Goal: Information Seeking & Learning: Understand process/instructions

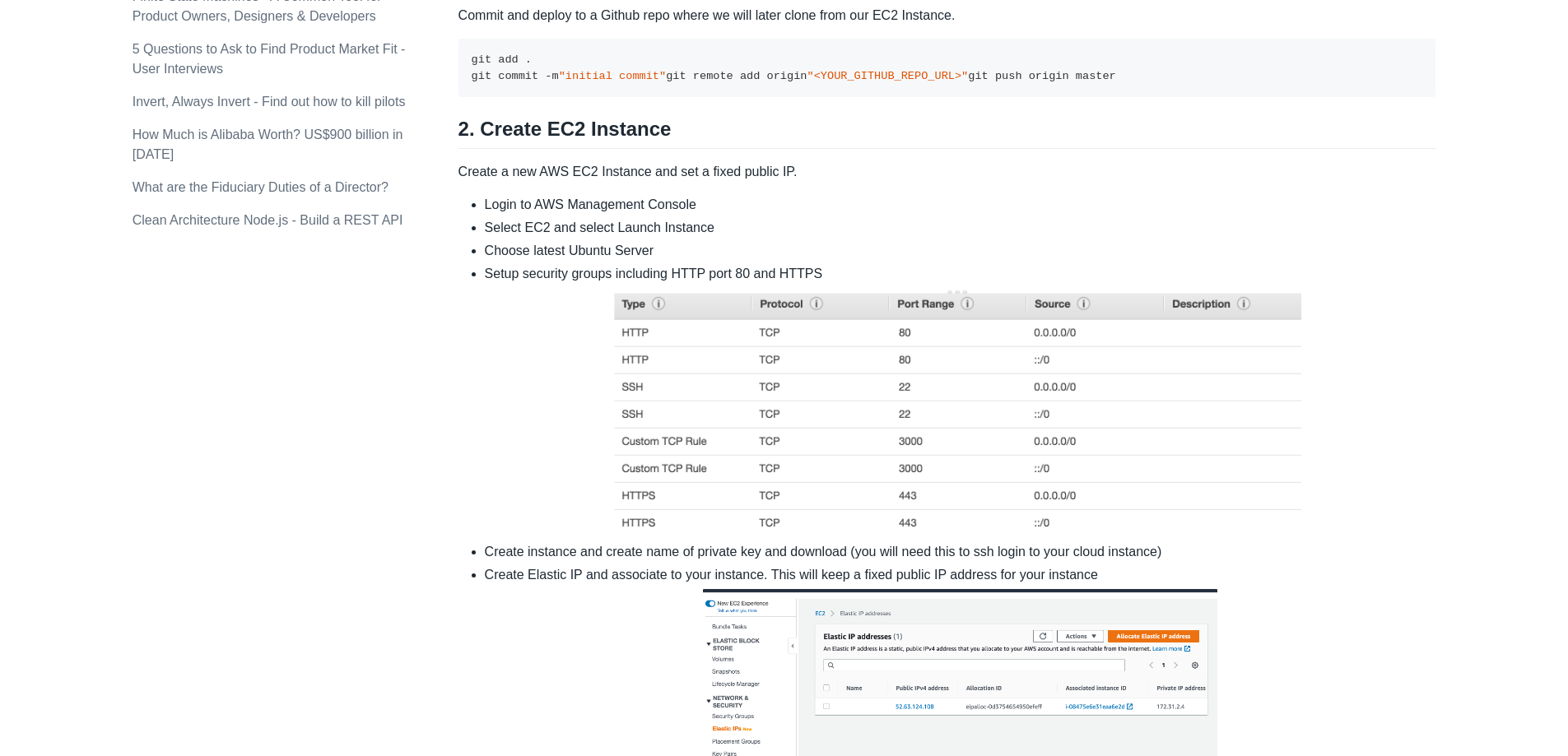
scroll to position [1661, 0]
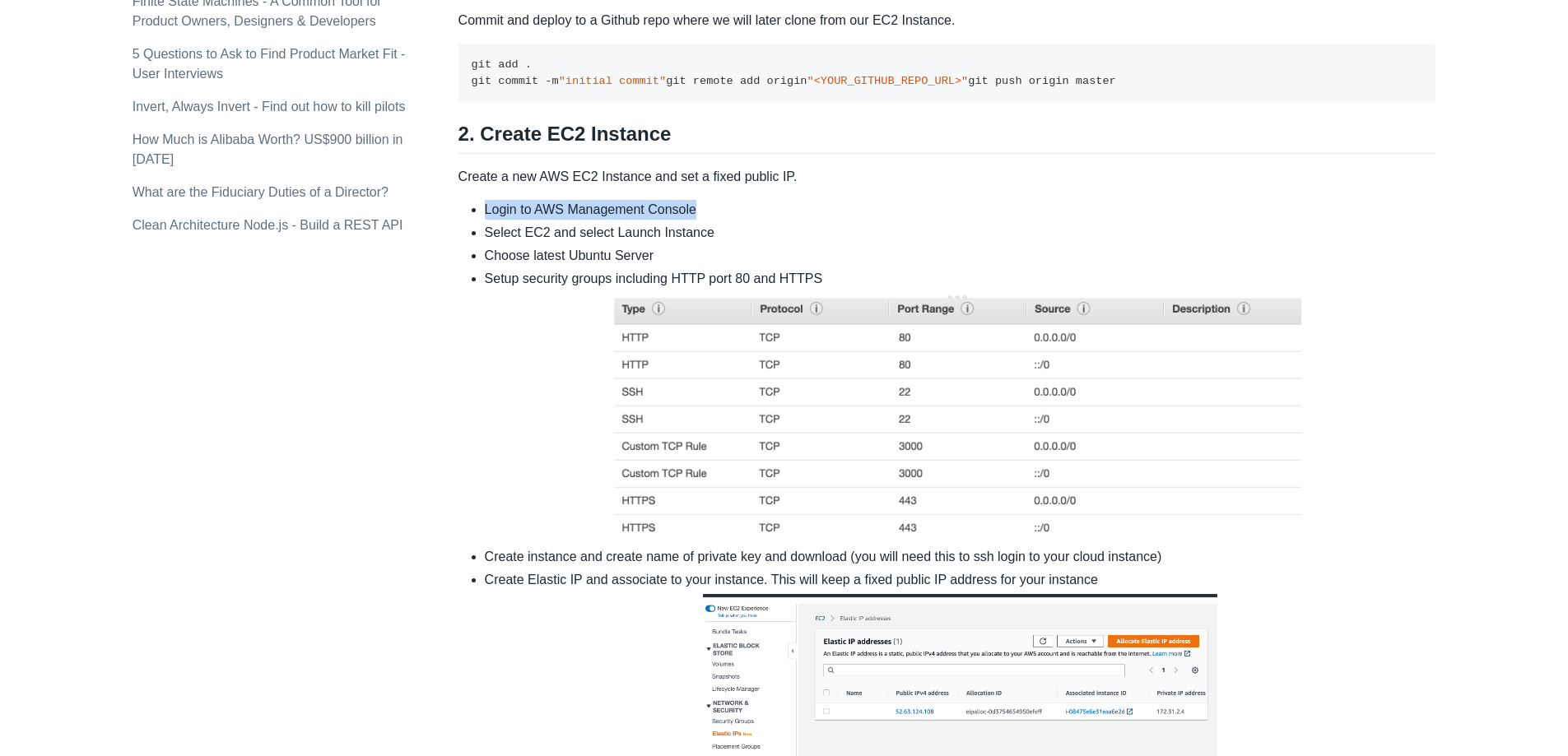
drag, startPoint x: 465, startPoint y: 333, endPoint x: 761, endPoint y: 333, distance: 296.3
click at [761, 333] on ul "Login to AWS Management Console Select EC2 and select Launch Instance Choose la…" at bounding box center [947, 522] width 978 height 645
click at [705, 220] on li "Login to AWS Management Console" at bounding box center [961, 210] width 952 height 20
click at [548, 243] on li "Select EC2 and select Launch Instance" at bounding box center [961, 233] width 952 height 20
drag, startPoint x: 520, startPoint y: 361, endPoint x: 670, endPoint y: 365, distance: 149.9
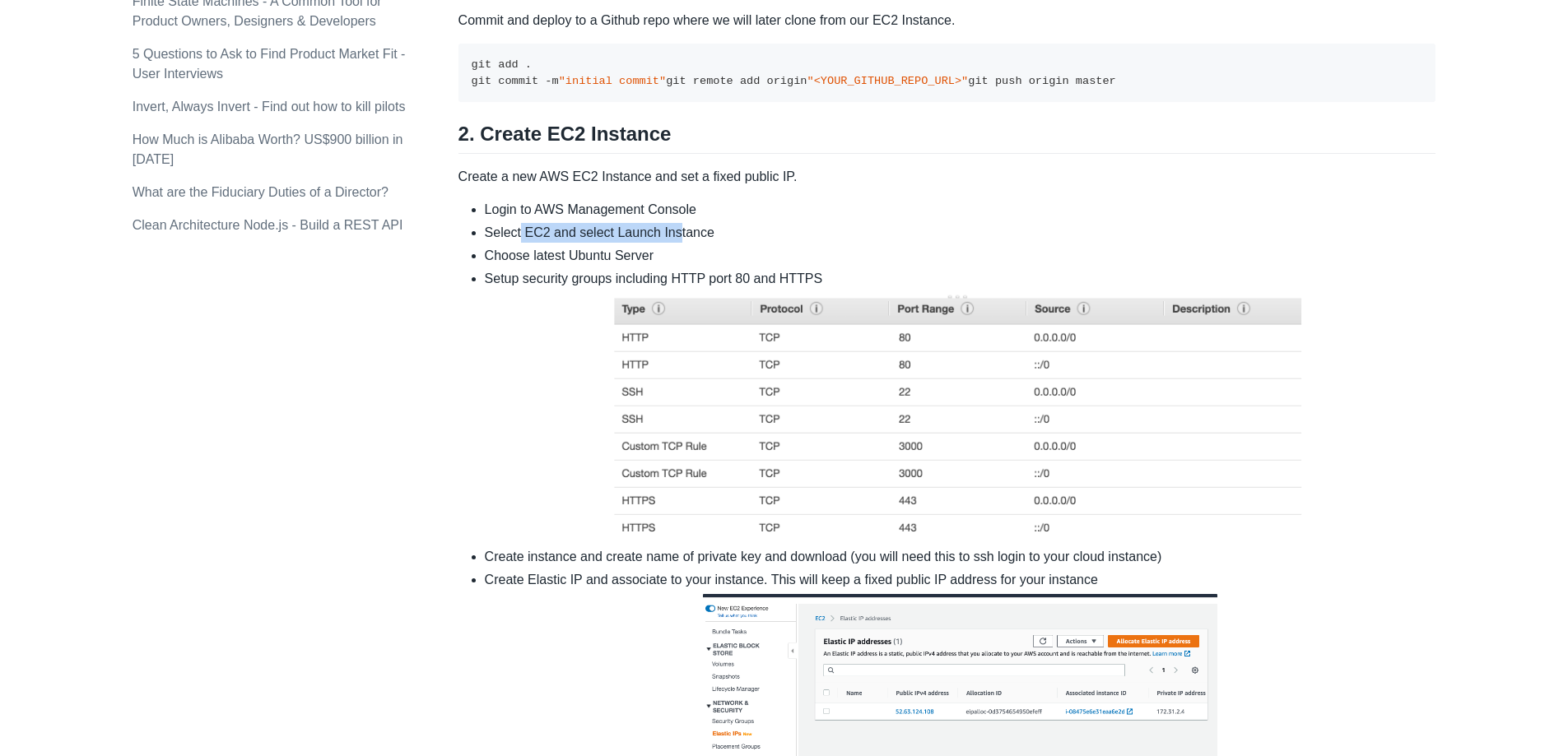
click at [670, 243] on li "Select EC2 and select Launch Instance" at bounding box center [961, 233] width 952 height 20
click at [677, 243] on li "Select EC2 and select Launch Instance" at bounding box center [961, 233] width 952 height 20
drag, startPoint x: 507, startPoint y: 379, endPoint x: 649, endPoint y: 379, distance: 141.6
click at [649, 266] on li "Choose latest Ubuntu Server" at bounding box center [961, 256] width 952 height 20
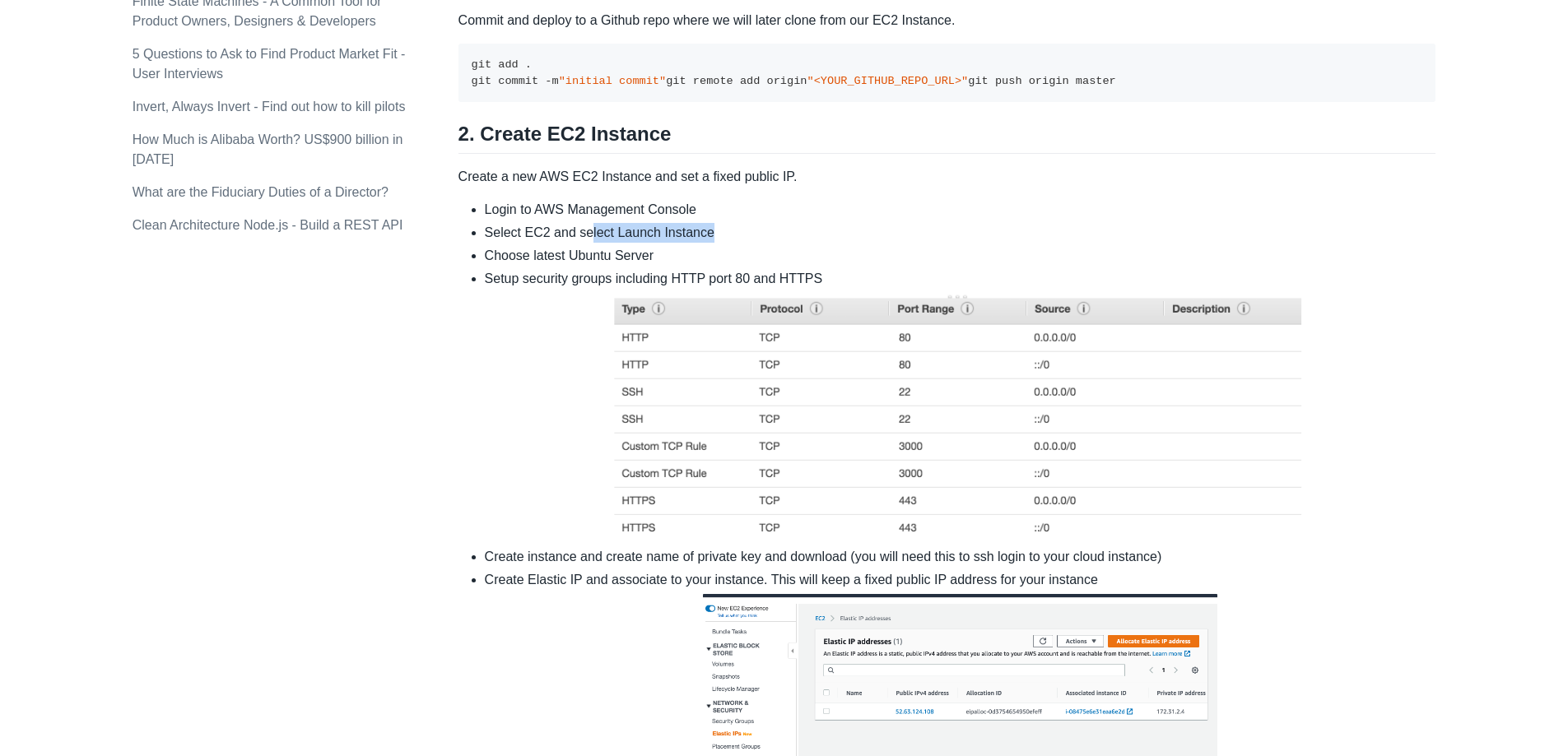
drag, startPoint x: 585, startPoint y: 361, endPoint x: 777, endPoint y: 365, distance: 191.8
click at [777, 243] on li "Select EC2 and select Launch Instance" at bounding box center [961, 233] width 952 height 20
drag, startPoint x: 524, startPoint y: 384, endPoint x: 672, endPoint y: 378, distance: 147.5
click at [672, 266] on li "Choose latest Ubuntu Server" at bounding box center [961, 256] width 952 height 20
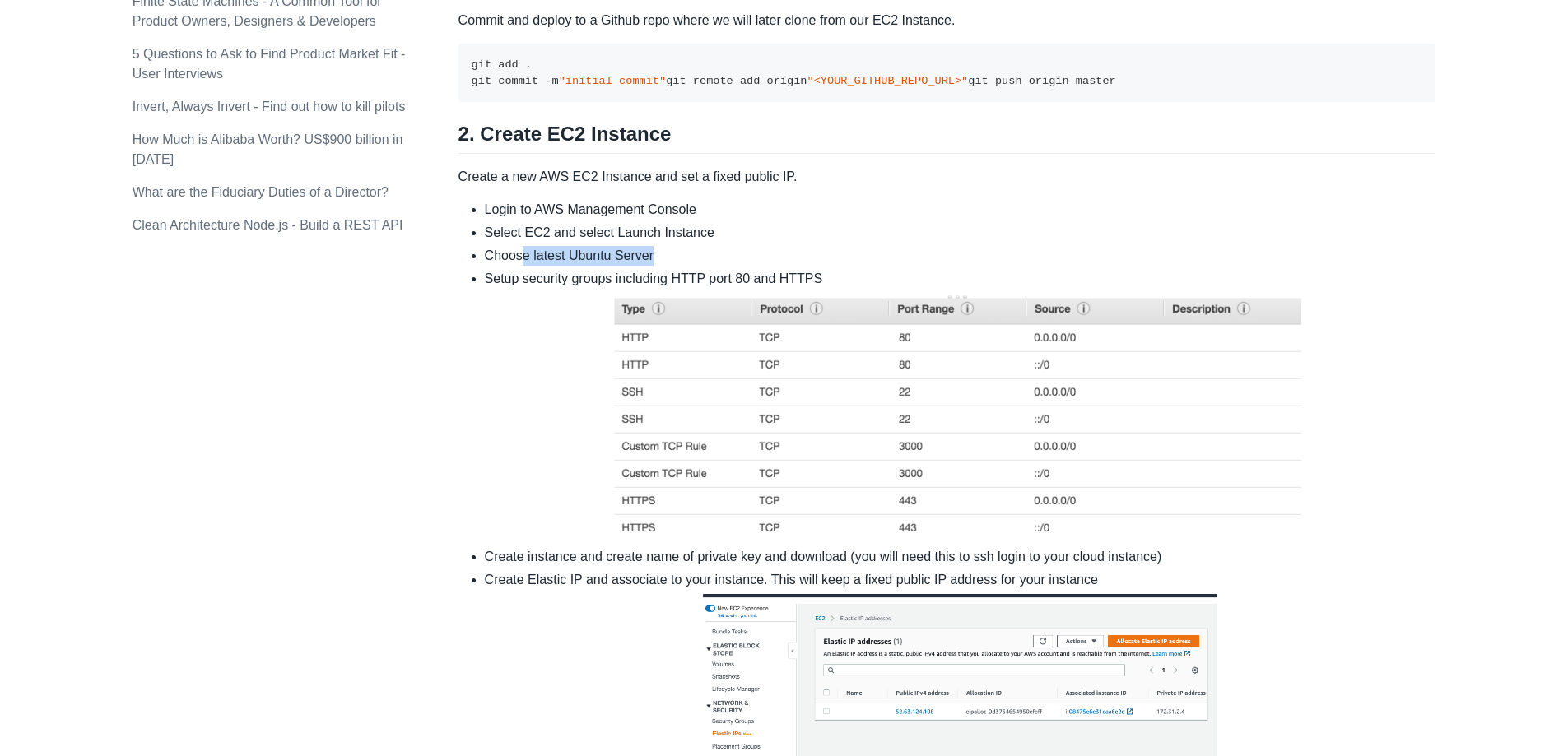
click at [672, 266] on li "Choose latest Ubuntu Server" at bounding box center [961, 256] width 952 height 20
drag, startPoint x: 472, startPoint y: 403, endPoint x: 845, endPoint y: 401, distance: 373.7
click at [845, 401] on li "Setup security groups including HTTP port 80 and HTTPS" at bounding box center [961, 406] width 952 height 275
drag, startPoint x: 838, startPoint y: 408, endPoint x: 677, endPoint y: 408, distance: 160.5
click at [677, 408] on li "Setup security groups including HTTP port 80 and HTTPS" at bounding box center [961, 406] width 952 height 275
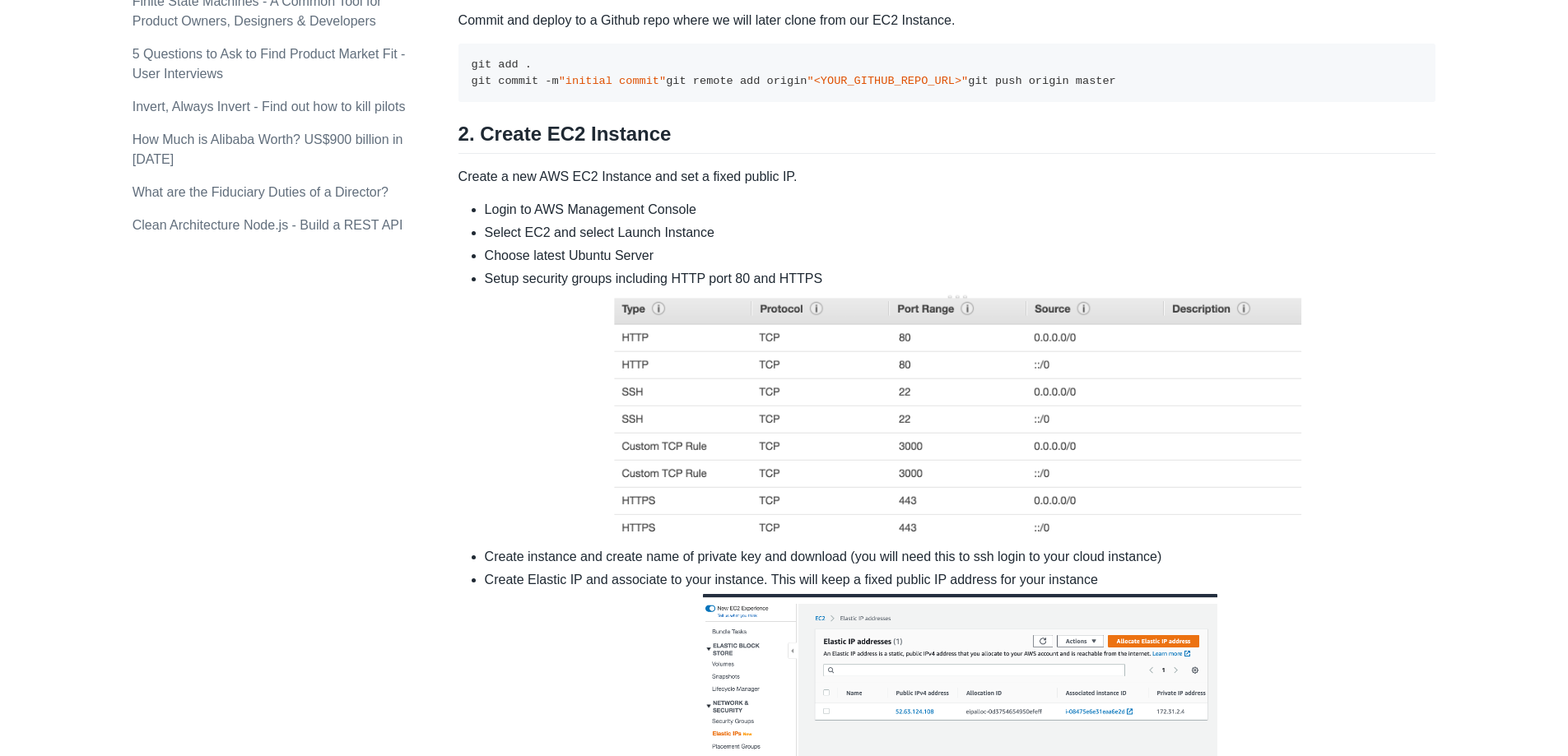
click at [806, 407] on li "Setup security groups including HTTP port 80 and HTTPS" at bounding box center [961, 406] width 952 height 275
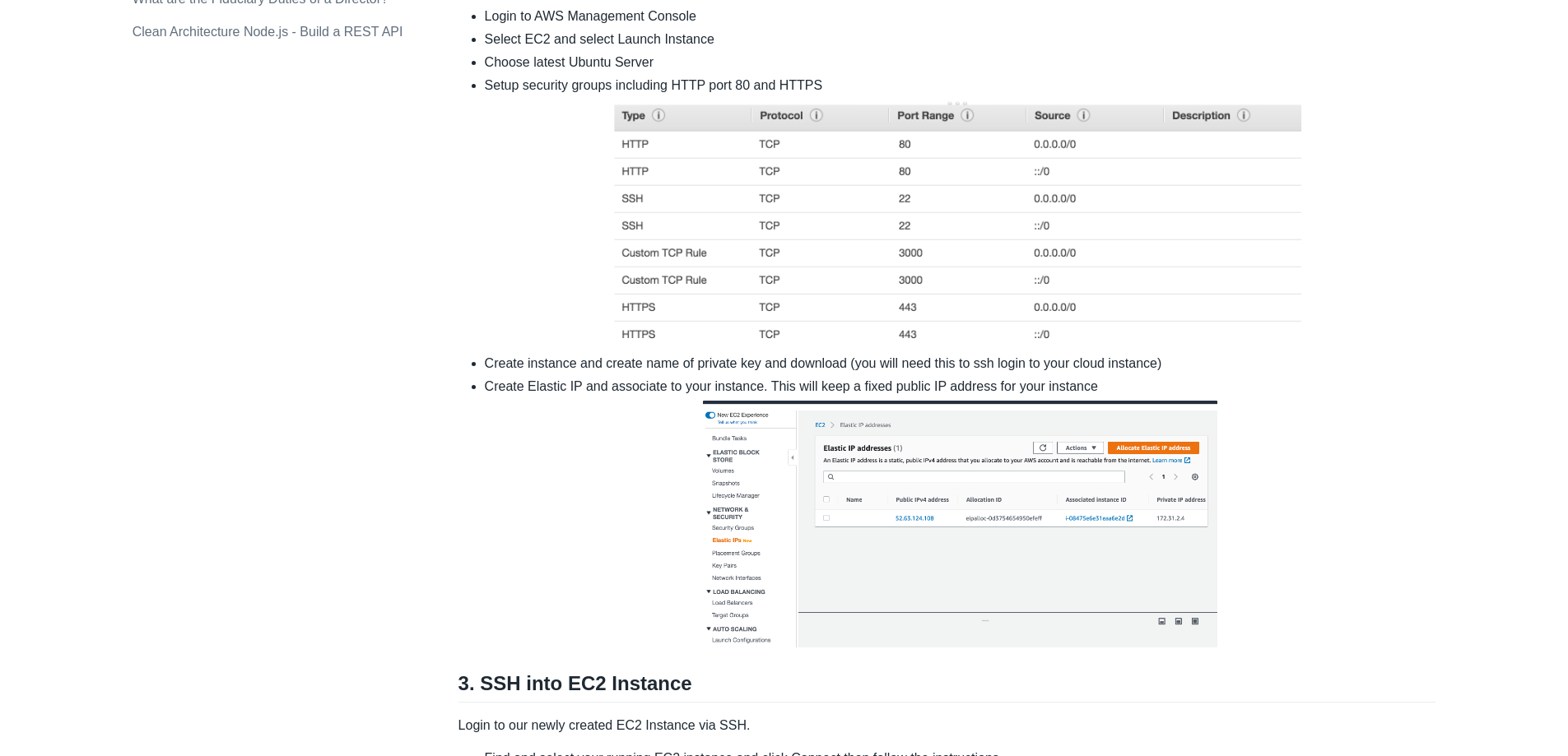
scroll to position [1826, 0]
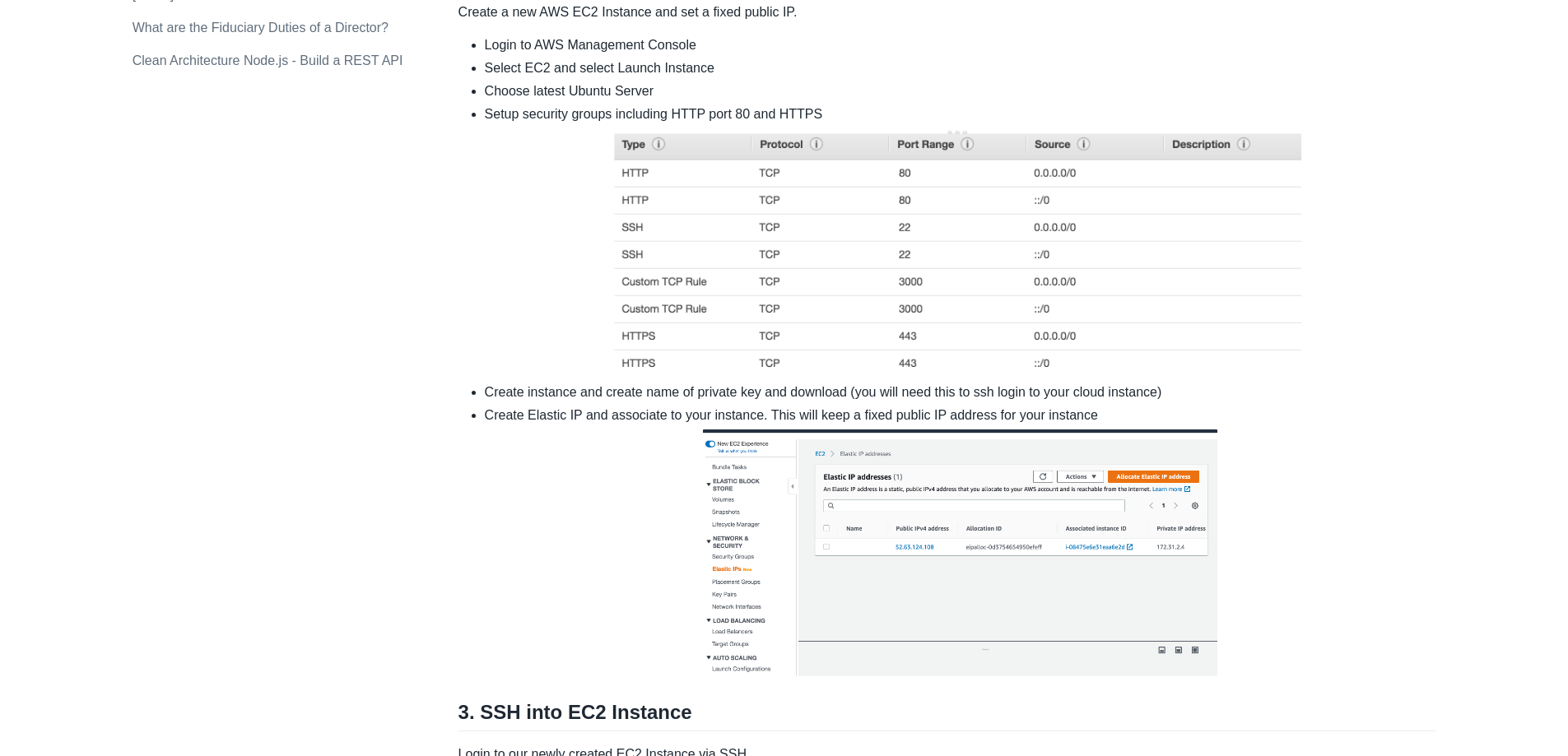
drag, startPoint x: 1086, startPoint y: 457, endPoint x: 1101, endPoint y: 511, distance: 56.3
click at [1086, 379] on img at bounding box center [959, 251] width 711 height 255
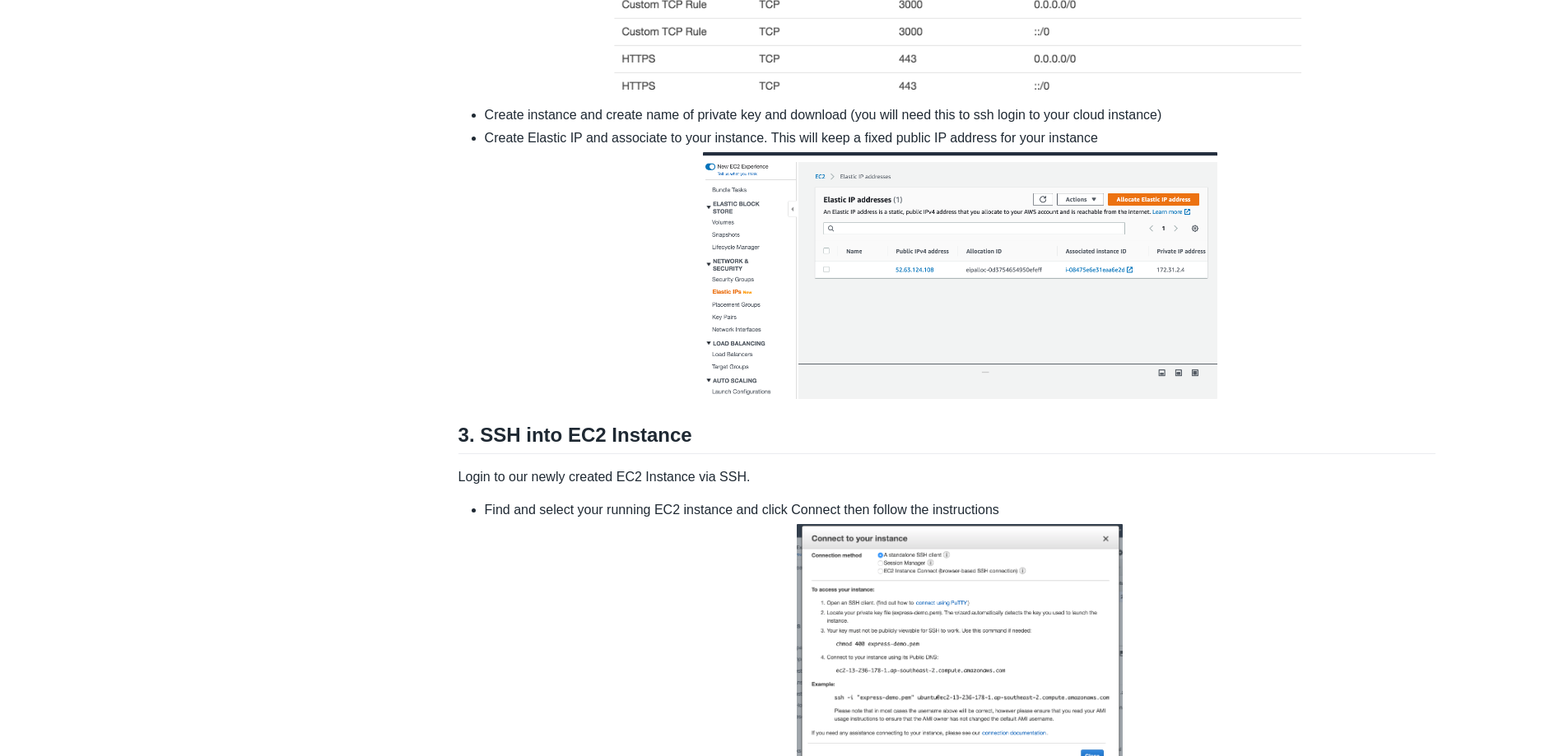
scroll to position [2155, 0]
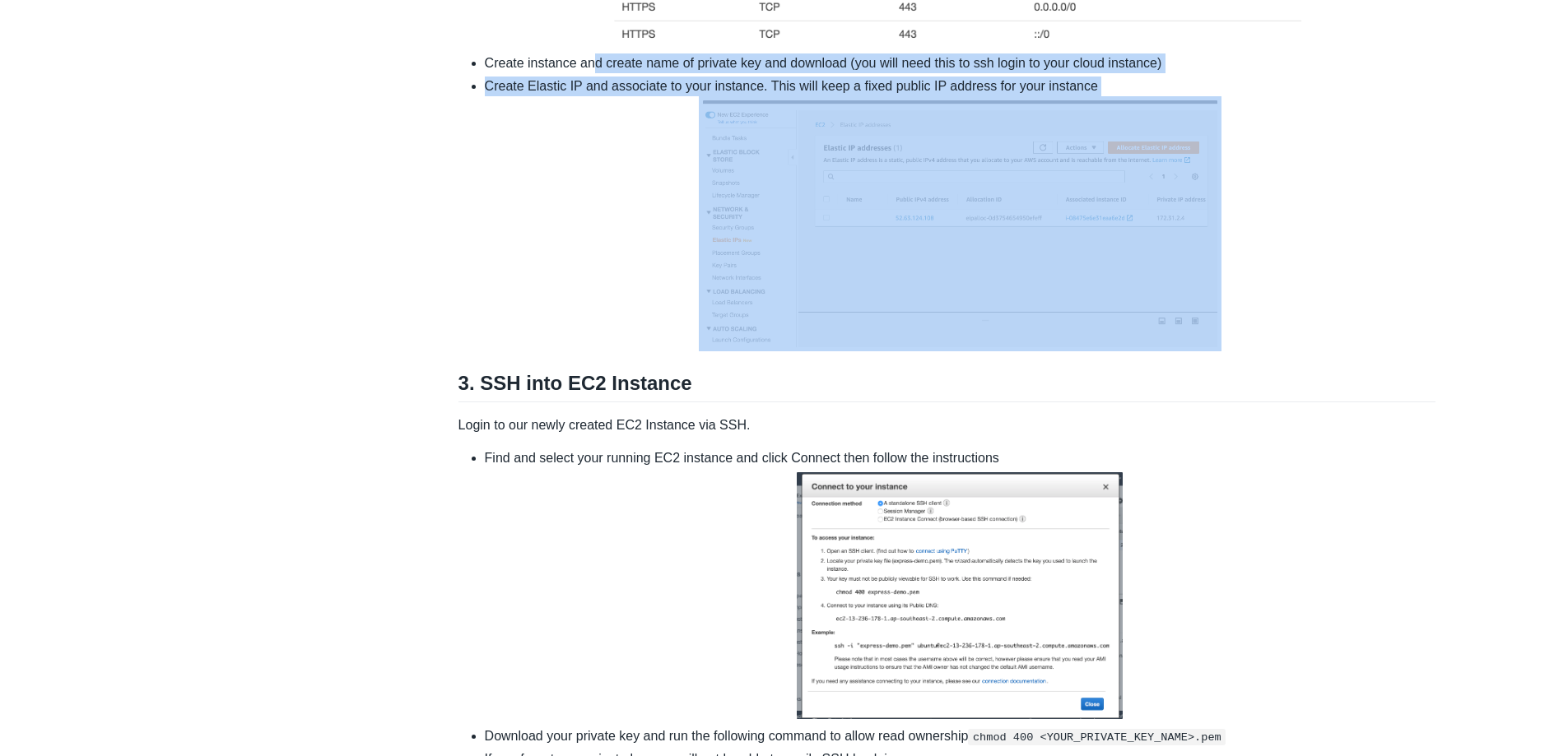
drag, startPoint x: 592, startPoint y: 182, endPoint x: 1017, endPoint y: 258, distance: 431.4
click at [1014, 257] on ul "Login to AWS Management Console Select EC2 and select Launch Instance Choose la…" at bounding box center [947, 28] width 978 height 645
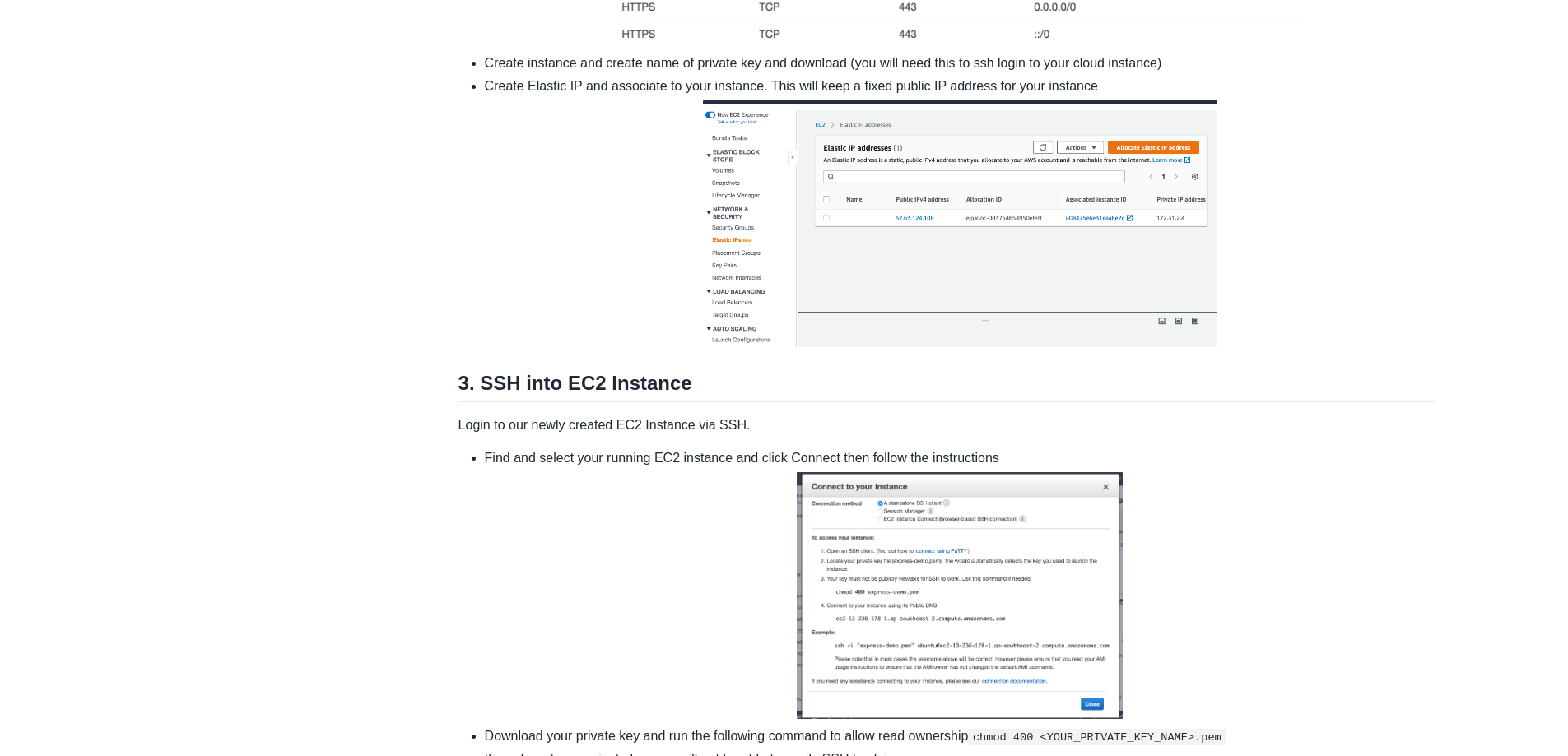
drag, startPoint x: 685, startPoint y: 513, endPoint x: 677, endPoint y: 537, distance: 25.2
click at [683, 402] on h2 "3. SSH into EC2 Instance" at bounding box center [947, 386] width 978 height 31
drag, startPoint x: 608, startPoint y: 545, endPoint x: 730, endPoint y: 556, distance: 122.4
click at [730, 435] on p "Login to our newly created EC2 Instance via SSH." at bounding box center [947, 426] width 978 height 20
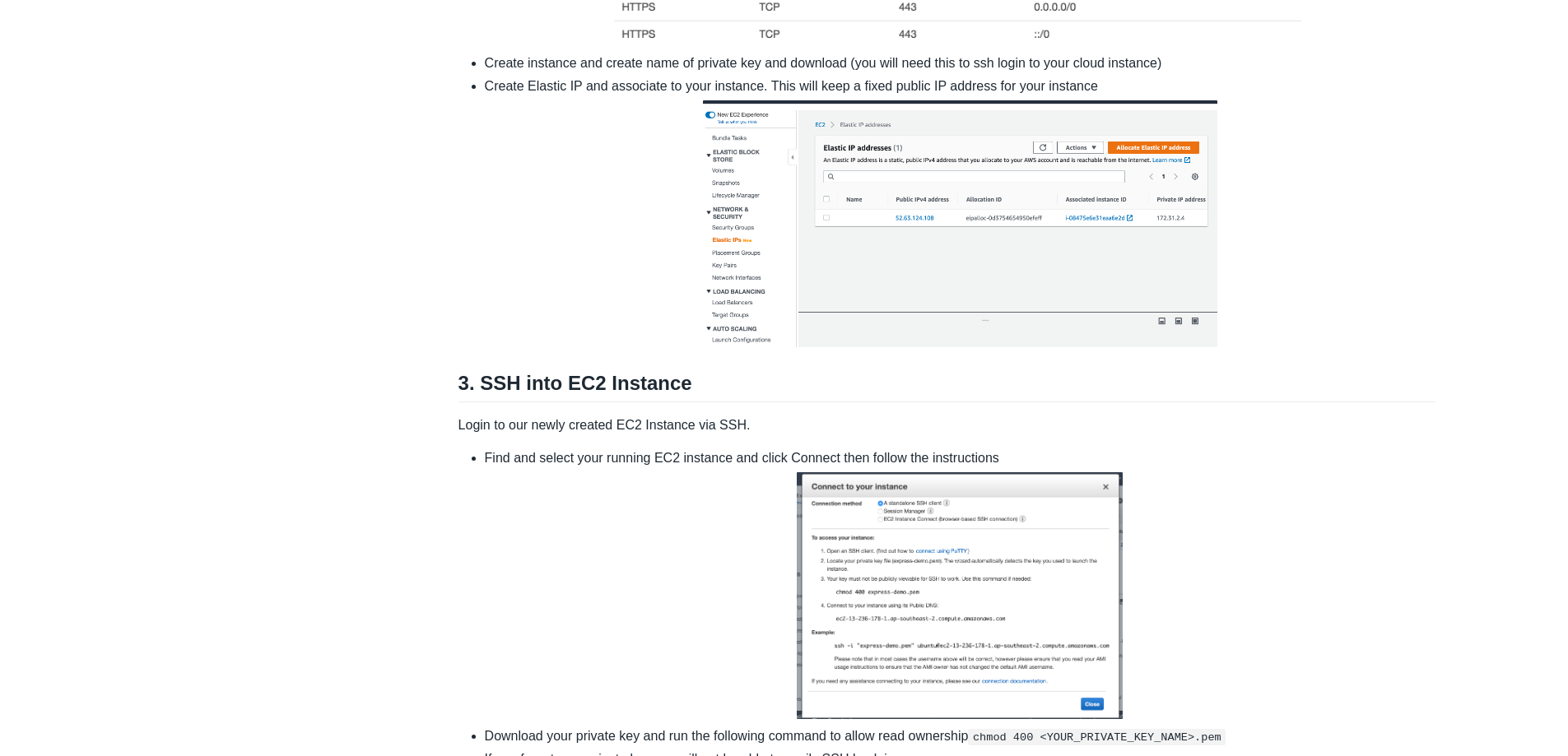
drag, startPoint x: 565, startPoint y: 575, endPoint x: 755, endPoint y: 616, distance: 194.4
click at [761, 592] on li "Find and select your running EC2 instance and click Connect then follow the ins…" at bounding box center [961, 586] width 952 height 275
drag, startPoint x: 600, startPoint y: 584, endPoint x: 700, endPoint y: 586, distance: 100.4
click at [700, 586] on li "Find and select your running EC2 instance and click Connect then follow the ins…" at bounding box center [961, 586] width 952 height 275
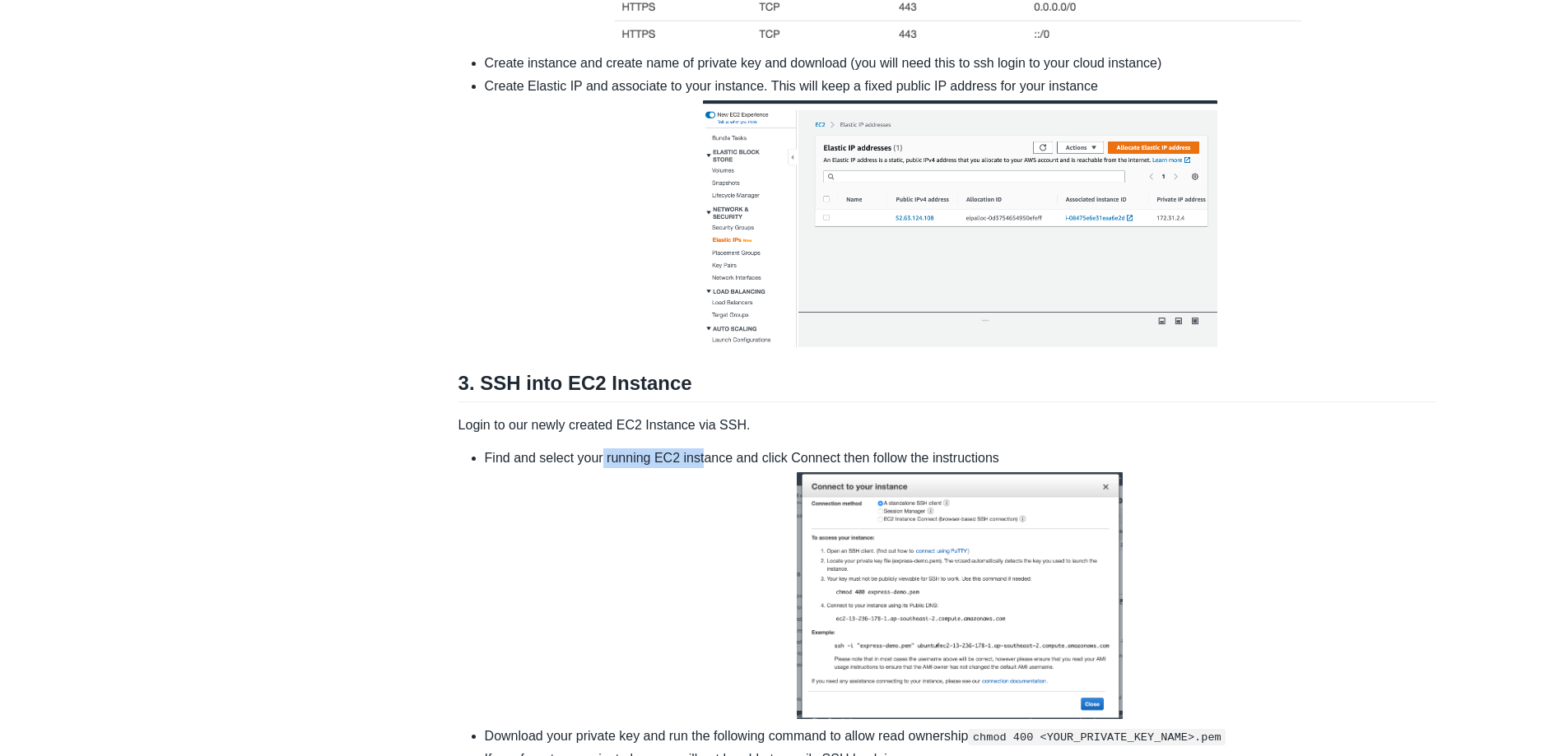
click at [700, 586] on li "Find and select your running EC2 instance and click Connect then follow the ins…" at bounding box center [961, 586] width 952 height 275
drag, startPoint x: 705, startPoint y: 586, endPoint x: 878, endPoint y: 588, distance: 173.7
click at [837, 588] on li "Find and select your running EC2 instance and click Connect then follow the ins…" at bounding box center [961, 586] width 952 height 275
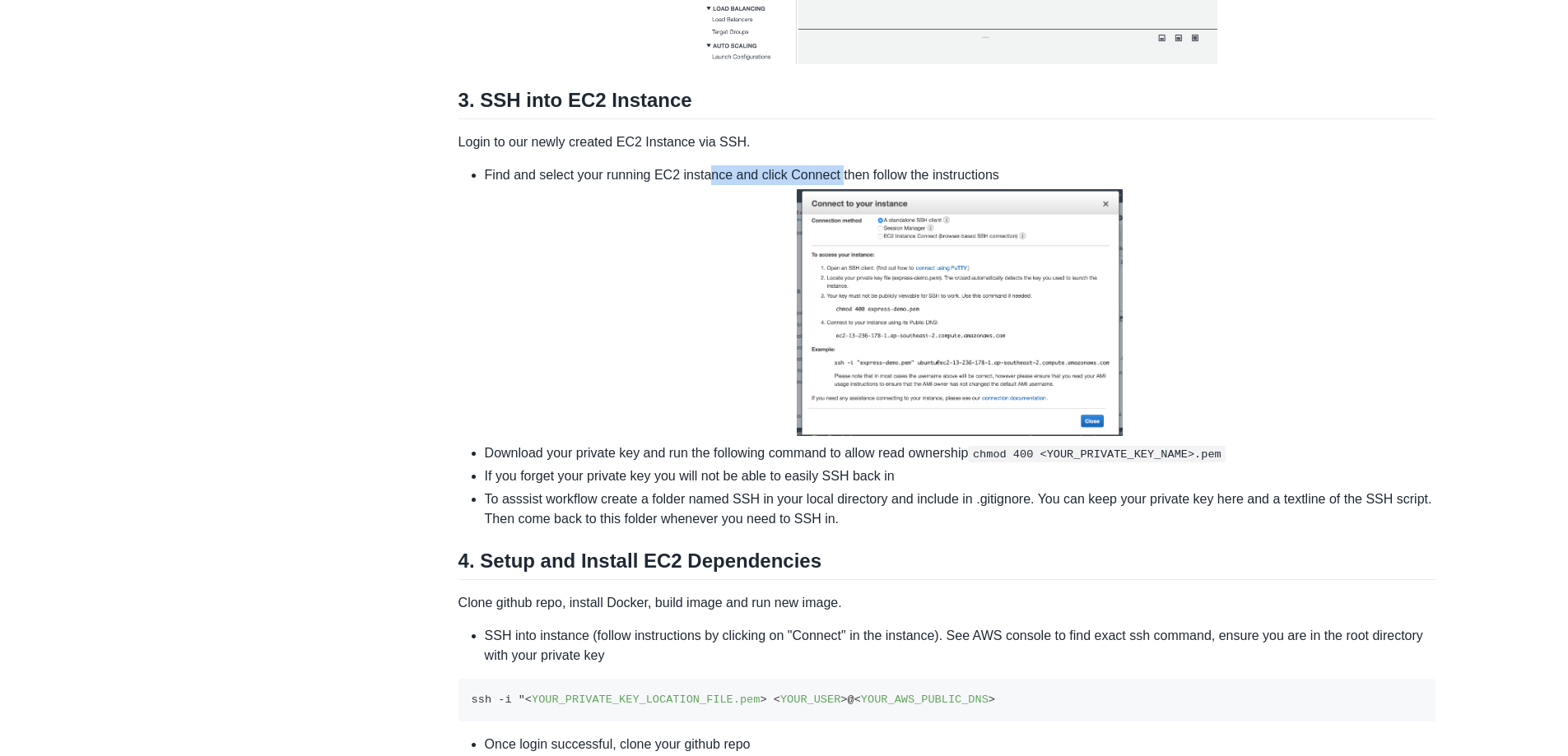
scroll to position [2484, 0]
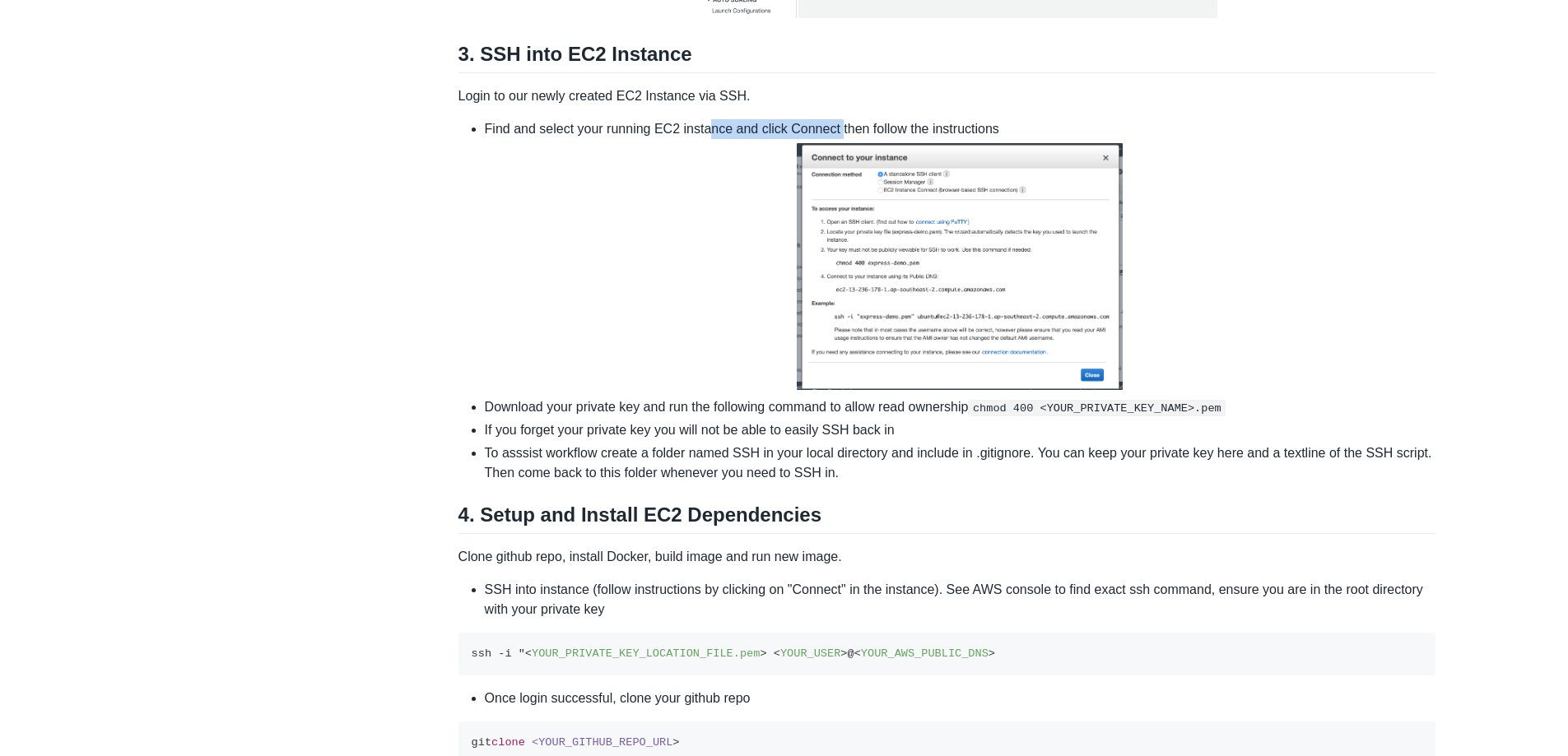
click at [715, 262] on li "Find and select your running EC2 instance and click Connect then follow the ins…" at bounding box center [961, 256] width 952 height 275
drag, startPoint x: 496, startPoint y: 259, endPoint x: 652, endPoint y: 258, distance: 155.6
click at [636, 257] on li "Find and select your running EC2 instance and click Connect then follow the ins…" at bounding box center [961, 256] width 952 height 275
click at [657, 258] on li "Find and select your running EC2 instance and click Connect then follow the ins…" at bounding box center [961, 256] width 952 height 275
drag, startPoint x: 657, startPoint y: 258, endPoint x: 758, endPoint y: 263, distance: 101.4
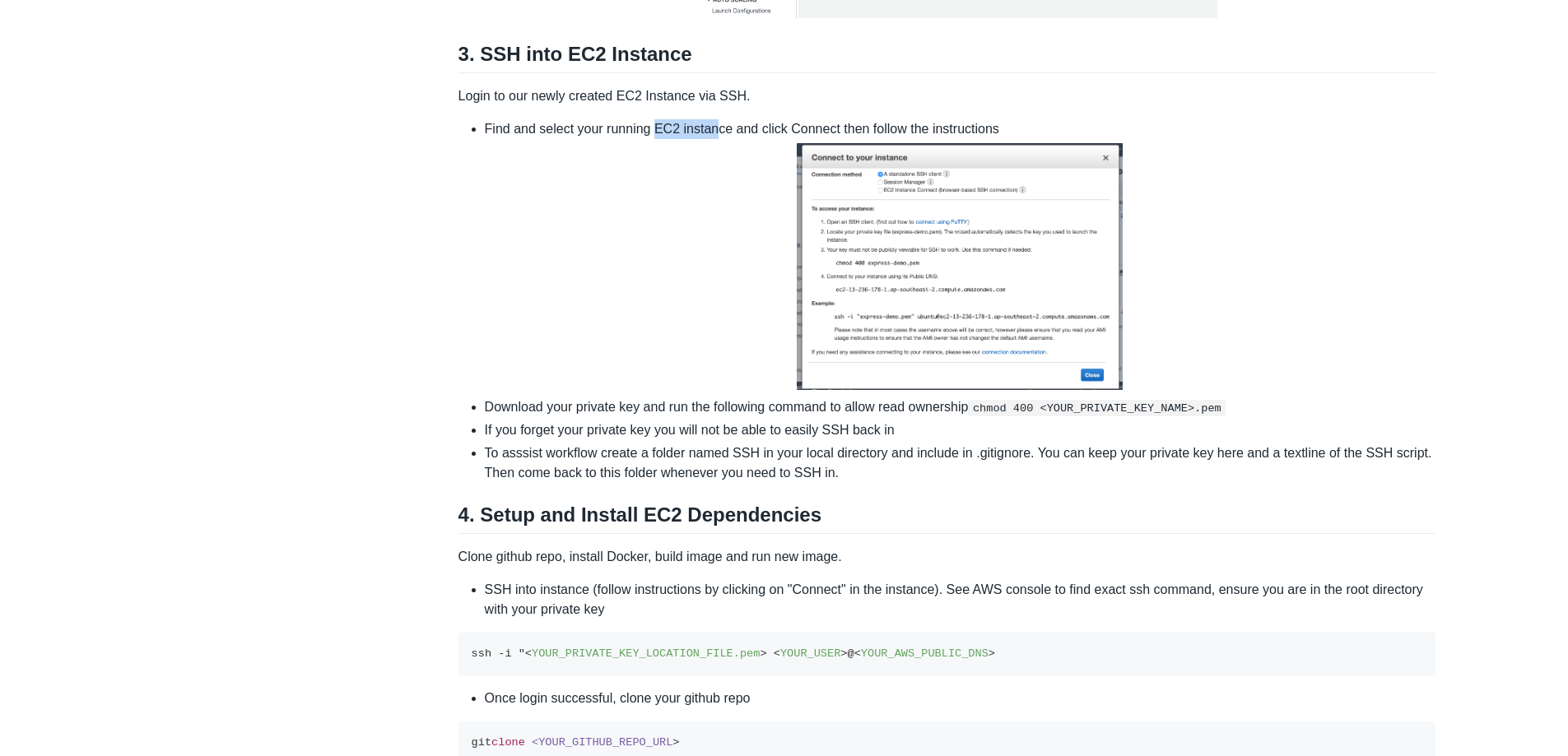
click at [720, 258] on li "Find and select your running EC2 instance and click Connect then follow the ins…" at bounding box center [961, 256] width 952 height 275
drag, startPoint x: 774, startPoint y: 269, endPoint x: 782, endPoint y: 280, distance: 13.5
click at [779, 274] on li "Find and select your running EC2 instance and click Connect then follow the ins…" at bounding box center [961, 256] width 952 height 275
click at [770, 259] on li "Find and select your running EC2 instance and click Connect then follow the ins…" at bounding box center [961, 256] width 952 height 275
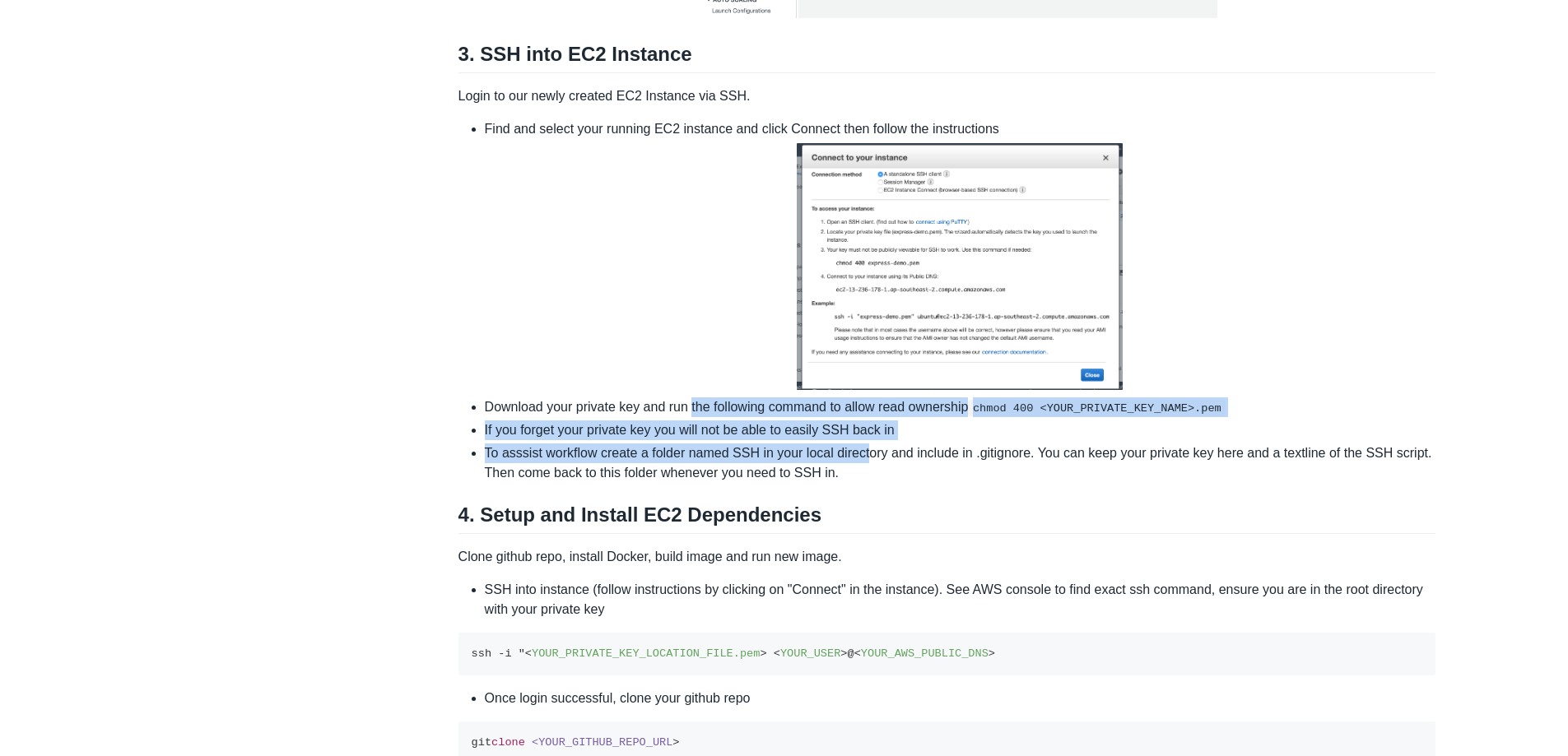
drag, startPoint x: 694, startPoint y: 543, endPoint x: 882, endPoint y: 579, distance: 191.8
click at [881, 483] on ul "Find and select your running EC2 instance and click Connect then follow the ins…" at bounding box center [947, 301] width 978 height 364
click at [882, 483] on li "To asssist workflow create a folder named SSH in your local directory and inclu…" at bounding box center [961, 464] width 952 height 40
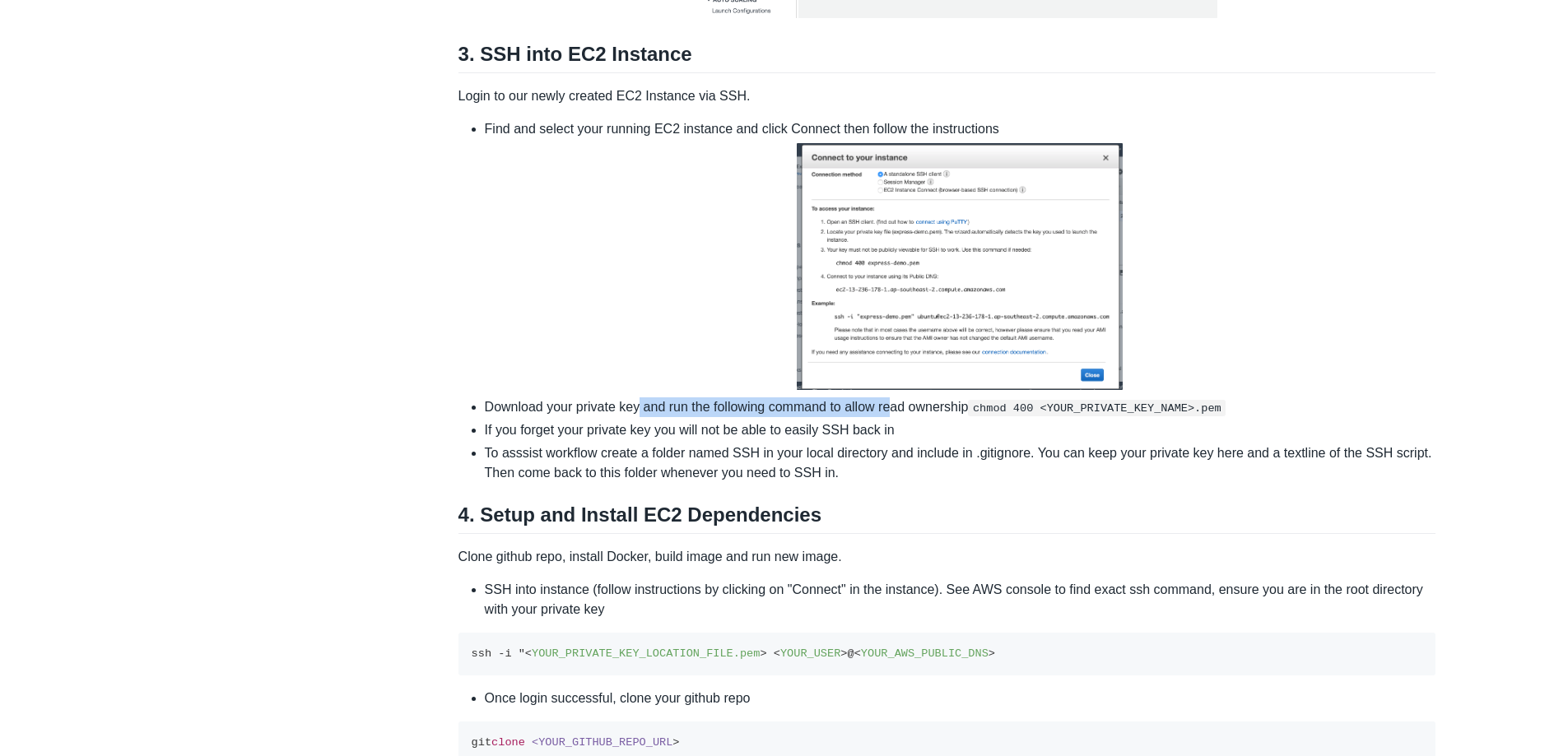
drag, startPoint x: 646, startPoint y: 536, endPoint x: 917, endPoint y: 544, distance: 270.9
click at [917, 417] on li "Download your private key and run the following command to allow read ownership…" at bounding box center [961, 408] width 952 height 20
click at [925, 417] on li "Download your private key and run the following command to allow read ownership…" at bounding box center [961, 408] width 952 height 20
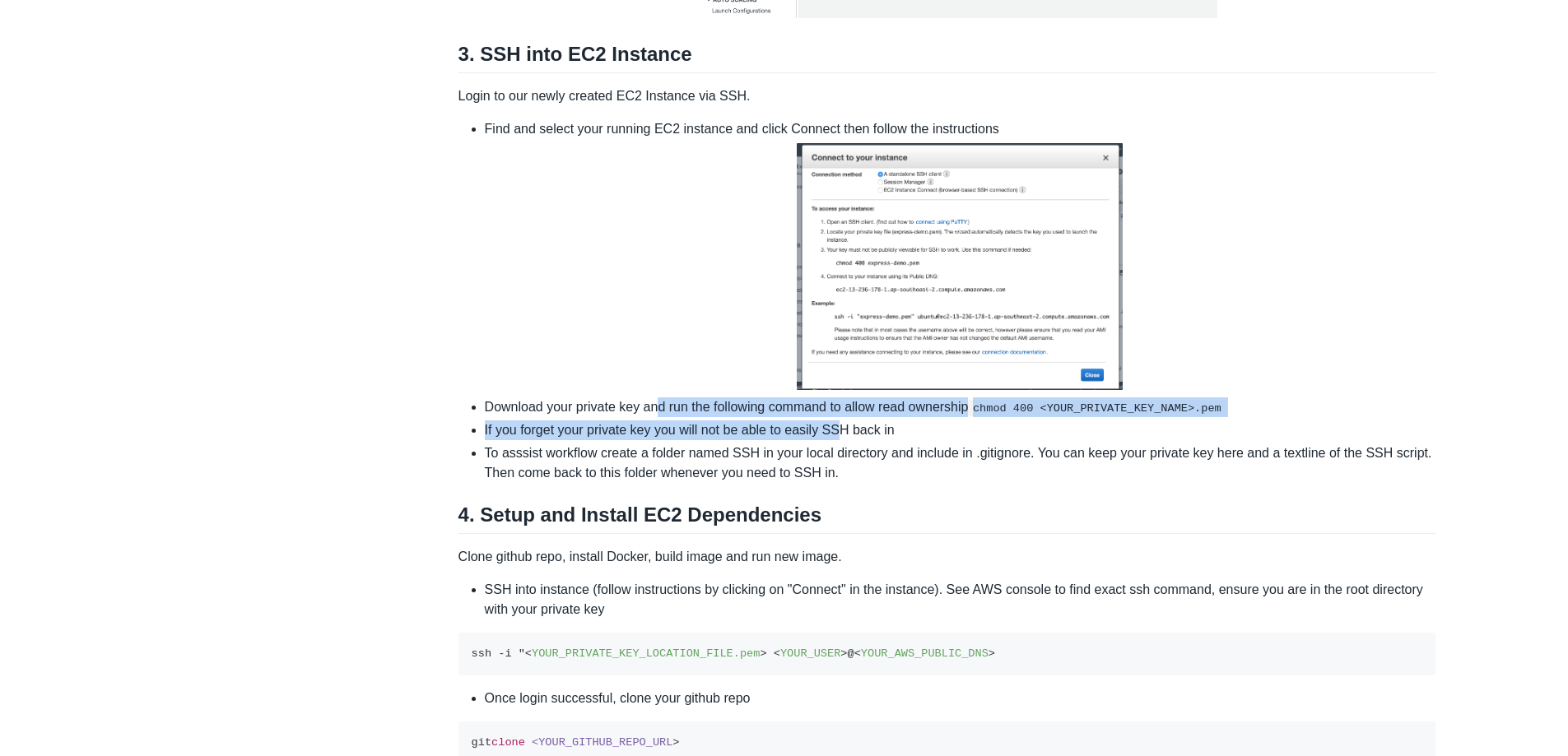
drag, startPoint x: 656, startPoint y: 546, endPoint x: 842, endPoint y: 551, distance: 186.1
click at [842, 483] on ul "Find and select your running EC2 instance and click Connect then follow the ins…" at bounding box center [947, 301] width 978 height 364
click at [842, 440] on li "If you forget your private key you will not be able to easily SSH back in" at bounding box center [961, 431] width 952 height 20
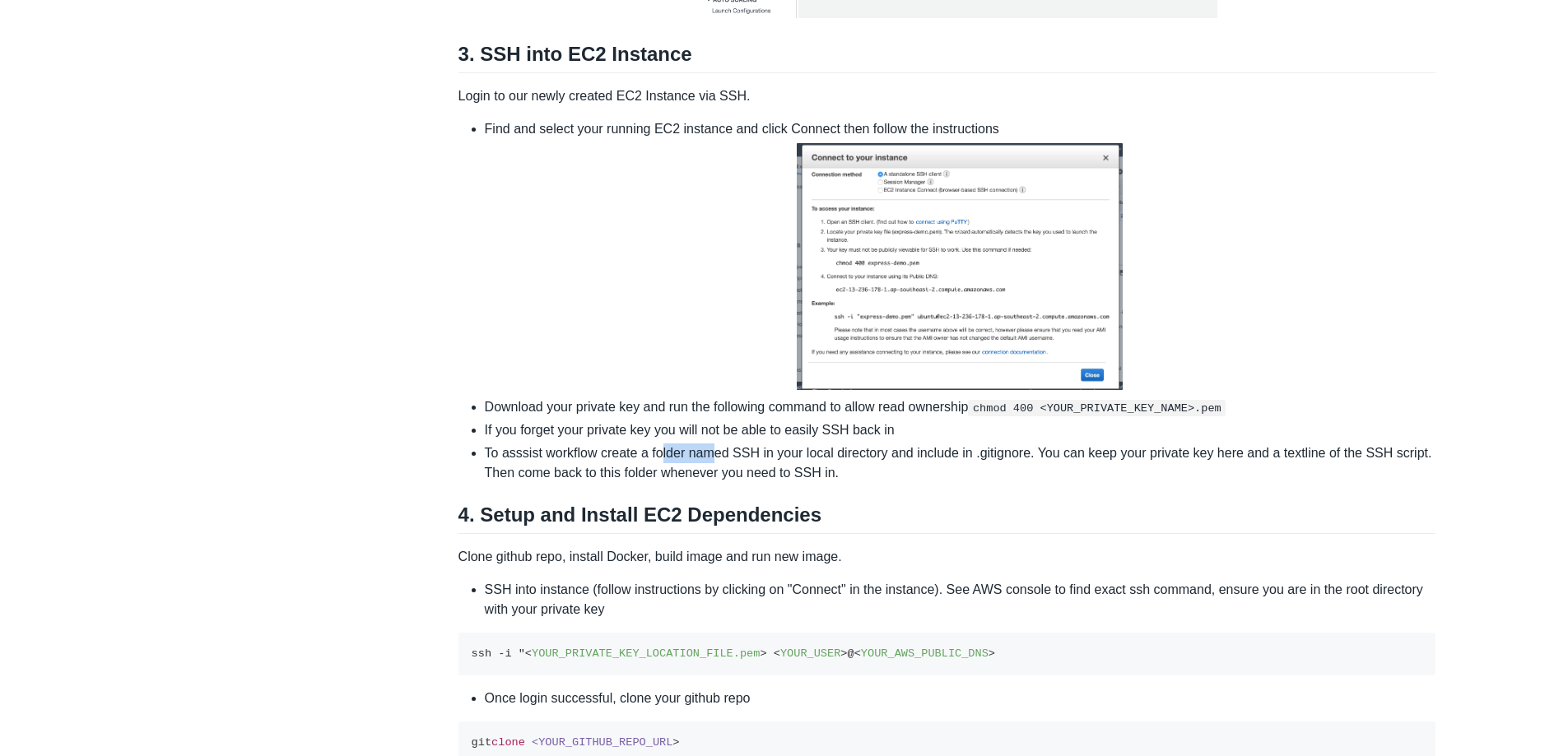
drag, startPoint x: 660, startPoint y: 584, endPoint x: 710, endPoint y: 587, distance: 50.3
click at [710, 483] on li "To asssist workflow create a folder named SSH in your local directory and inclu…" at bounding box center [961, 464] width 952 height 40
click at [587, 483] on li "To asssist workflow create a folder named SSH in your local directory and inclu…" at bounding box center [961, 464] width 952 height 40
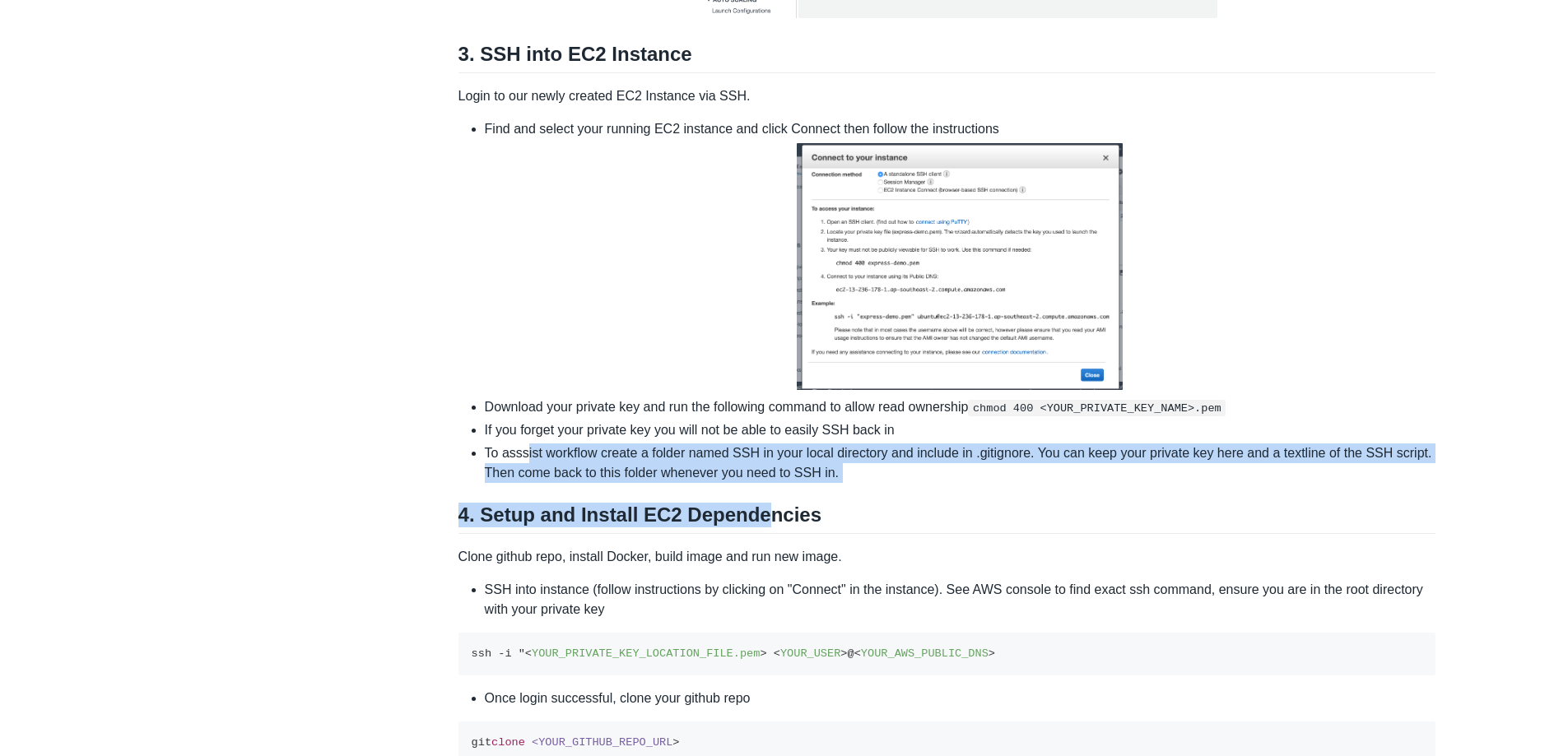
drag, startPoint x: 525, startPoint y: 588, endPoint x: 775, endPoint y: 624, distance: 252.0
click at [760, 624] on div "This walkthrough will show you how to deploy a containerized Node.js app to Ama…" at bounding box center [947, 695] width 978 height 5842
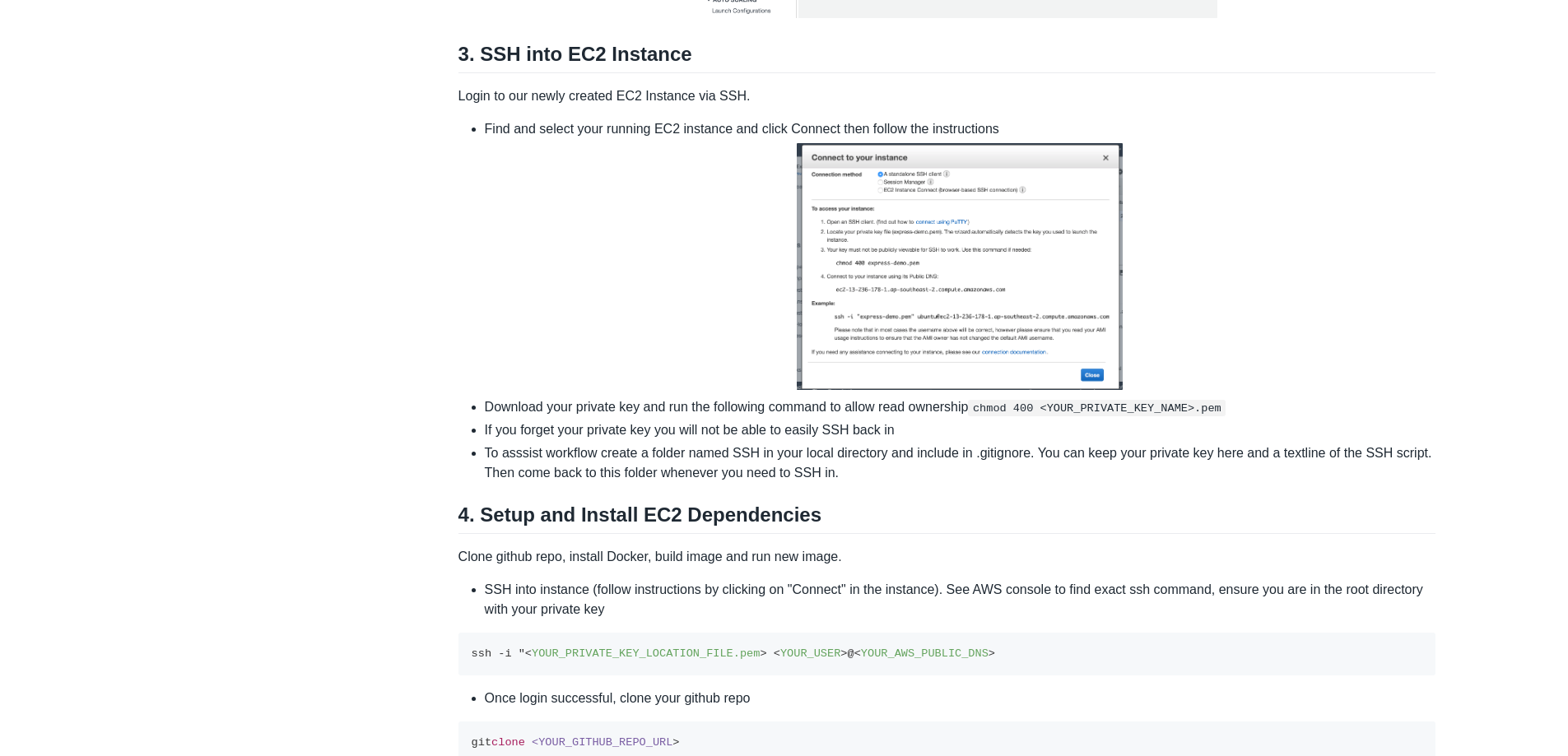
click at [788, 621] on div "This walkthrough will show you how to deploy a containerized Node.js app to Ama…" at bounding box center [947, 695] width 978 height 5842
drag, startPoint x: 562, startPoint y: 654, endPoint x: 787, endPoint y: 659, distance: 224.8
click at [787, 534] on h2 "4. Setup and Install EC2 Dependencies" at bounding box center [947, 518] width 978 height 31
drag, startPoint x: 517, startPoint y: 711, endPoint x: 783, endPoint y: 715, distance: 265.9
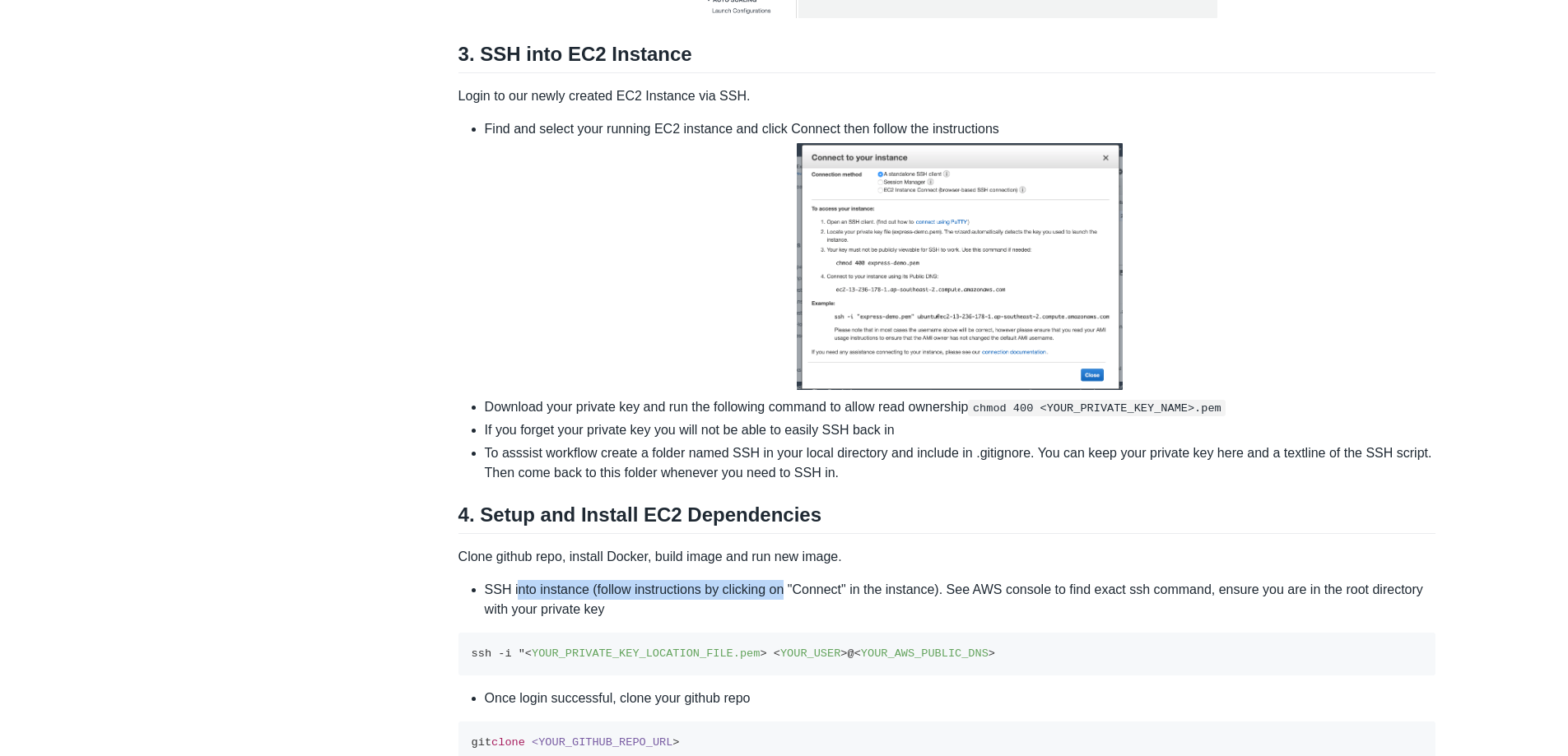
click at [783, 620] on li "SSH into instance (follow instructions by clicking on "Connect" in the instance…" at bounding box center [961, 600] width 952 height 40
click at [800, 620] on li "SSH into instance (follow instructions by clicking on "Connect" in the instance…" at bounding box center [961, 600] width 952 height 40
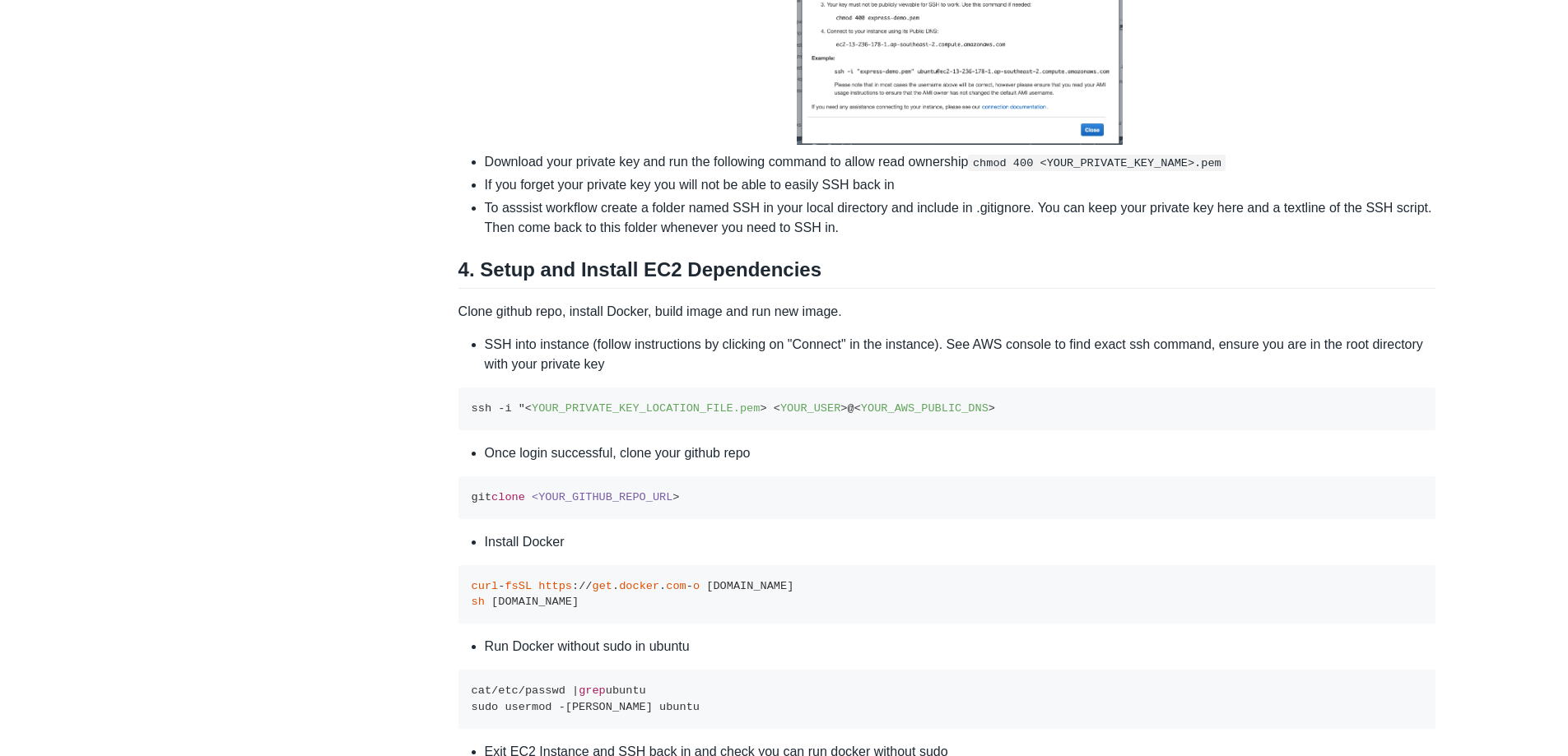
scroll to position [2731, 0]
drag, startPoint x: 469, startPoint y: 532, endPoint x: 738, endPoint y: 555, distance: 270.1
click at [712, 429] on pre "ssh -i " < YOUR_PRIVATE_KEY_LOCATION_FILE.pem > < YOUR_USER > @ < YOUR_AWS_PUBL…" at bounding box center [947, 407] width 978 height 43
click at [755, 429] on pre "ssh -i " < YOUR_PRIVATE_KEY_LOCATION_FILE.pem > < YOUR_USER > @ < YOUR_AWS_PUBL…" at bounding box center [947, 407] width 978 height 43
drag, startPoint x: 513, startPoint y: 624, endPoint x: 748, endPoint y: 627, distance: 235.4
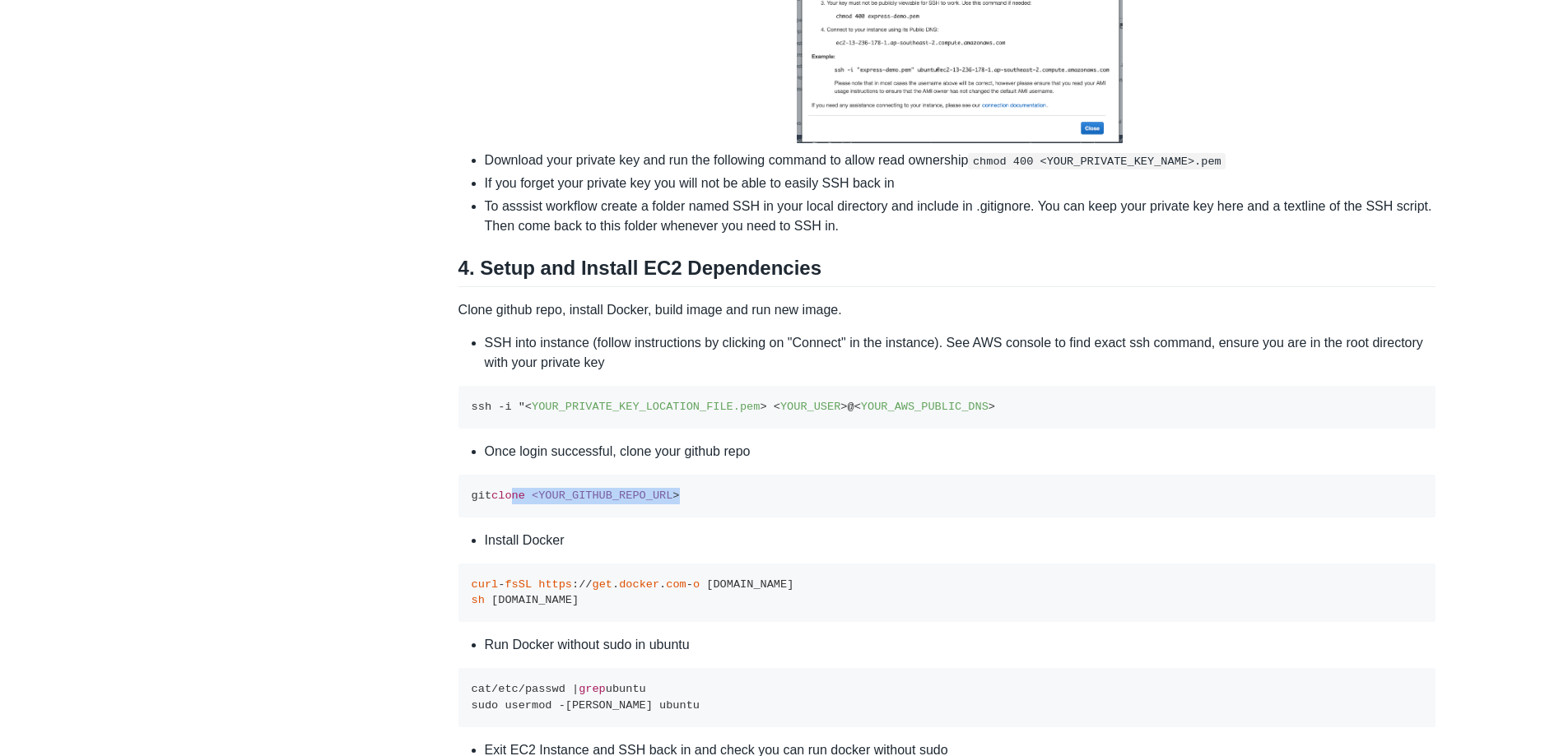
click at [748, 518] on pre "git clone <YOUR_GITHUB_REPO_URL >" at bounding box center [947, 496] width 978 height 43
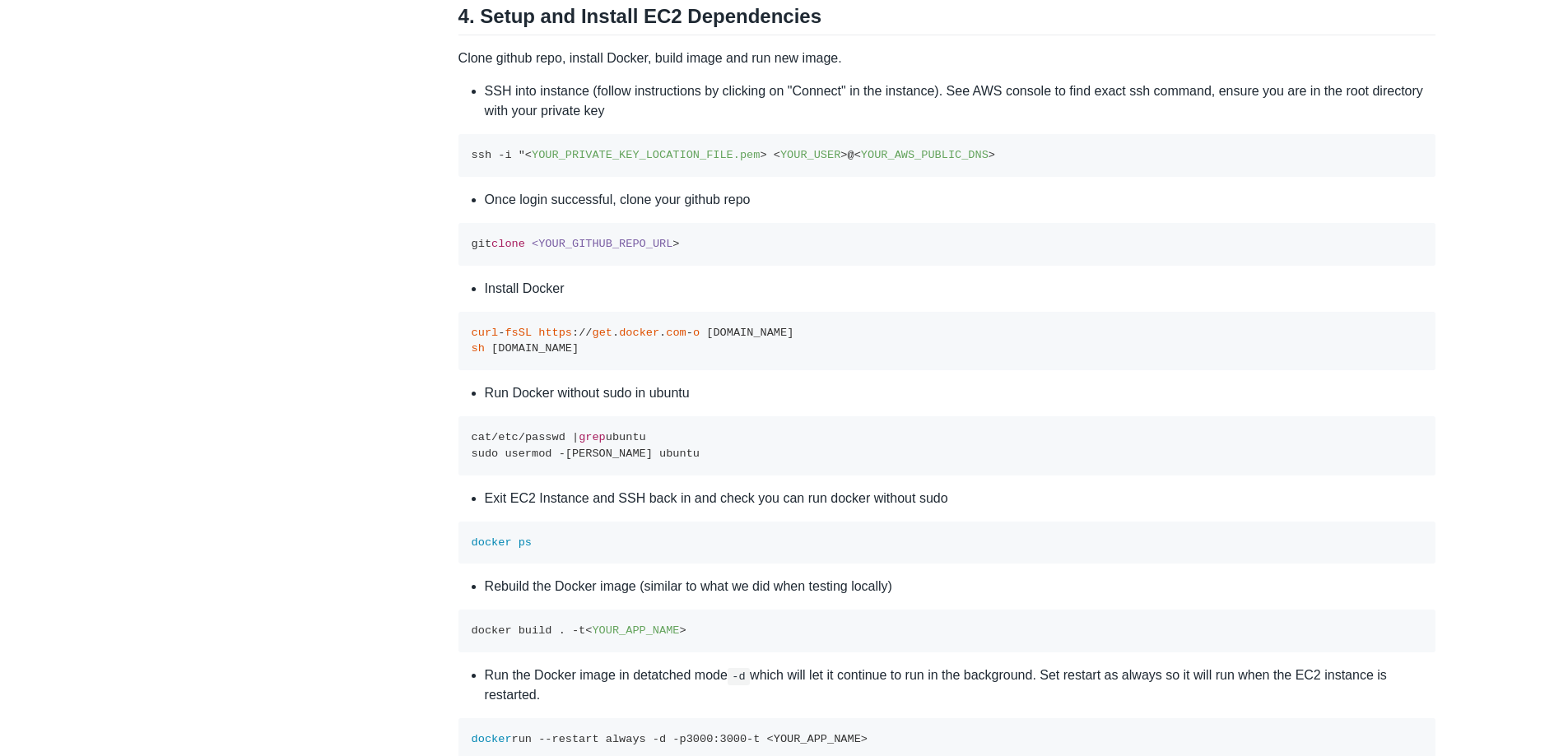
scroll to position [3143, 0]
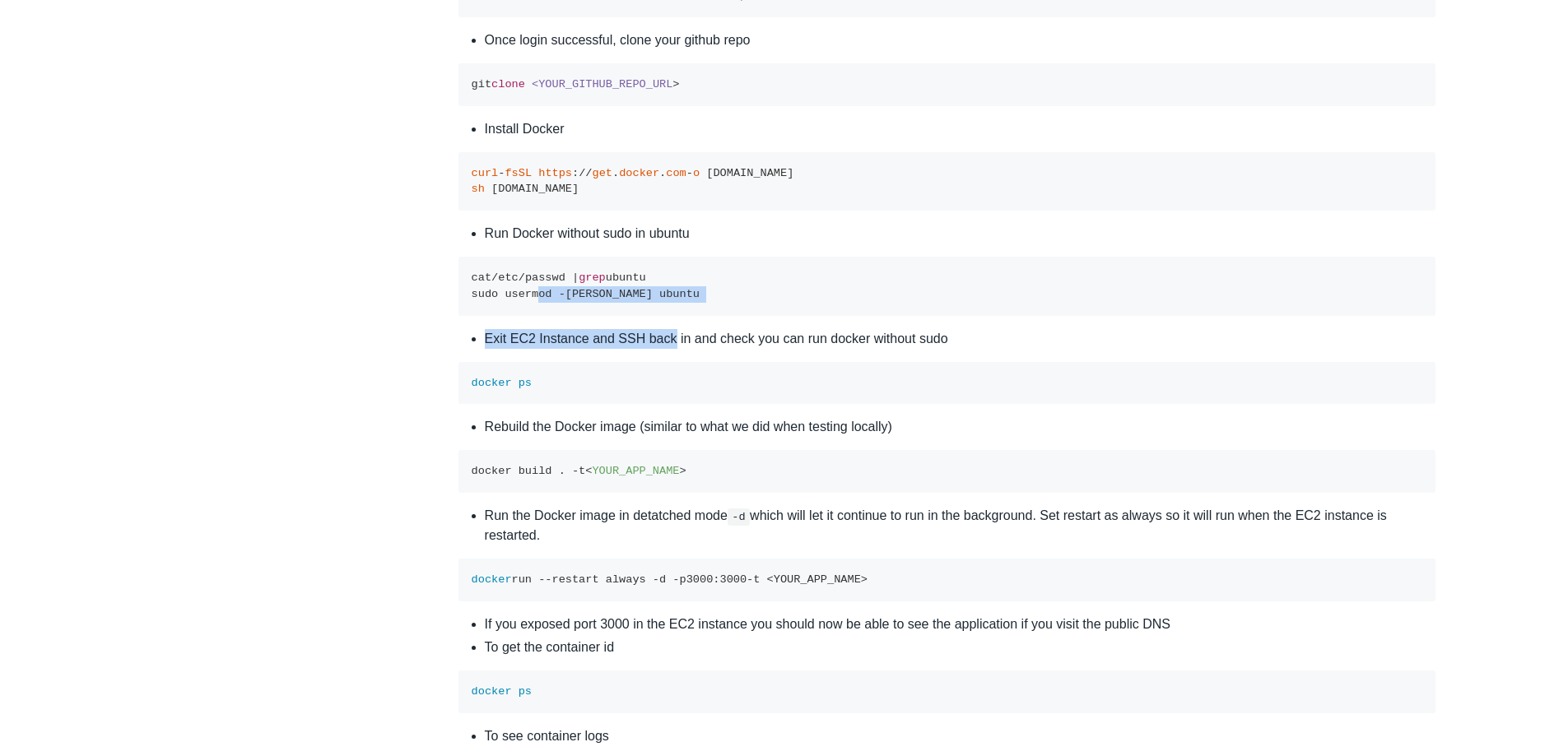
drag, startPoint x: 528, startPoint y: 416, endPoint x: 676, endPoint y: 475, distance: 158.8
click at [668, 473] on div "This walkthrough will show you how to deploy a containerized Node.js app to Ama…" at bounding box center [947, 36] width 978 height 5842
click at [676, 349] on li "Exit EC2 Instance and SSH back in and check you can run docker without sudo" at bounding box center [961, 339] width 952 height 20
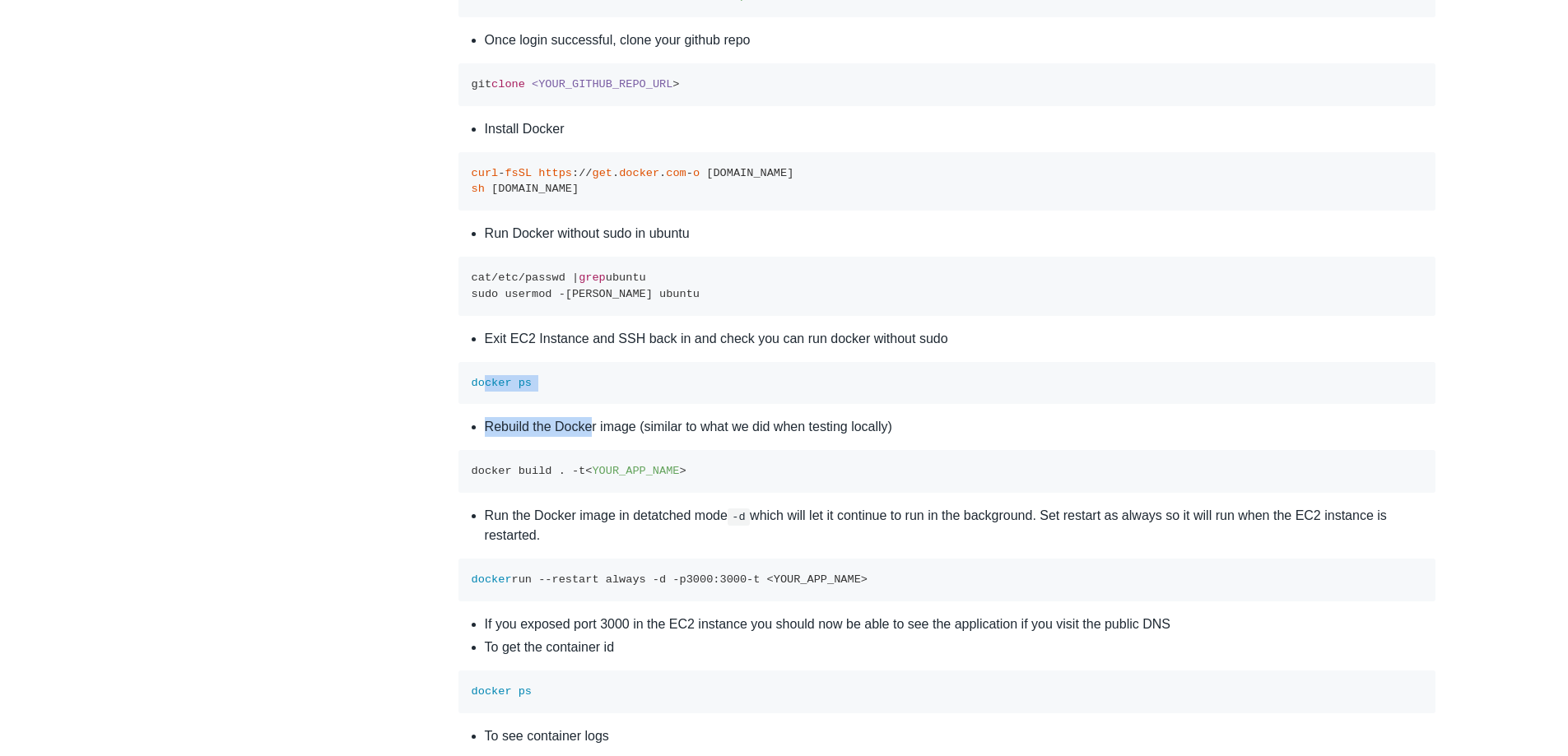
drag, startPoint x: 482, startPoint y: 501, endPoint x: 592, endPoint y: 547, distance: 118.5
click at [592, 547] on div "This walkthrough will show you how to deploy a containerized Node.js app to Ama…" at bounding box center [947, 36] width 978 height 5842
click at [598, 437] on li "Rebuild the Docker image (similar to what we did when testing locally)" at bounding box center [961, 427] width 952 height 20
drag, startPoint x: 514, startPoint y: 612, endPoint x: 686, endPoint y: 612, distance: 172.0
click at [686, 493] on pre "docker build . -t < YOUR_APP_NAME >" at bounding box center [947, 471] width 978 height 43
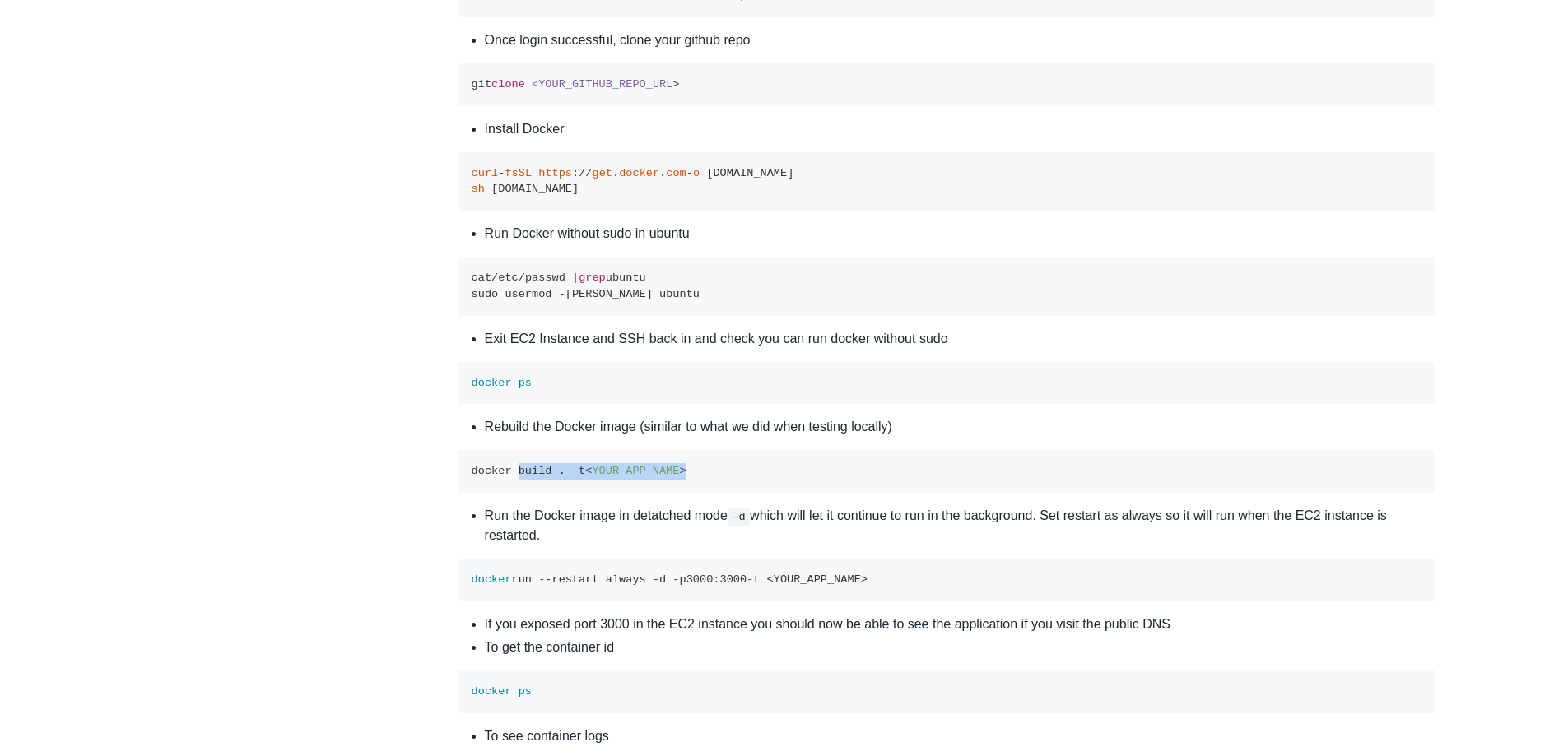
click at [689, 493] on pre "docker build . -t < YOUR_APP_NAME >" at bounding box center [947, 471] width 978 height 43
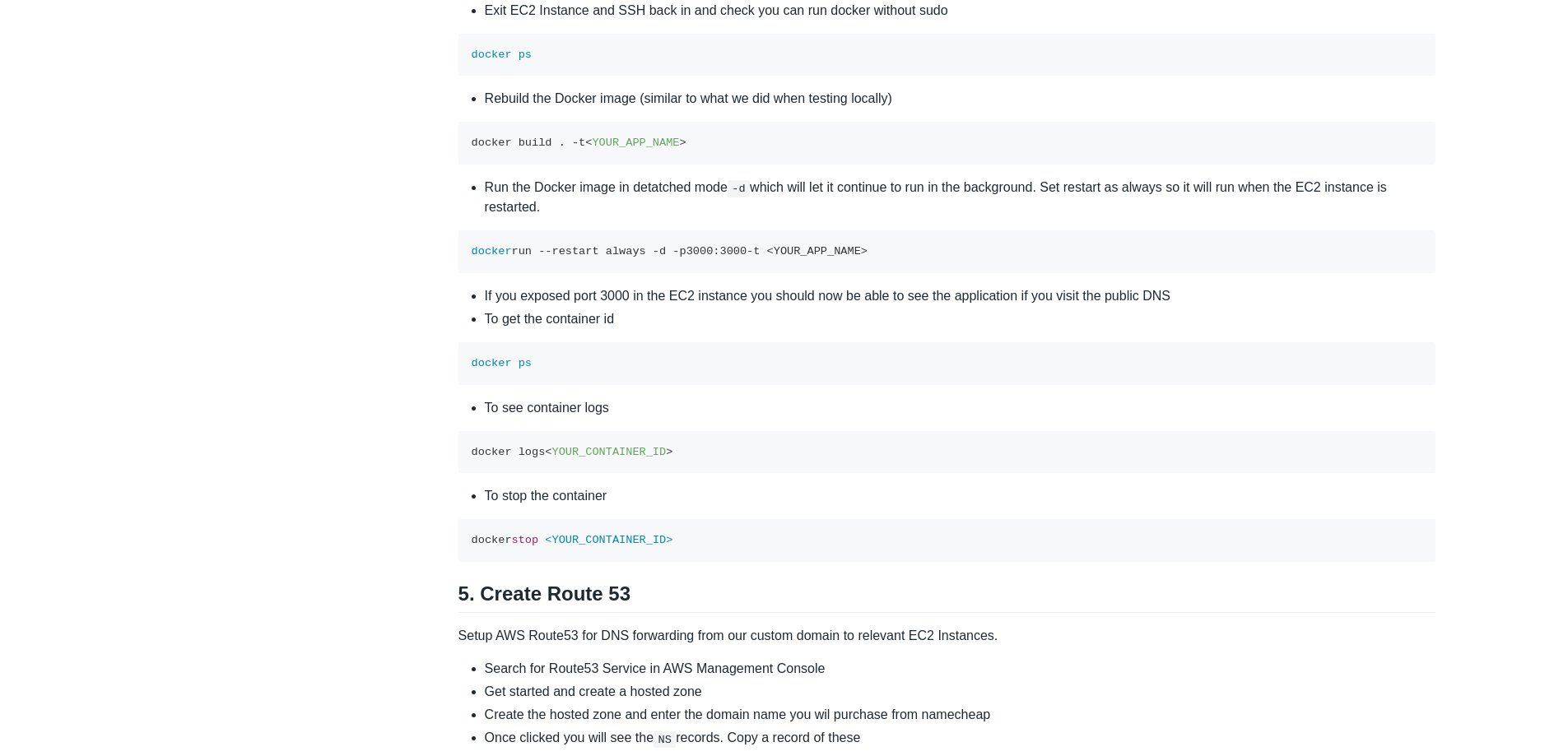
scroll to position [3472, 0]
drag, startPoint x: 478, startPoint y: 502, endPoint x: 571, endPoint y: 523, distance: 95.4
click at [578, 417] on li "To see container logs" at bounding box center [961, 408] width 952 height 20
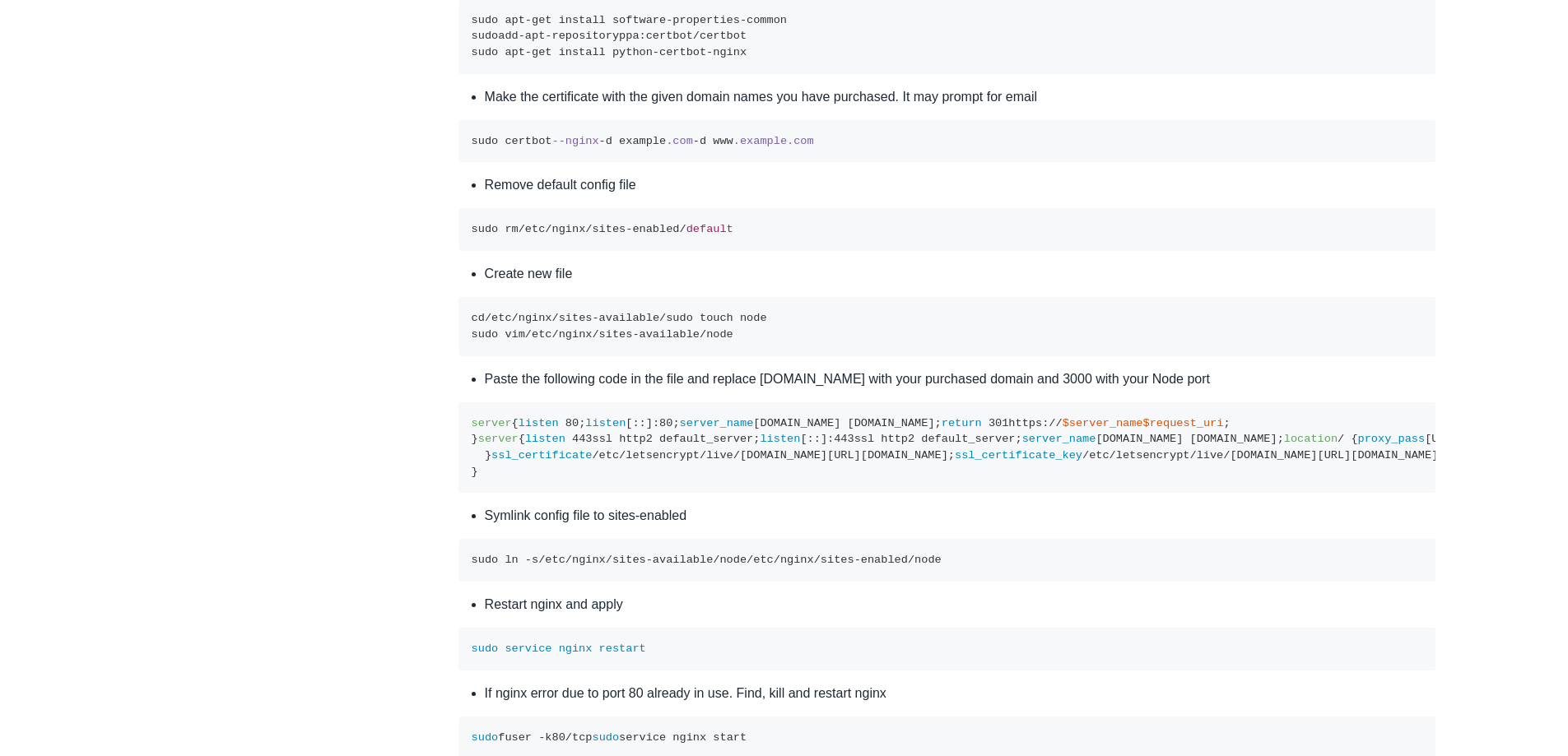
scroll to position [5120, 0]
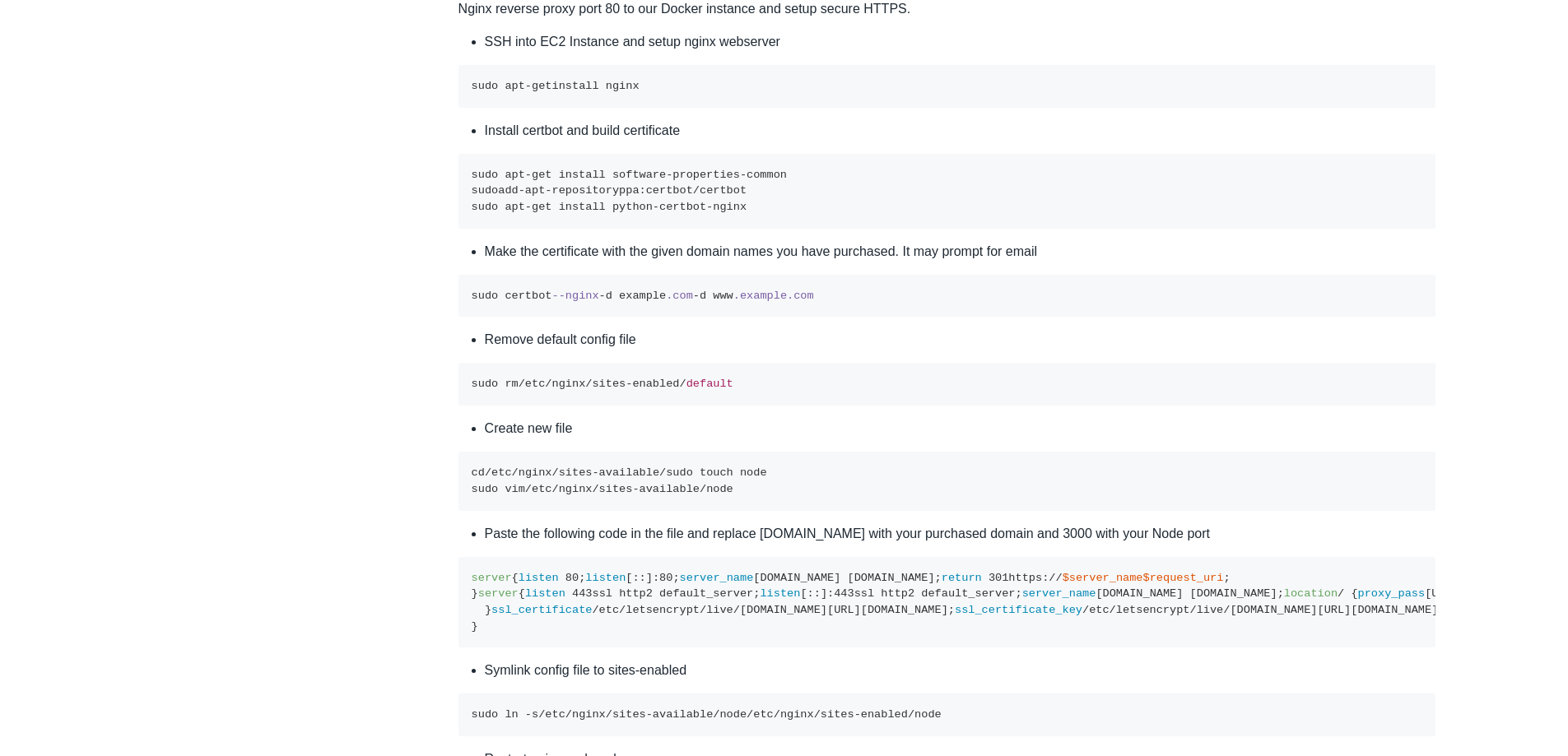
drag, startPoint x: 667, startPoint y: 208, endPoint x: 445, endPoint y: 207, distance: 221.4
click at [820, 229] on pre "sudo apt-get install software-properties-common sudo add-apt-repository ppa:cer…" at bounding box center [947, 191] width 978 height 75
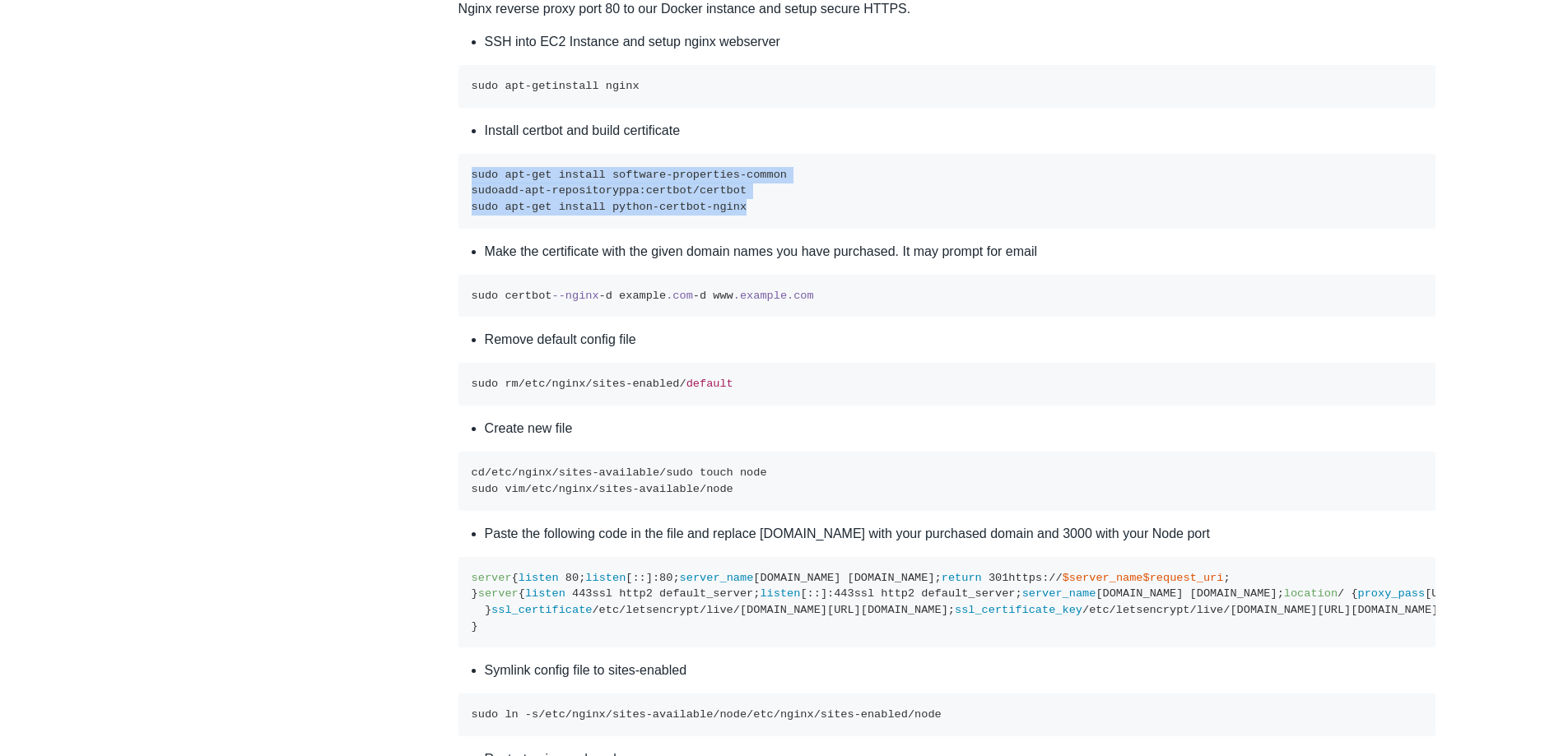
drag, startPoint x: 737, startPoint y: 333, endPoint x: 301, endPoint y: 277, distance: 439.0
click at [626, 213] on code "sudo apt-get install software-properties-common sudo add-apt-repository ppa:cer…" at bounding box center [629, 191] width 315 height 44
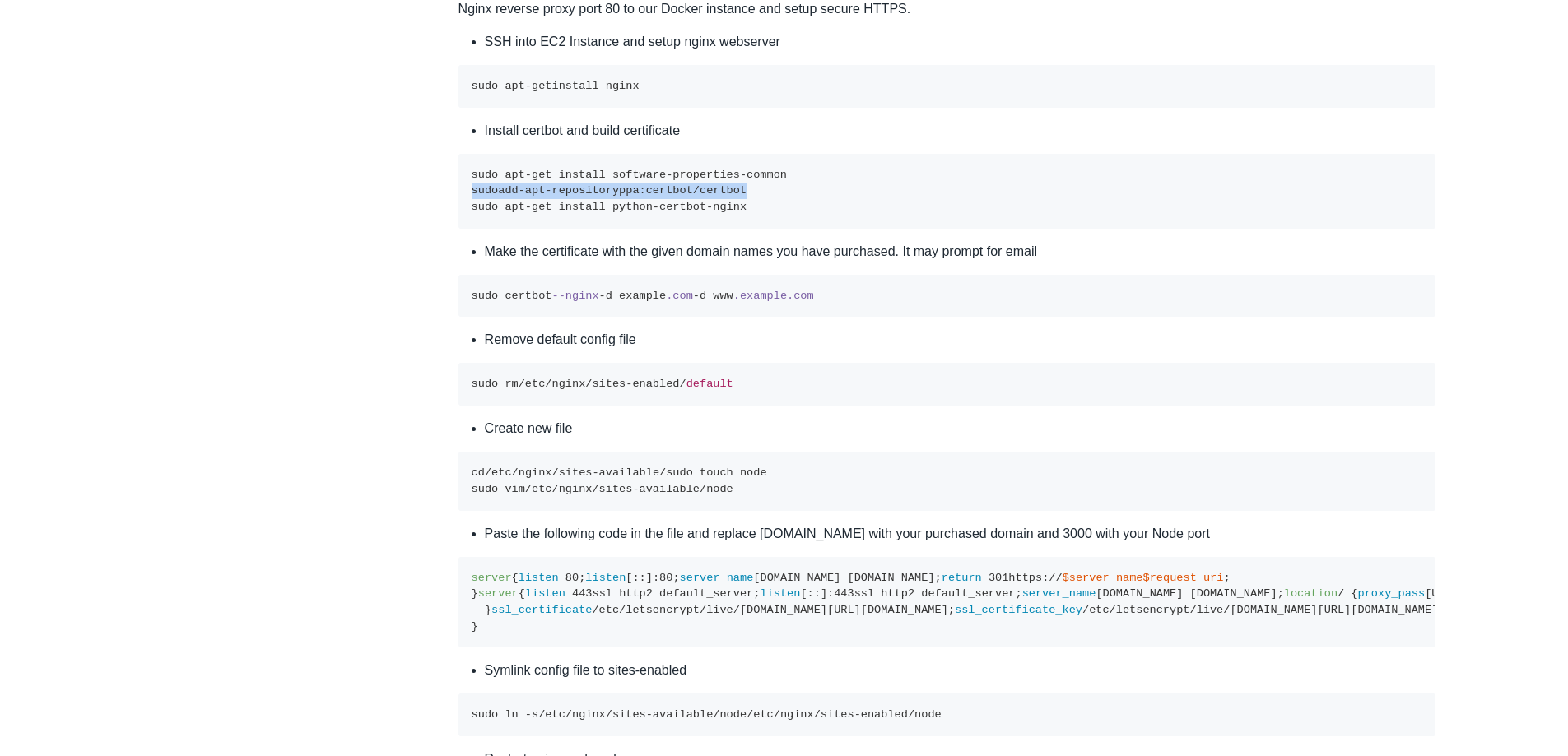
drag, startPoint x: 772, startPoint y: 326, endPoint x: 343, endPoint y: 321, distance: 428.9
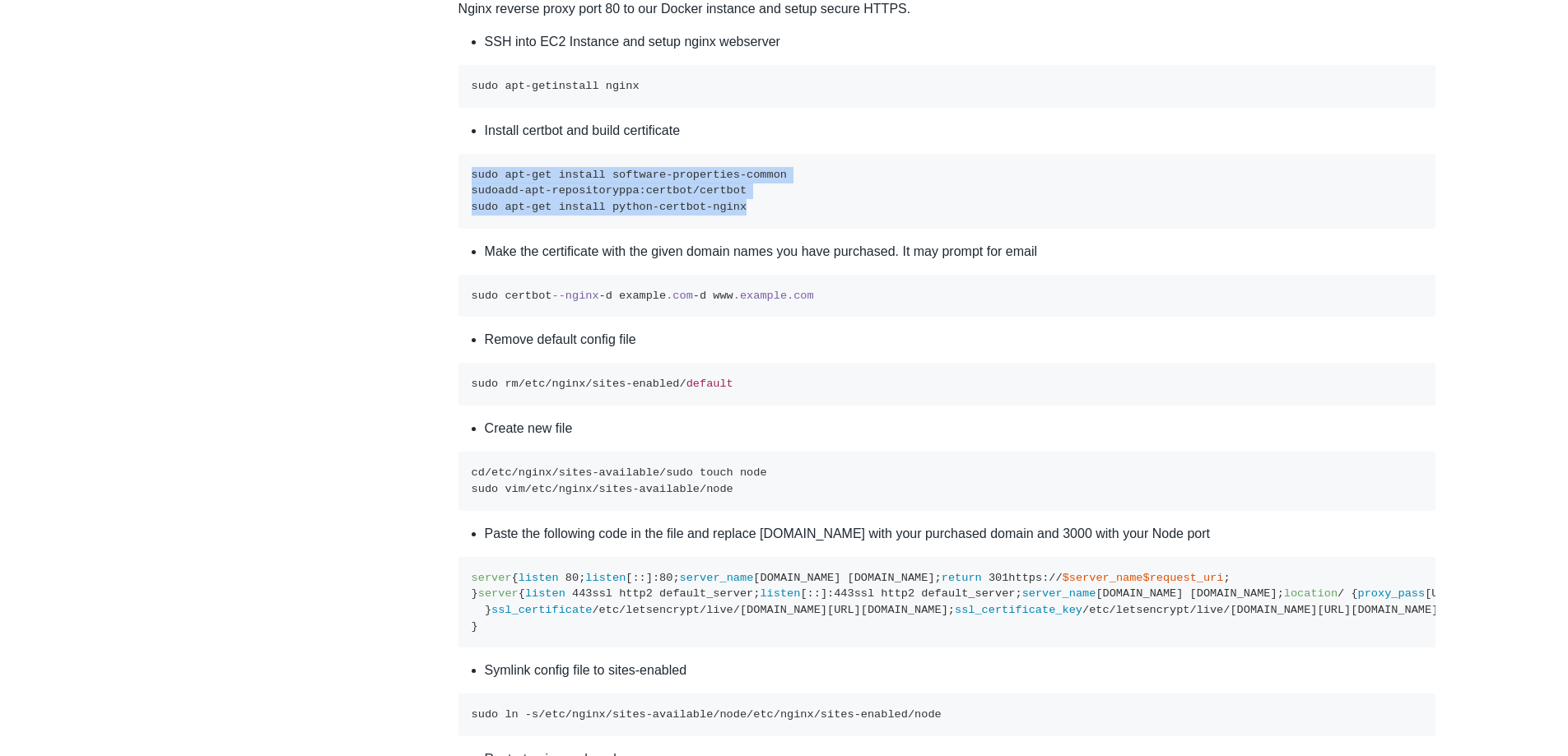
drag, startPoint x: 747, startPoint y: 334, endPoint x: 405, endPoint y: 280, distance: 345.9
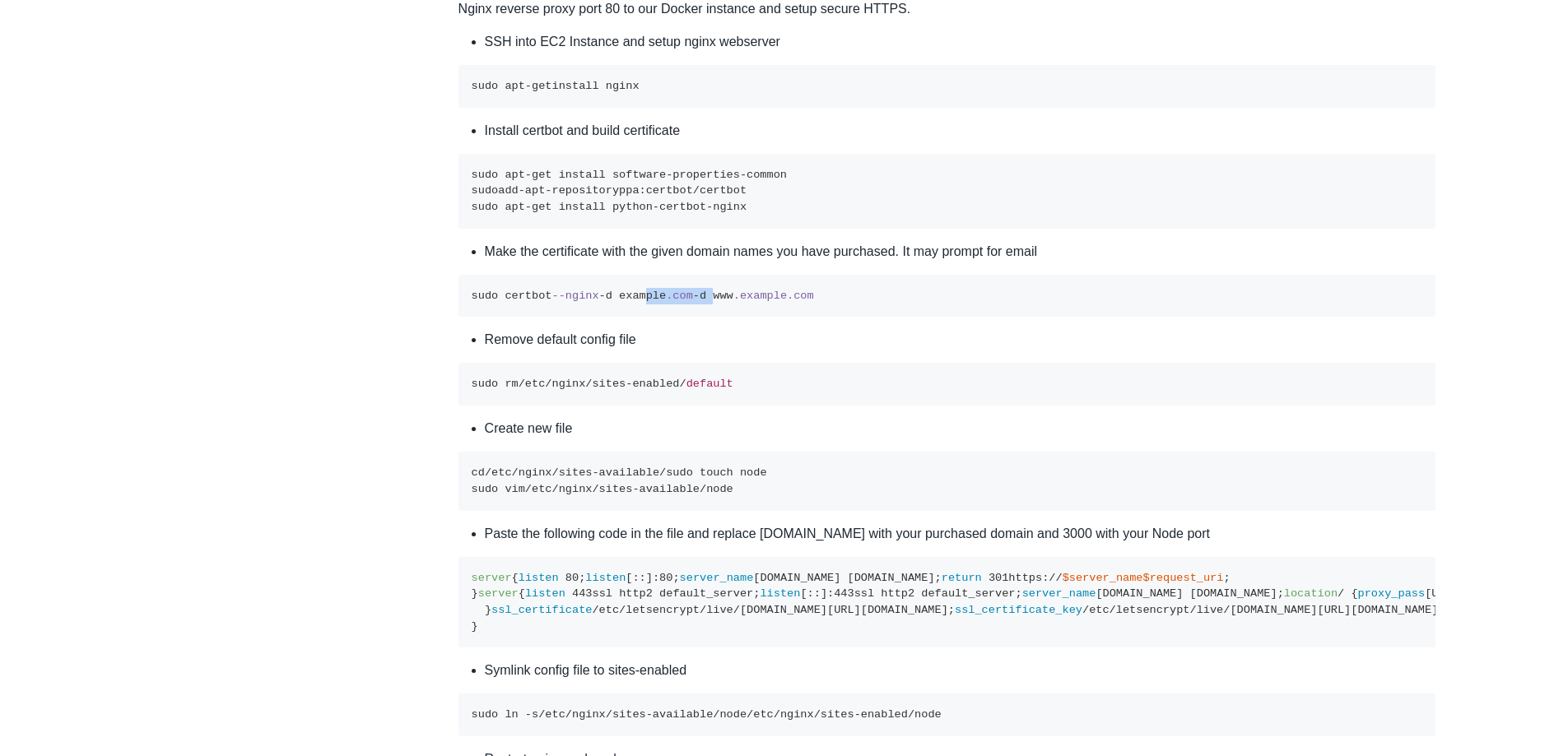
drag, startPoint x: 639, startPoint y: 426, endPoint x: 704, endPoint y: 413, distance: 66.2
click at [704, 318] on pre "sudo certbot --nginx -d example .com -d www .example .com" at bounding box center [947, 296] width 978 height 43
click at [604, 406] on pre "sudo rm /etc/ nginx /sites-enabled/ default" at bounding box center [947, 384] width 978 height 43
drag, startPoint x: 614, startPoint y: 513, endPoint x: 712, endPoint y: 530, distance: 99.5
click at [708, 406] on pre "sudo rm /etc/ nginx /sites-enabled/ default" at bounding box center [947, 384] width 978 height 43
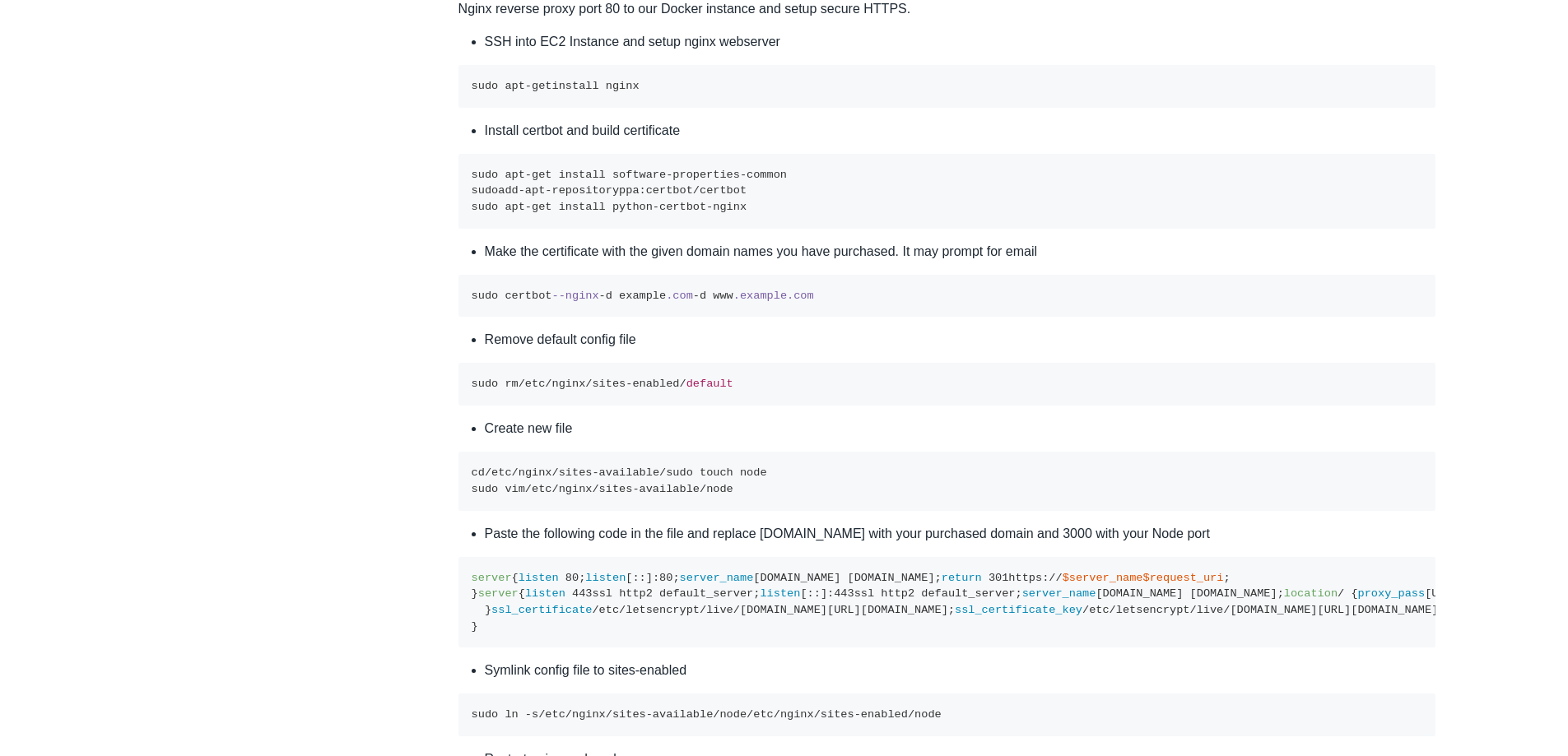
click at [714, 406] on pre "sudo rm /etc/ nginx /sites-enabled/ default" at bounding box center [947, 384] width 978 height 43
drag, startPoint x: 533, startPoint y: 631, endPoint x: 724, endPoint y: 619, distance: 190.5
click at [641, 496] on code "cd /etc/ nginx /sites-available/ sudo touch node sudo vim /etc/ nginx /sites-av…" at bounding box center [619, 481] width 295 height 29
drag, startPoint x: 724, startPoint y: 619, endPoint x: 749, endPoint y: 616, distance: 25.7
click at [725, 510] on pre "cd /etc/ nginx /sites-available/ sudo touch node sudo vim /etc/ nginx /sites-av…" at bounding box center [947, 481] width 978 height 58
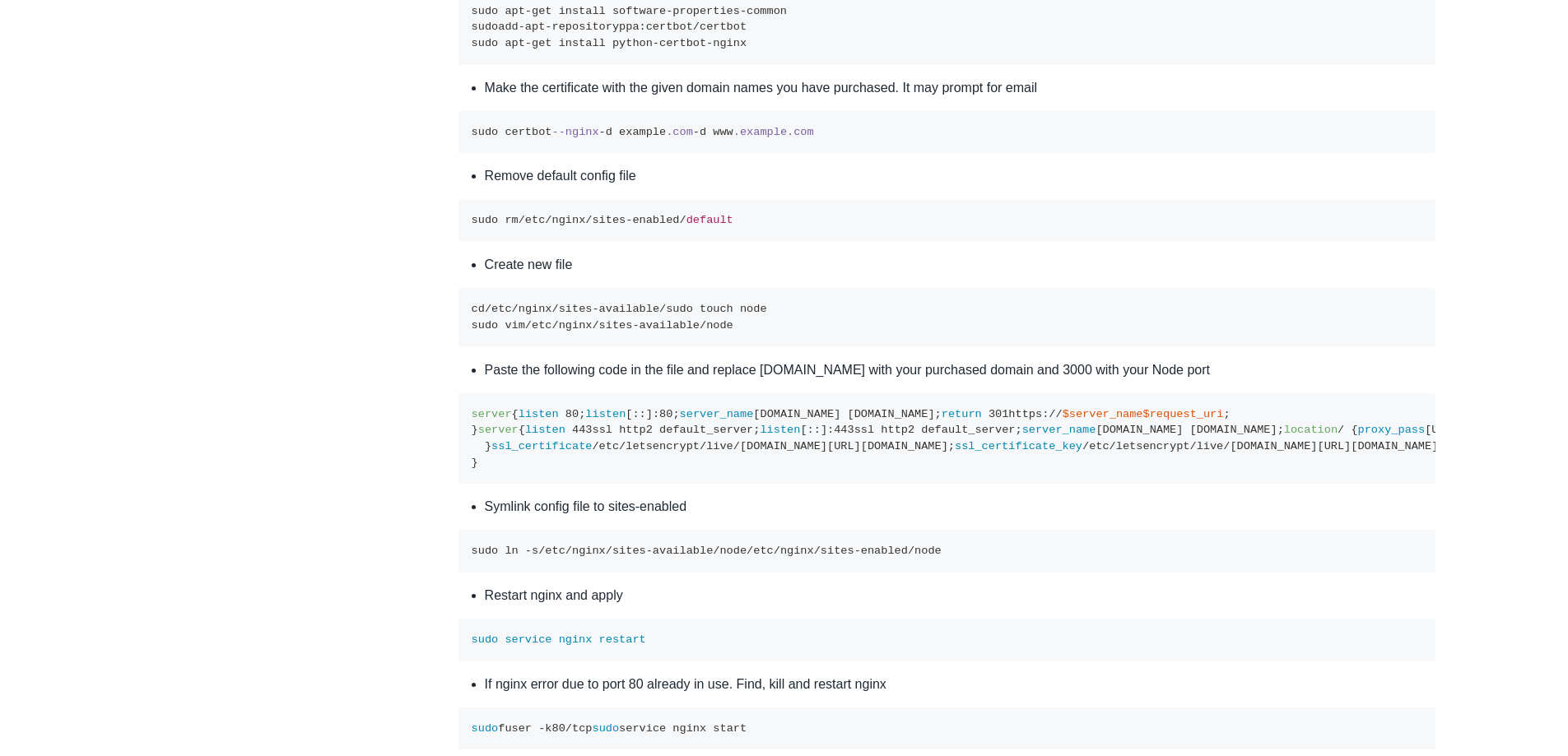
scroll to position [5284, 0]
drag, startPoint x: 767, startPoint y: 165, endPoint x: 342, endPoint y: 138, distance: 426.4
copy code "sudo apt-get install software-properties-common sudo add-apt-repository ppa:cer…"
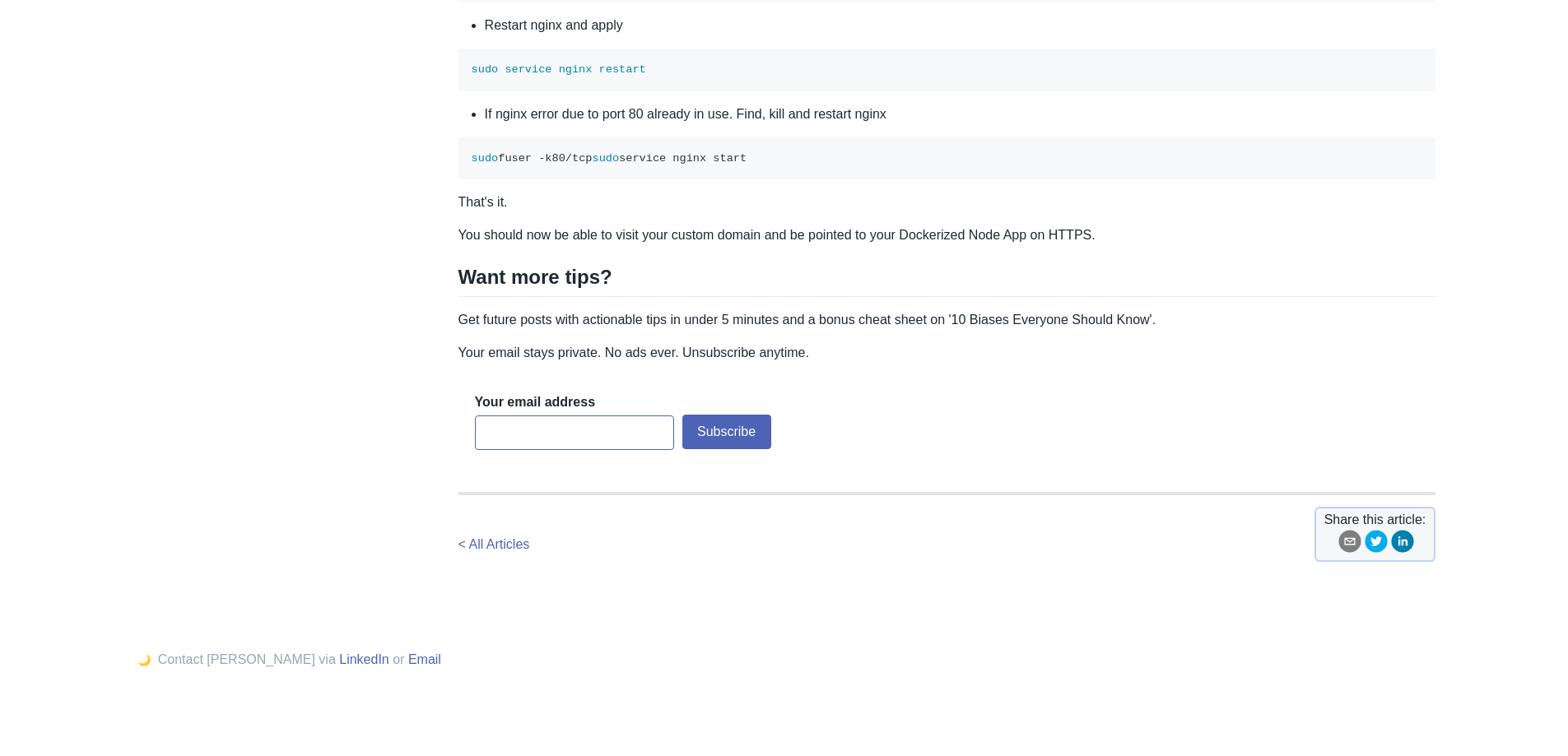
scroll to position [6190, 0]
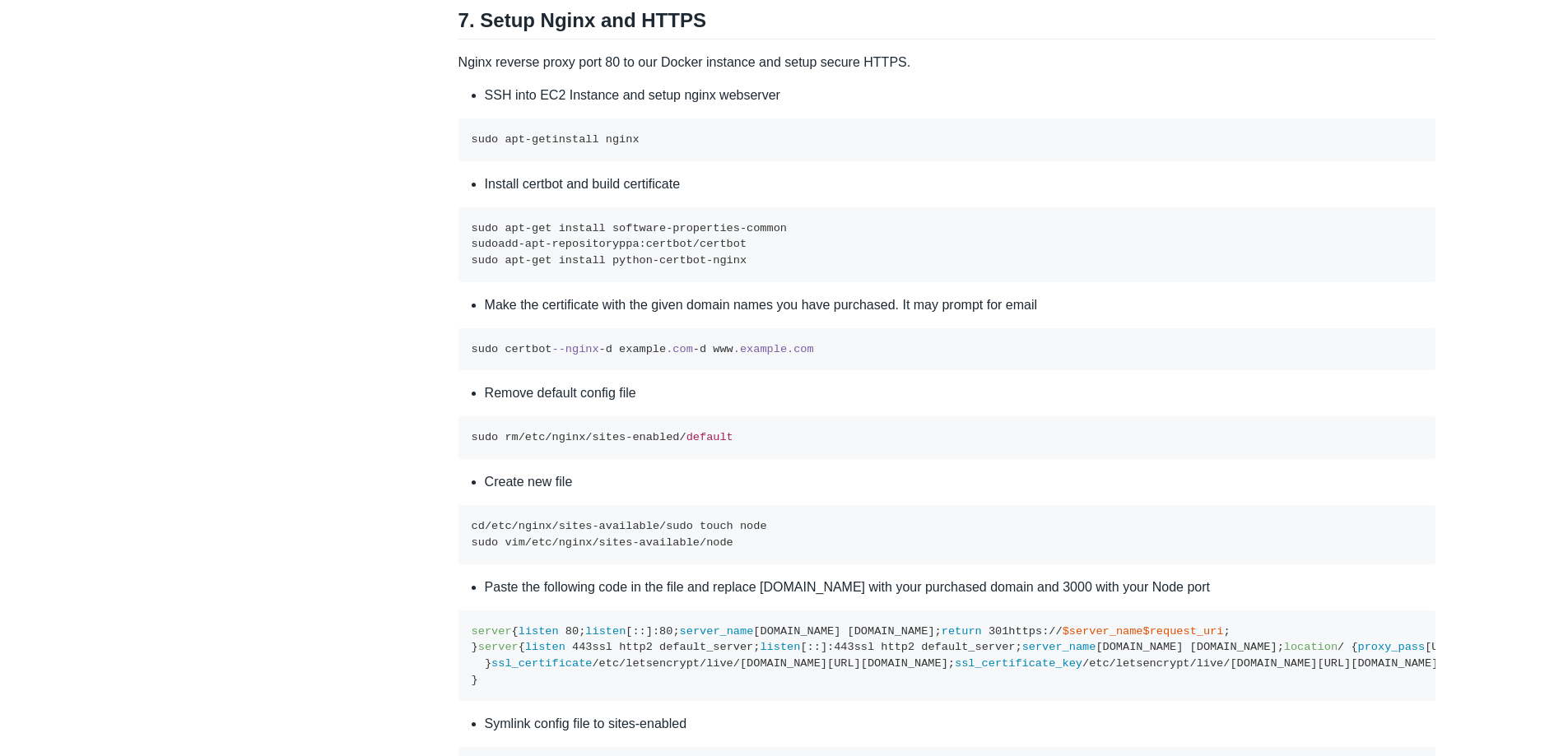
scroll to position [5037, 0]
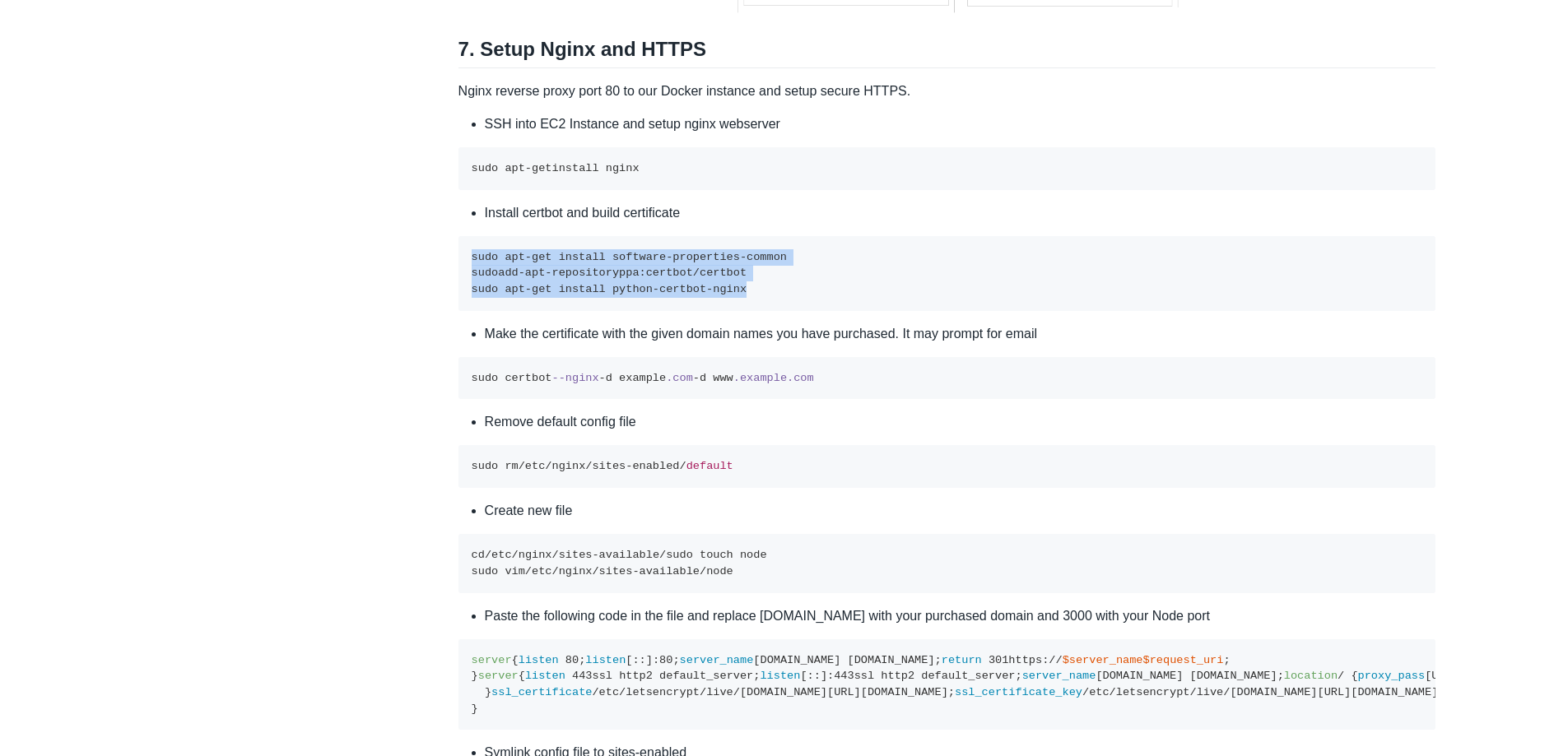
drag, startPoint x: 728, startPoint y: 422, endPoint x: 457, endPoint y: 388, distance: 273.0
copy code "sudo apt-get install software-properties-common sudo add-apt-repository ppa:cer…"
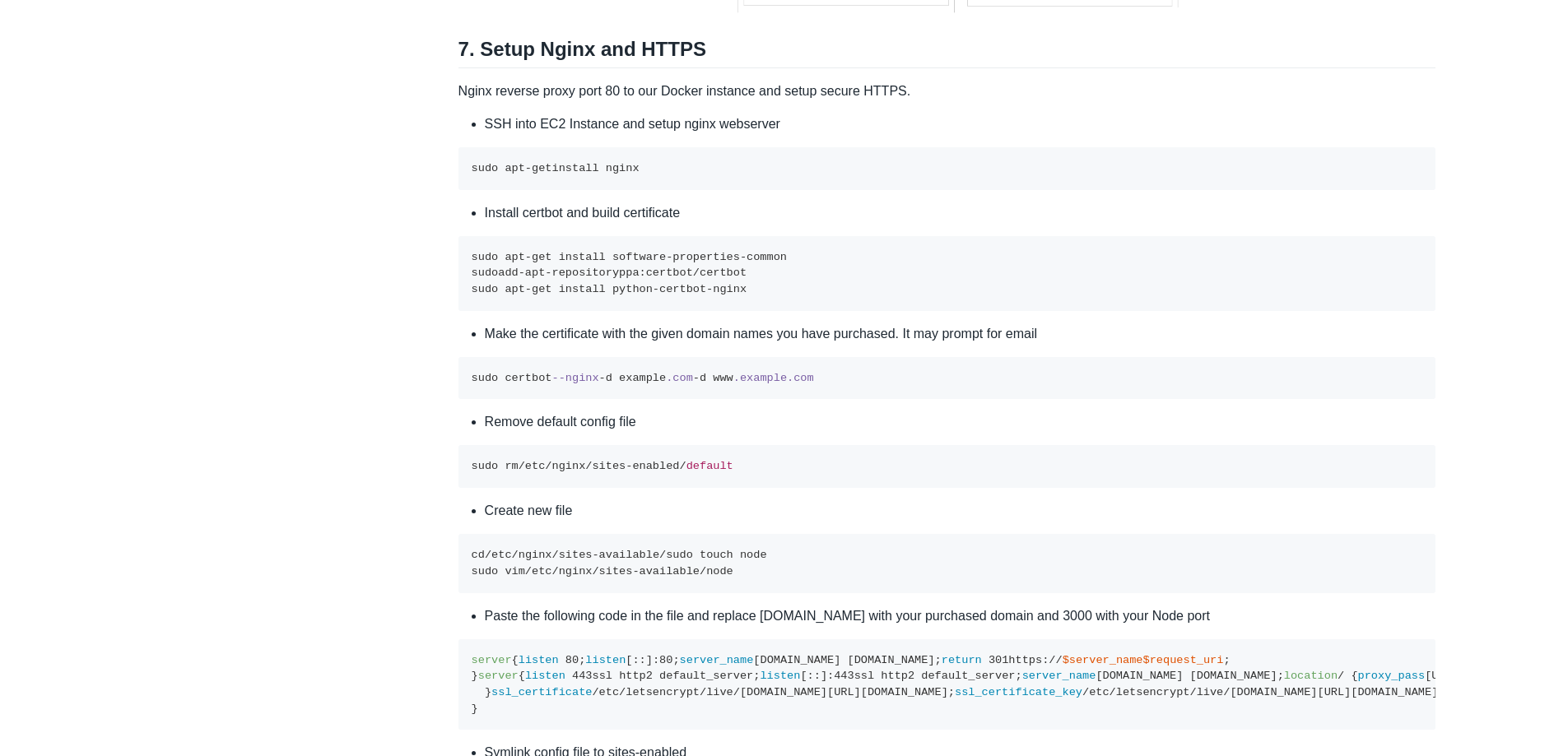
click at [787, 384] on span ".com" at bounding box center [800, 378] width 27 height 12
drag, startPoint x: 800, startPoint y: 508, endPoint x: 562, endPoint y: 514, distance: 237.9
click at [556, 400] on pre "sudo certbot --nginx -d example .com -d www .example .com" at bounding box center [947, 378] width 978 height 43
click at [804, 400] on pre "sudo certbot --nginx -d example .com -d www .example .com" at bounding box center [947, 378] width 978 height 43
drag, startPoint x: 770, startPoint y: 504, endPoint x: 442, endPoint y: 514, distance: 328.6
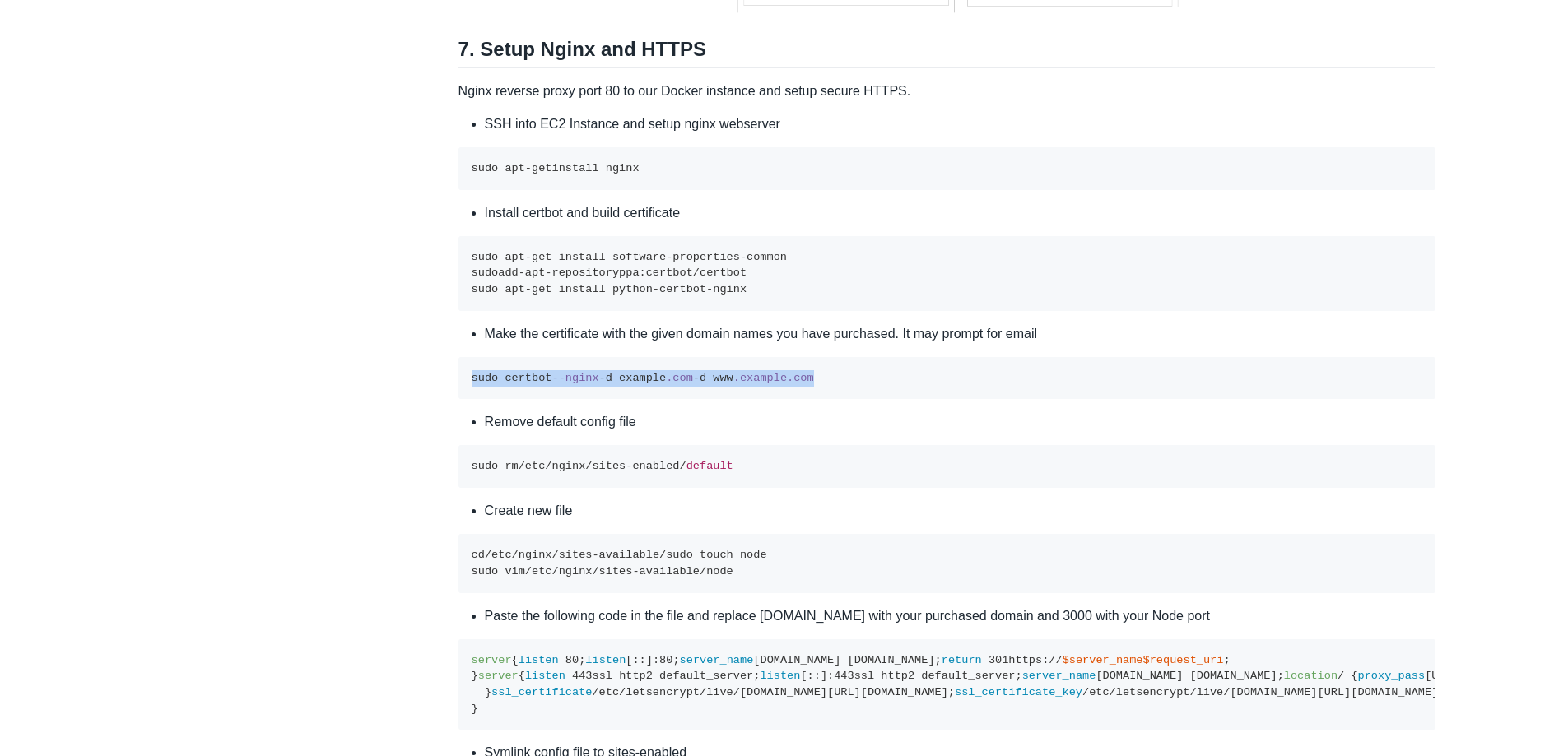
click at [848, 400] on pre "sudo certbot --nginx -d example .com -d www .example .com" at bounding box center [947, 378] width 978 height 43
drag, startPoint x: 842, startPoint y: 504, endPoint x: 449, endPoint y: 509, distance: 392.7
copy code "sudo certbot --nginx -d example .com -d www .example .com"
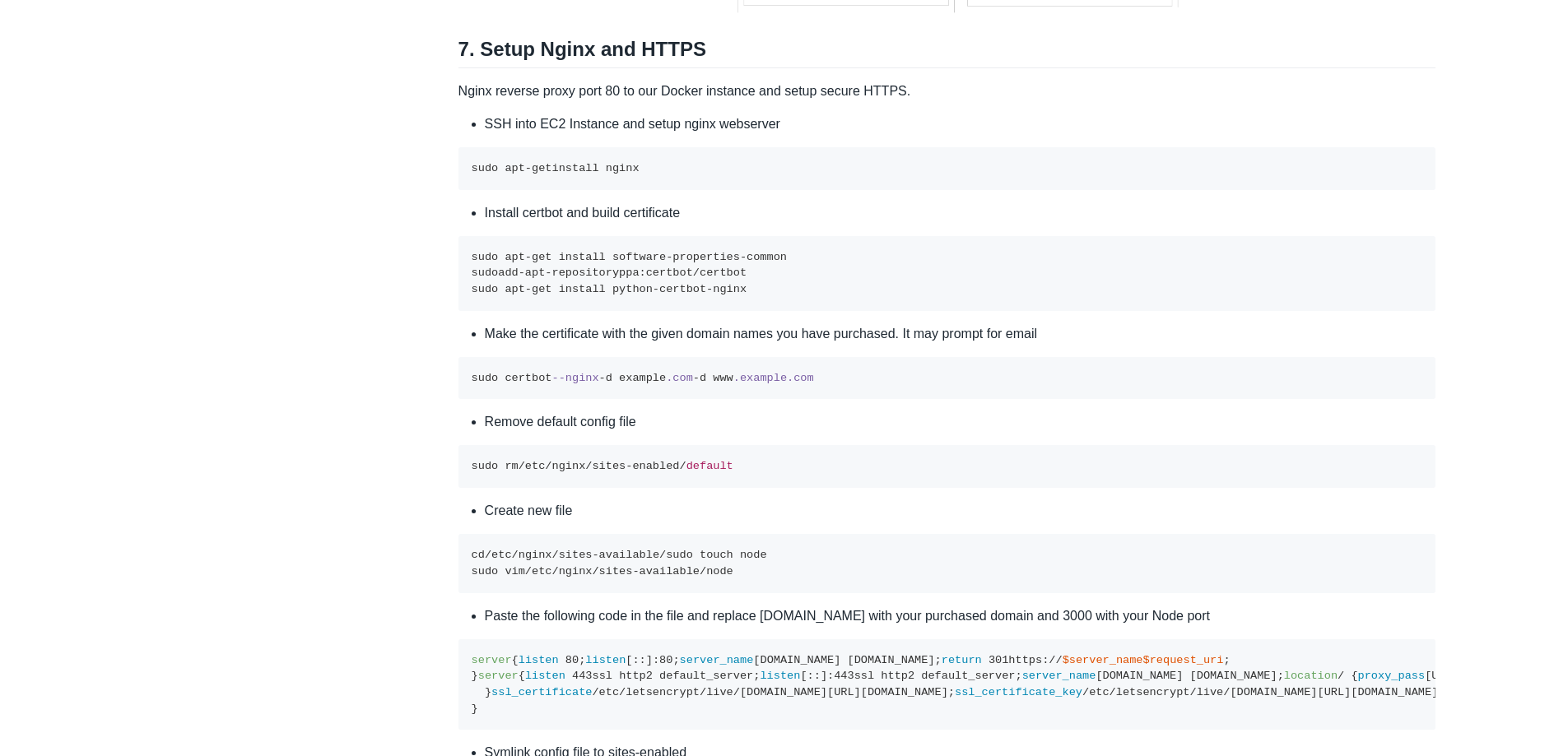
drag, startPoint x: 626, startPoint y: 398, endPoint x: 681, endPoint y: 398, distance: 54.3
click at [681, 295] on code "sudo apt-get install software-properties-common sudo add-apt-repository ppa:cer…" at bounding box center [629, 273] width 315 height 44
click at [704, 295] on code "sudo apt-get install software-properties-common sudo add-apt-repository ppa:cer…" at bounding box center [629, 273] width 315 height 44
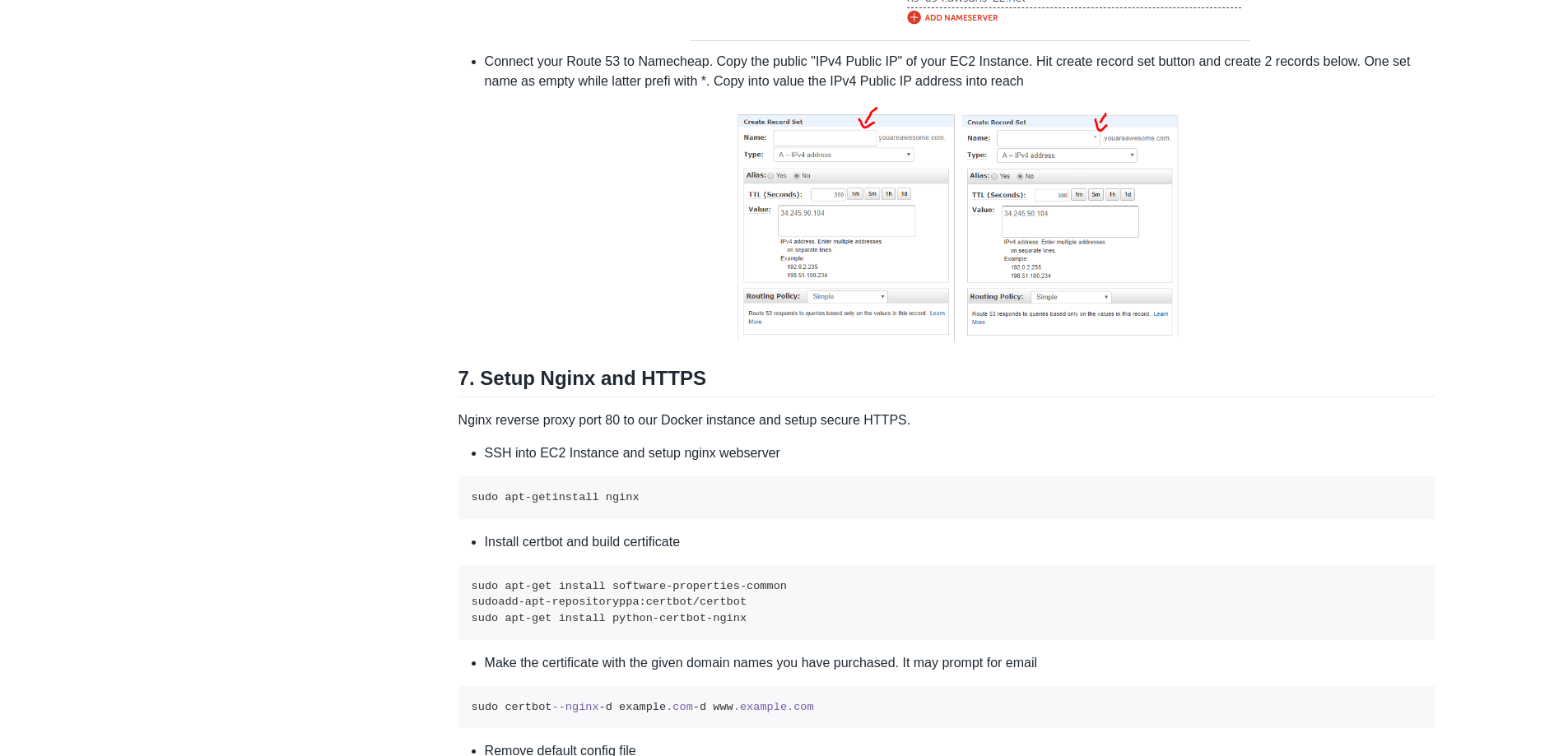
scroll to position [5202, 0]
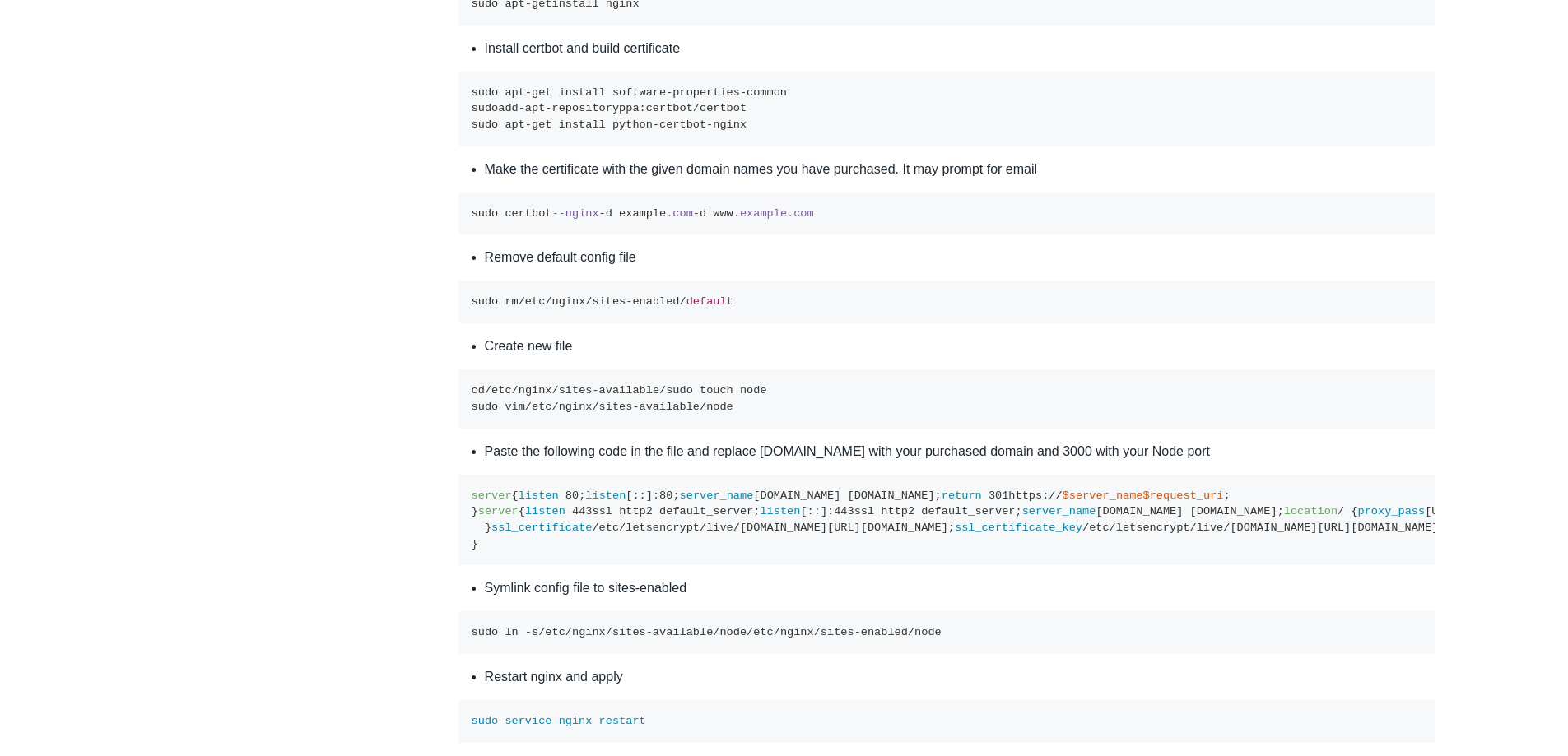
click at [526, 220] on code "sudo certbot --nginx -d example .com -d www .example .com" at bounding box center [643, 213] width 342 height 12
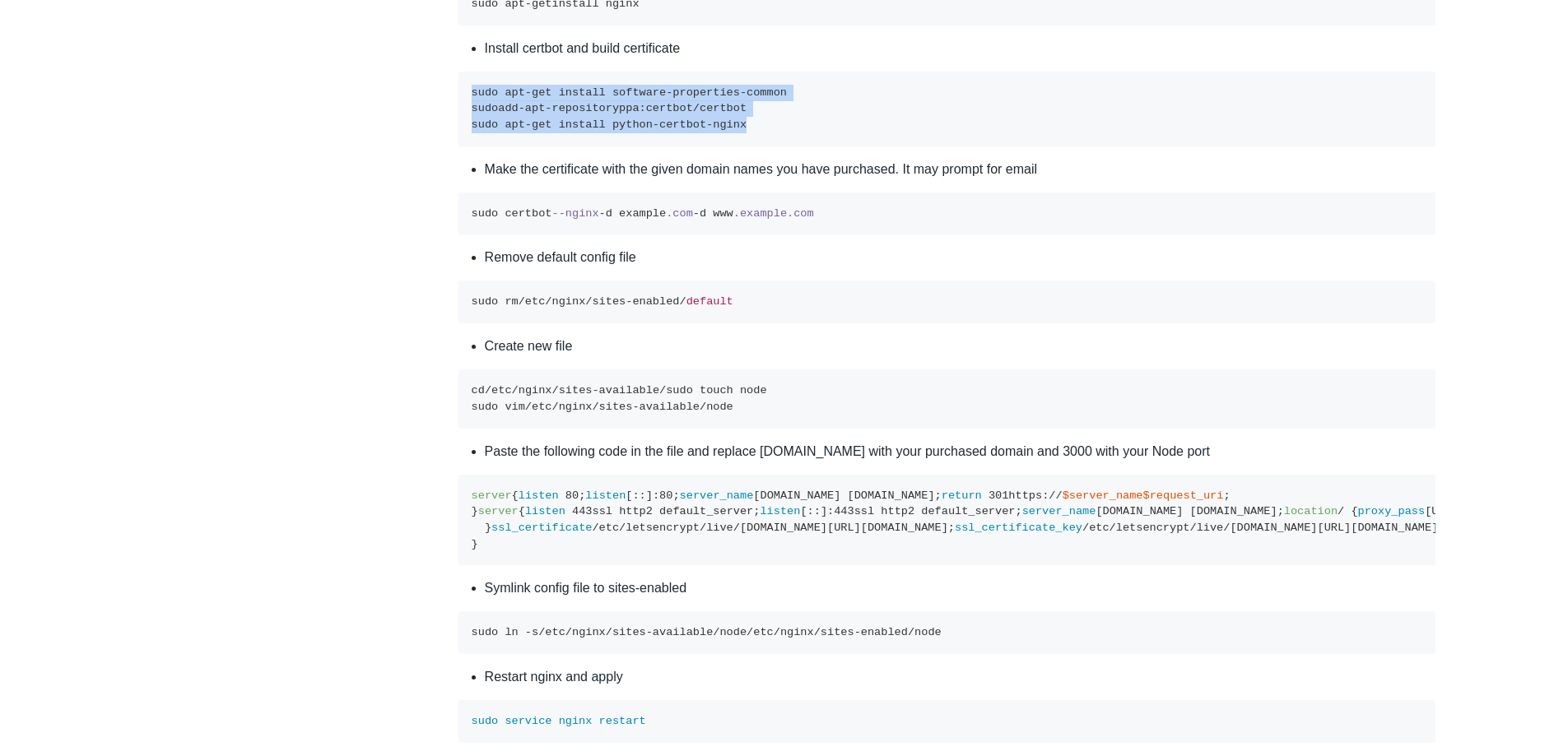
drag, startPoint x: 756, startPoint y: 249, endPoint x: 417, endPoint y: 223, distance: 340.1
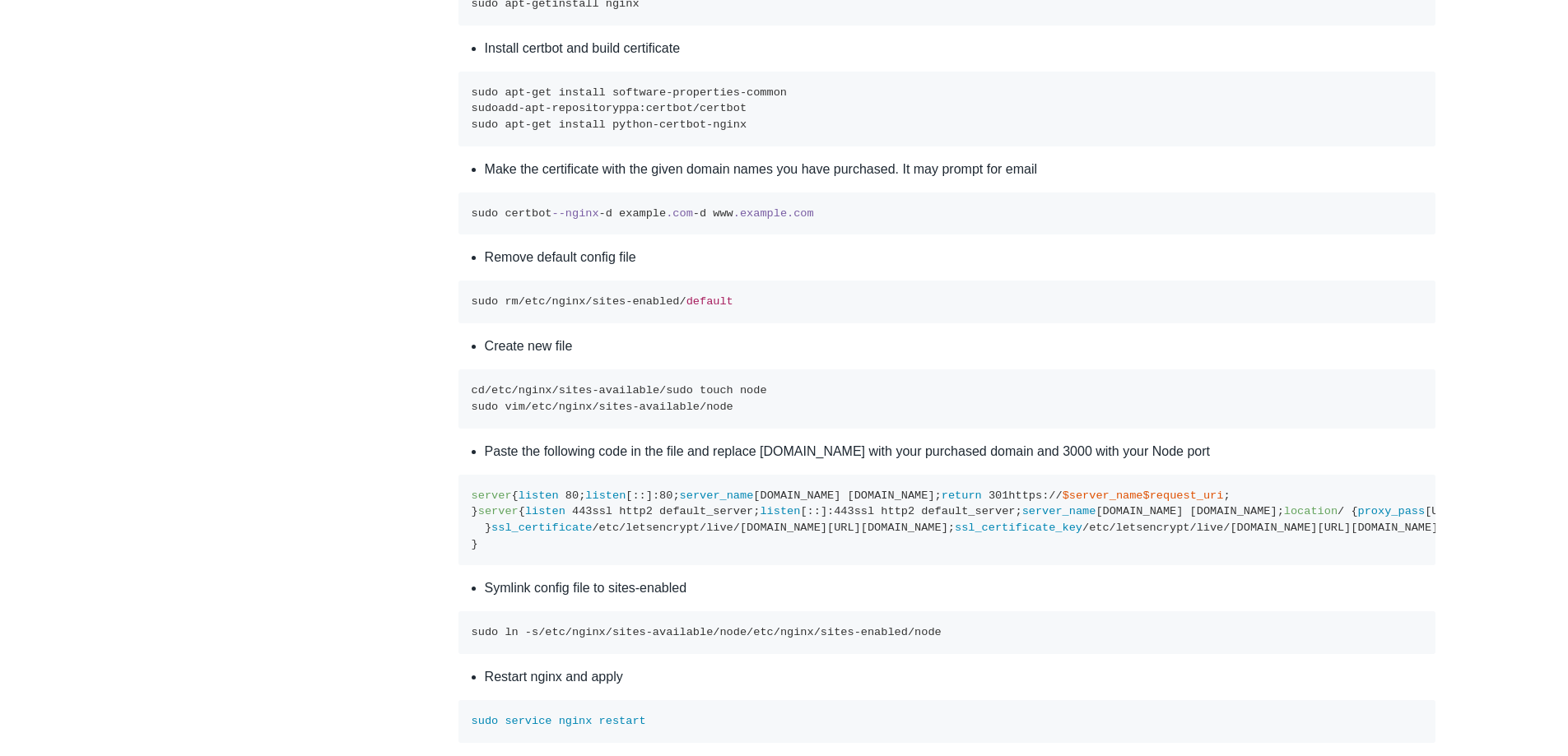
drag, startPoint x: 555, startPoint y: 432, endPoint x: 710, endPoint y: 430, distance: 154.8
click at [637, 308] on code "sudo rm /etc/ nginx /sites-enabled/ default" at bounding box center [603, 301] width 262 height 12
click at [710, 308] on span "default" at bounding box center [709, 301] width 47 height 12
drag, startPoint x: 1067, startPoint y: 292, endPoint x: 1022, endPoint y: 296, distance: 44.6
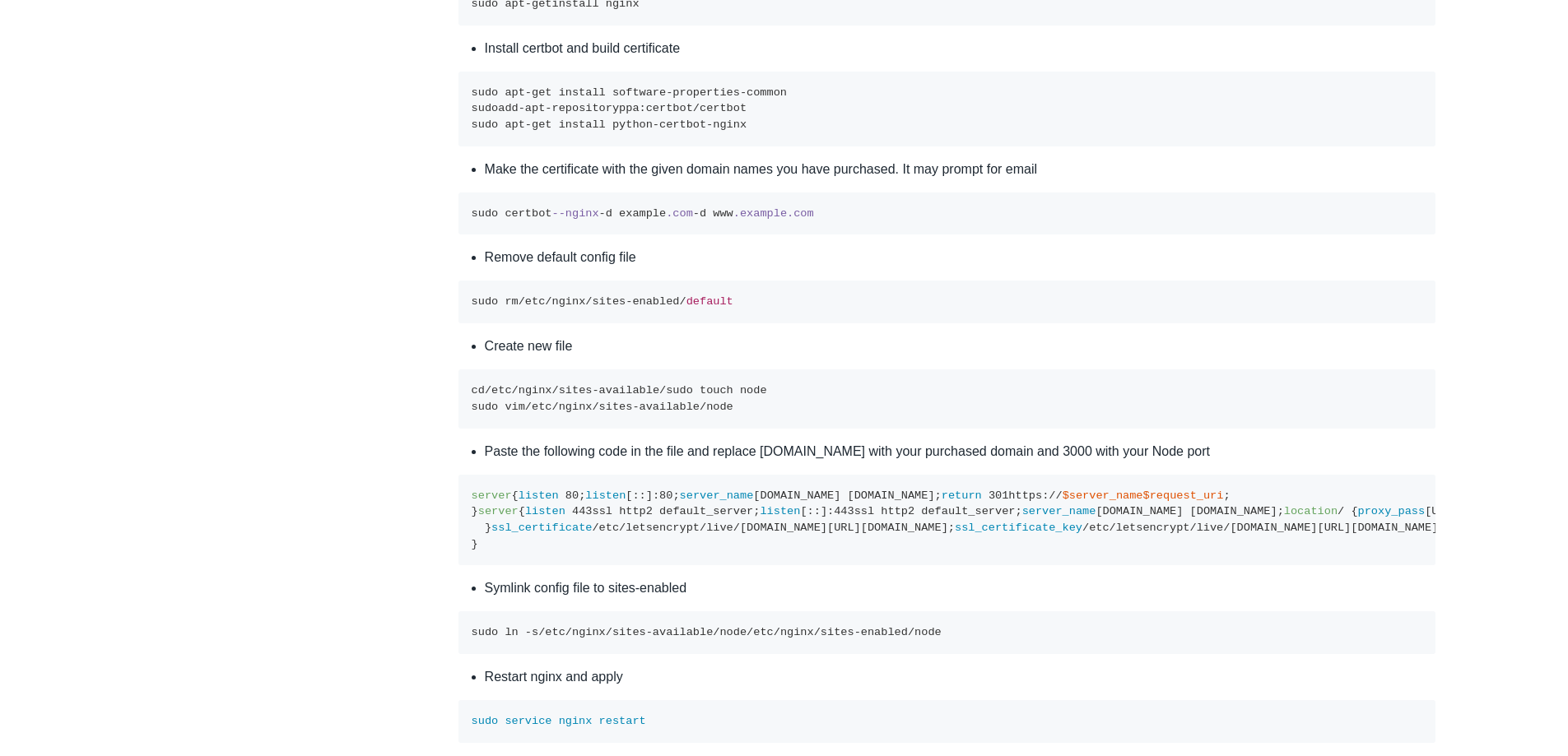
click at [1022, 179] on li "Make the certificate with the given domain names you have purchased. It may pro…" at bounding box center [961, 170] width 952 height 20
click at [979, 179] on li "Make the certificate with the given domain names you have purchased. It may pro…" at bounding box center [961, 170] width 952 height 20
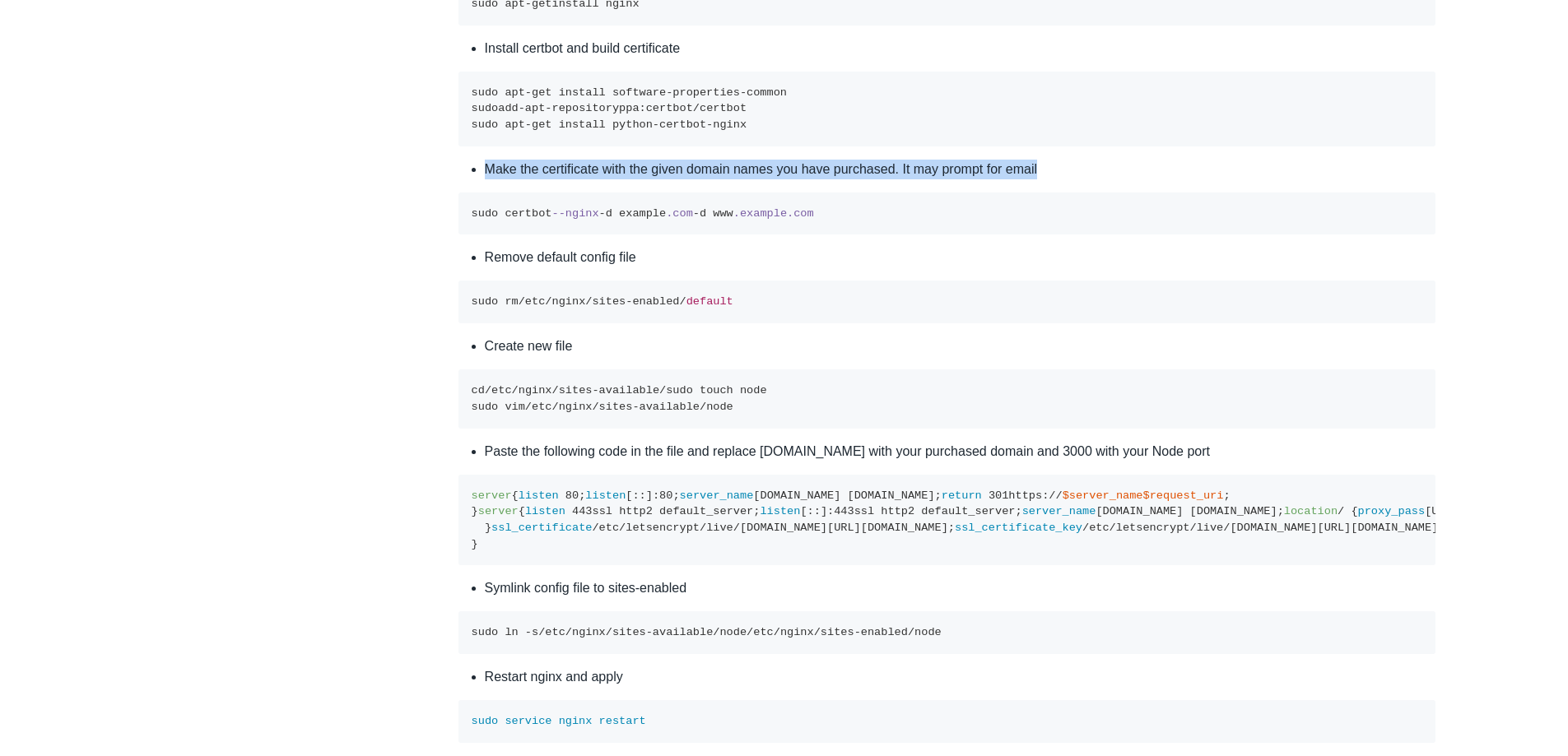
click at [979, 179] on li "Make the certificate with the given domain names you have purchased. It may pro…" at bounding box center [961, 170] width 952 height 20
copy div "Make the certificate with the given domain names you have purchased. It may pro…"
click at [721, 179] on li "Make the certificate with the given domain names you have purchased. It may pro…" at bounding box center [961, 170] width 952 height 20
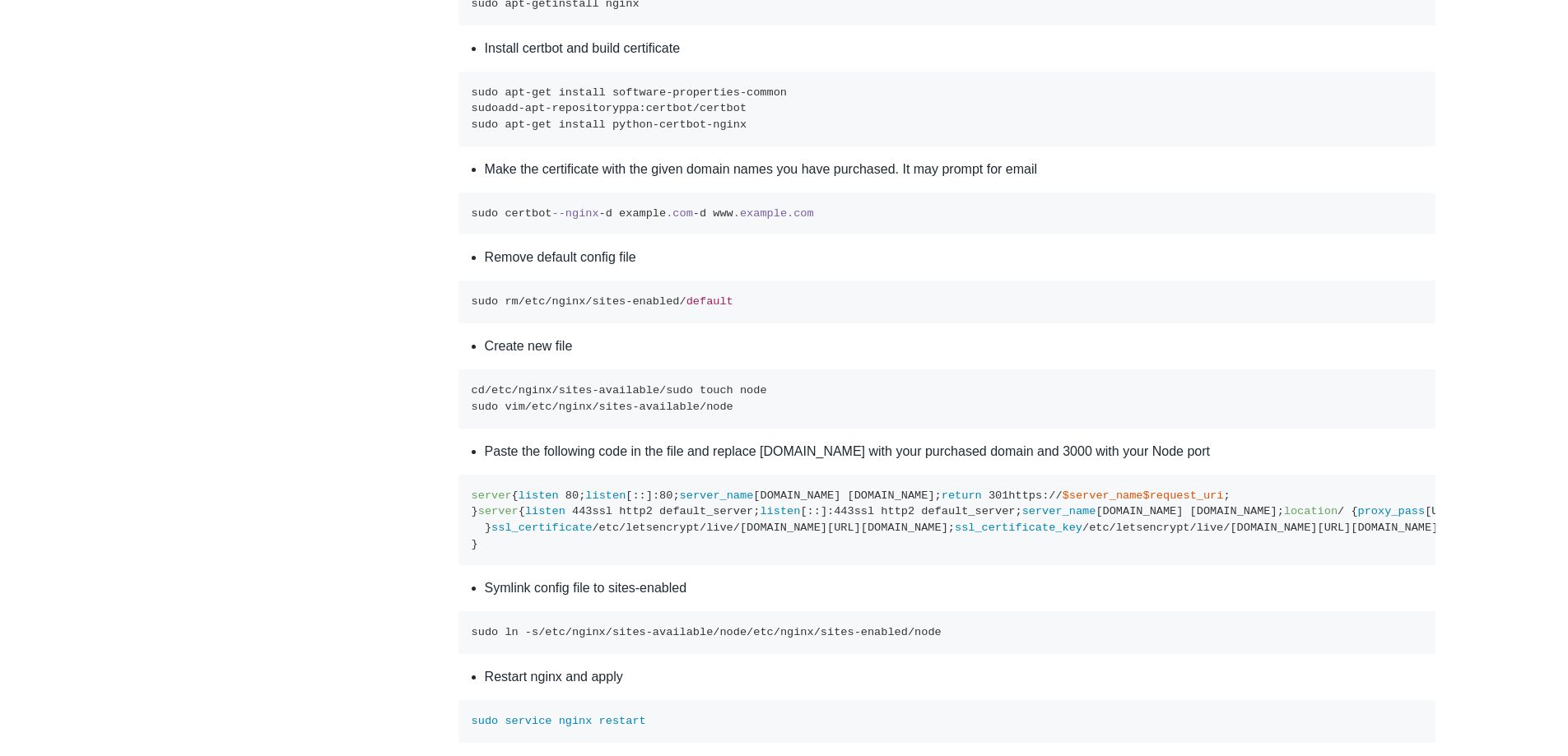
click at [837, 147] on pre "sudo apt-get install software-properties-common sudo add-apt-repository ppa:cer…" at bounding box center [947, 109] width 978 height 75
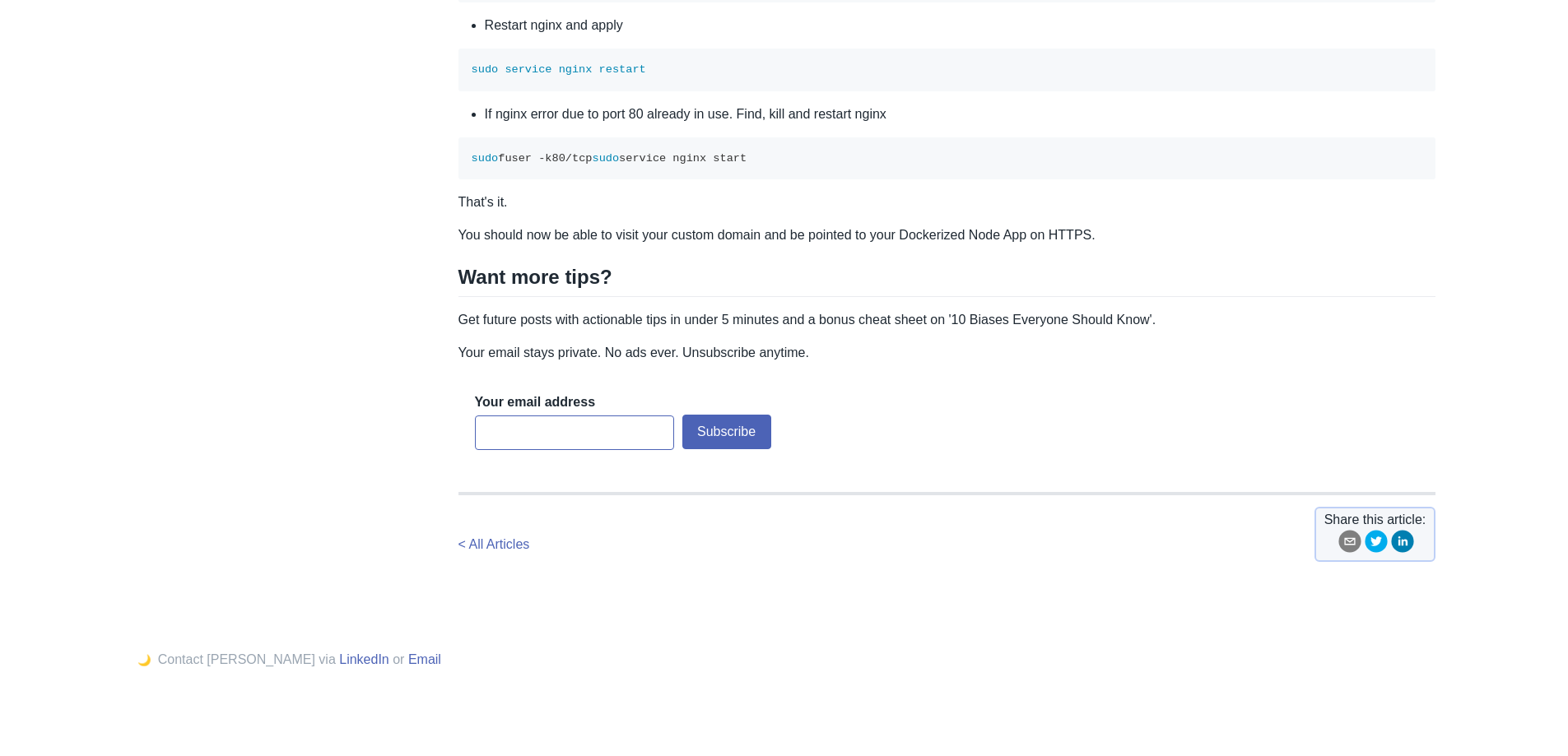
scroll to position [5120, 0]
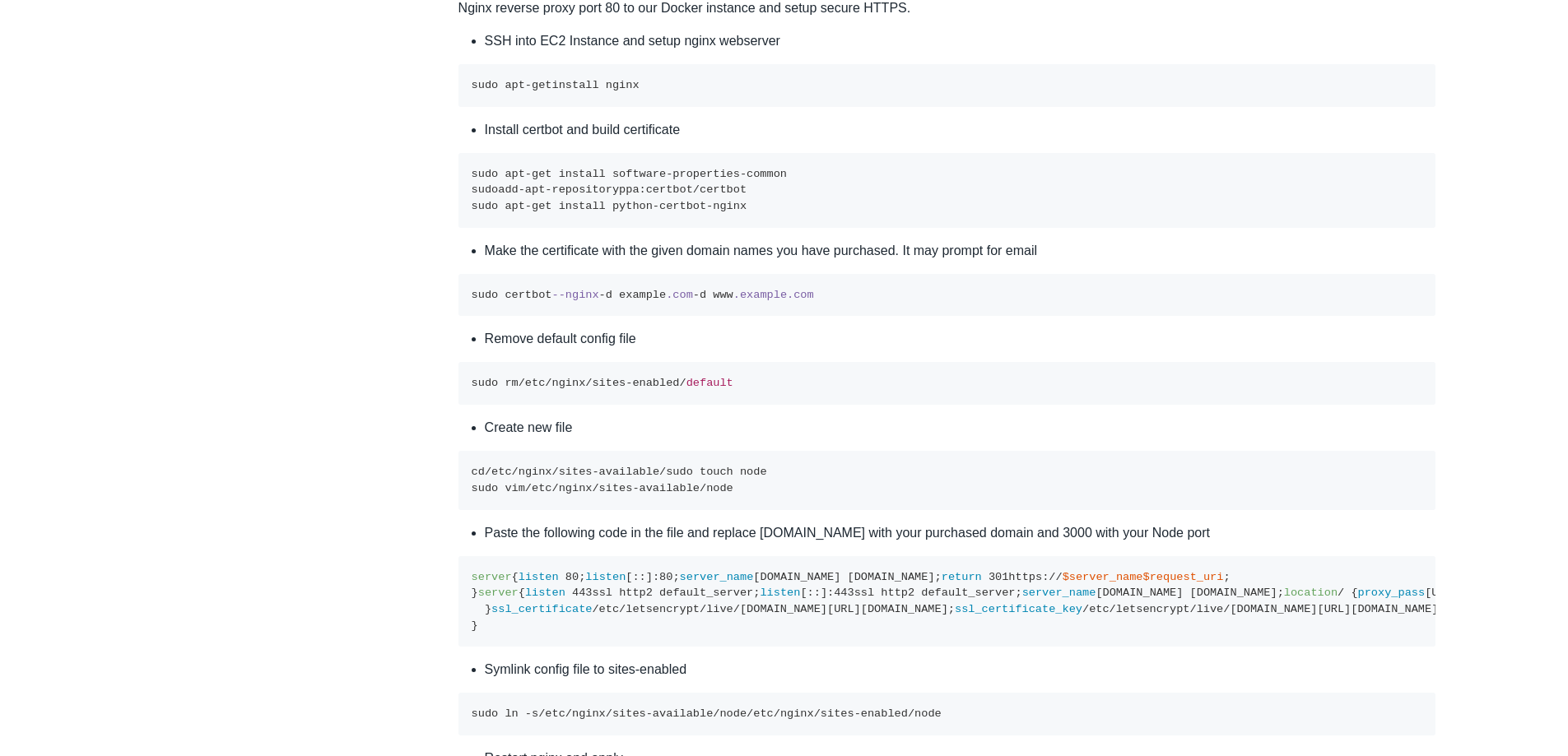
drag, startPoint x: 830, startPoint y: 388, endPoint x: 840, endPoint y: 361, distance: 29.2
click at [831, 261] on li "Make the certificate with the given domain names you have purchased. It may pro…" at bounding box center [961, 251] width 952 height 20
click at [842, 261] on li "Make the certificate with the given domain names you have purchased. It may pro…" at bounding box center [961, 251] width 952 height 20
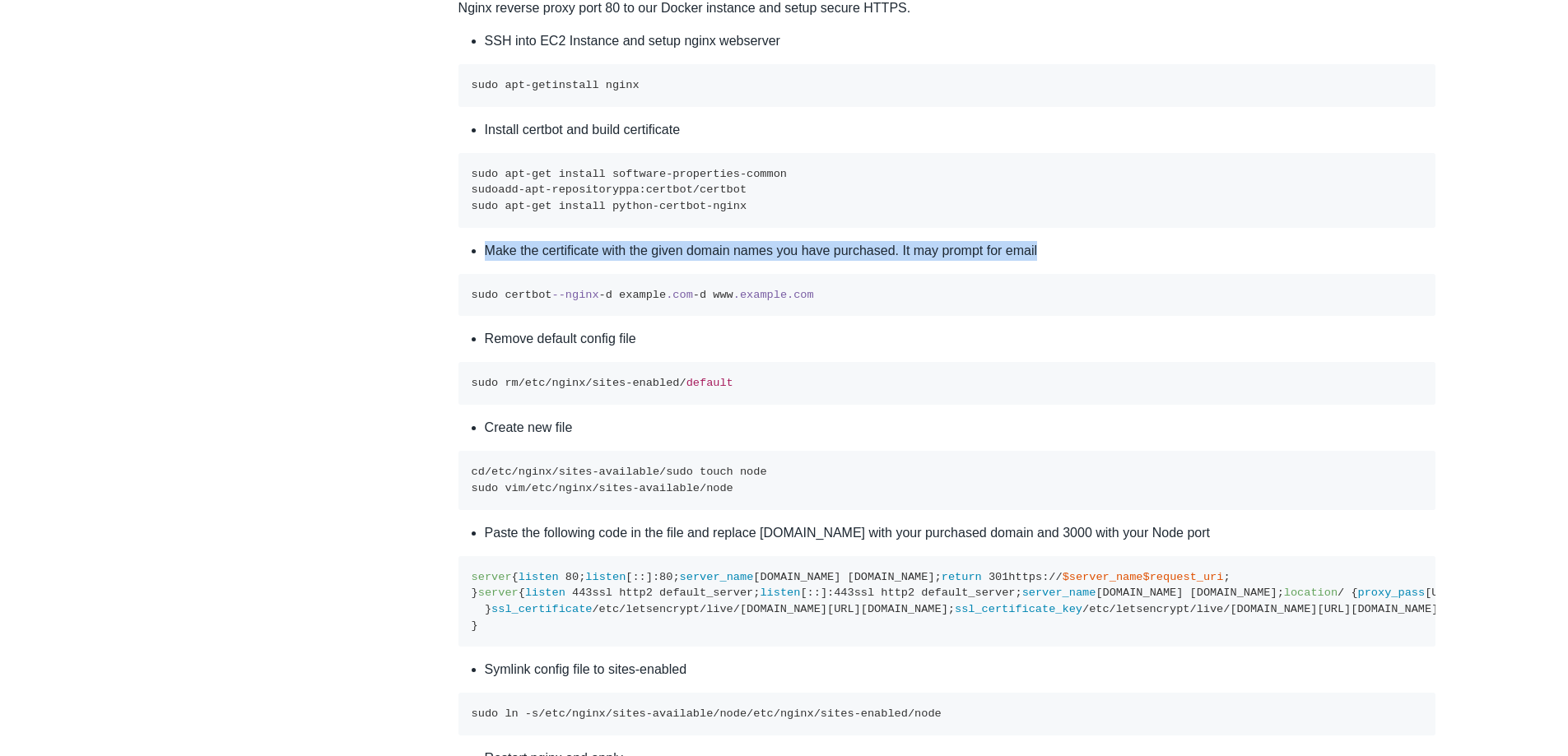
click at [842, 261] on li "Make the certificate with the given domain names you have purchased. It may pro…" at bounding box center [961, 251] width 952 height 20
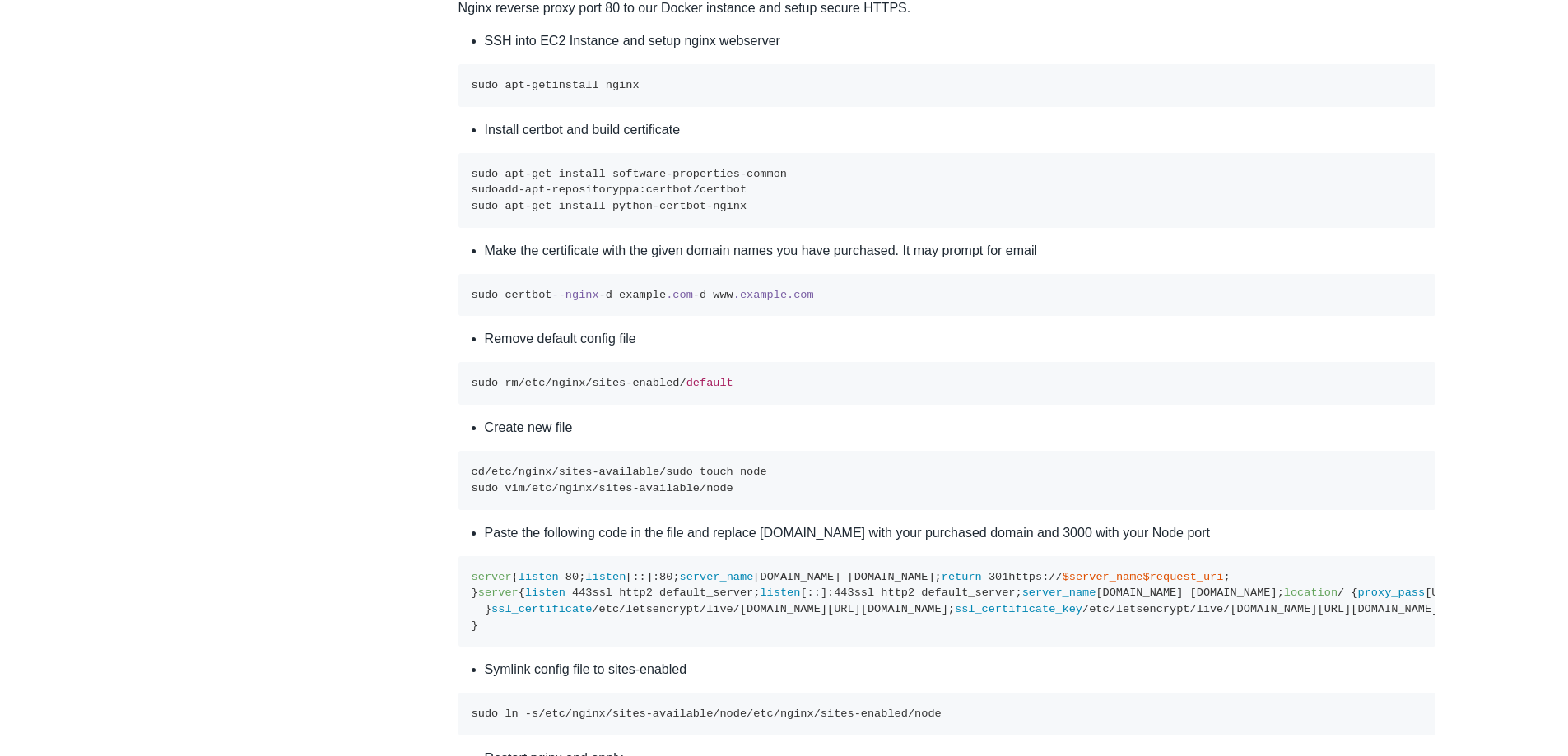
click at [738, 228] on pre "sudo apt-get install software-properties-common sudo add-apt-repository ppa:cer…" at bounding box center [947, 190] width 978 height 75
drag, startPoint x: 491, startPoint y: 382, endPoint x: 1189, endPoint y: 348, distance: 698.0
drag, startPoint x: 1180, startPoint y: 387, endPoint x: 1036, endPoint y: 404, distance: 145.1
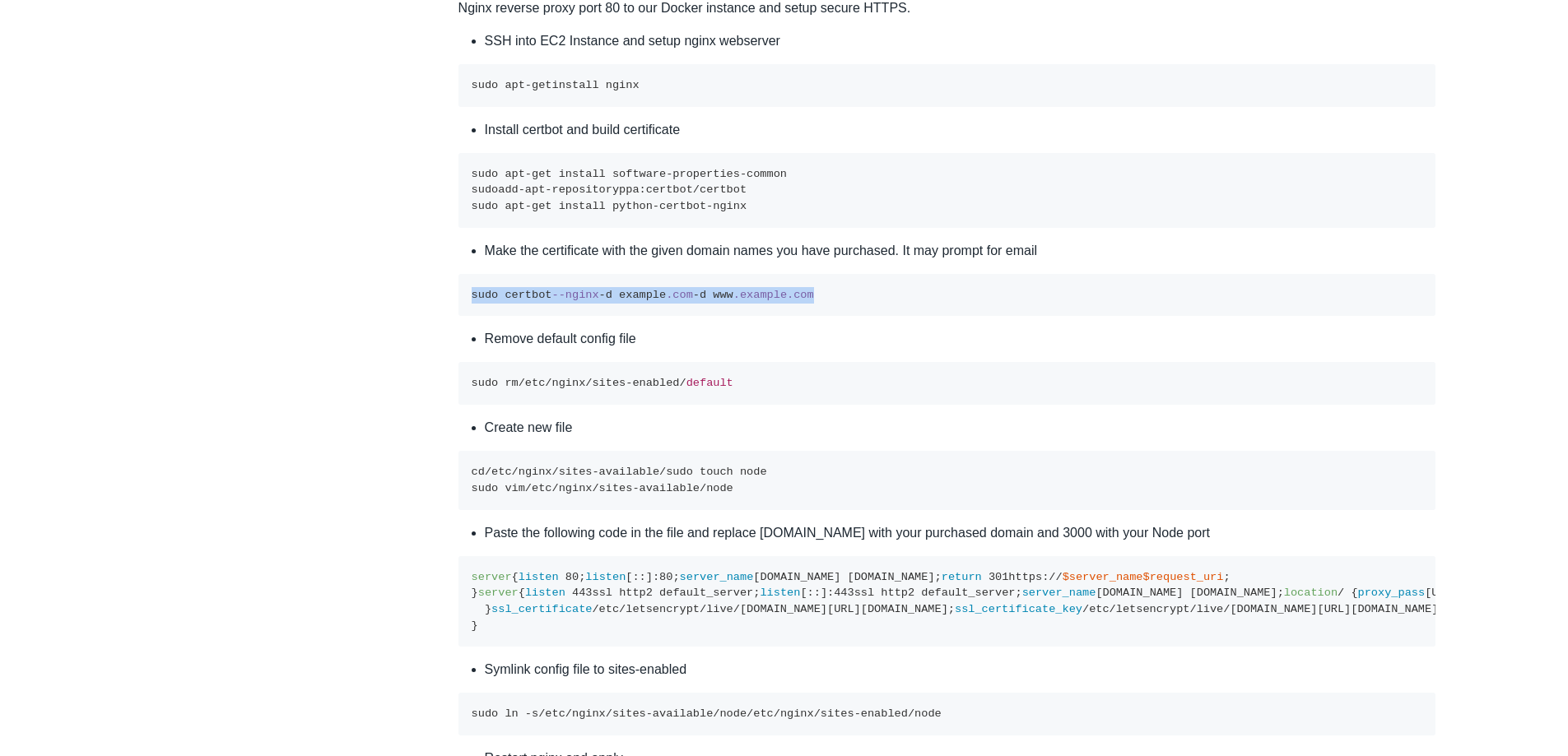
click at [741, 301] on span ".example" at bounding box center [760, 295] width 54 height 12
click at [647, 261] on li "Make the certificate with the given domain names you have purchased. It may pro…" at bounding box center [961, 251] width 952 height 20
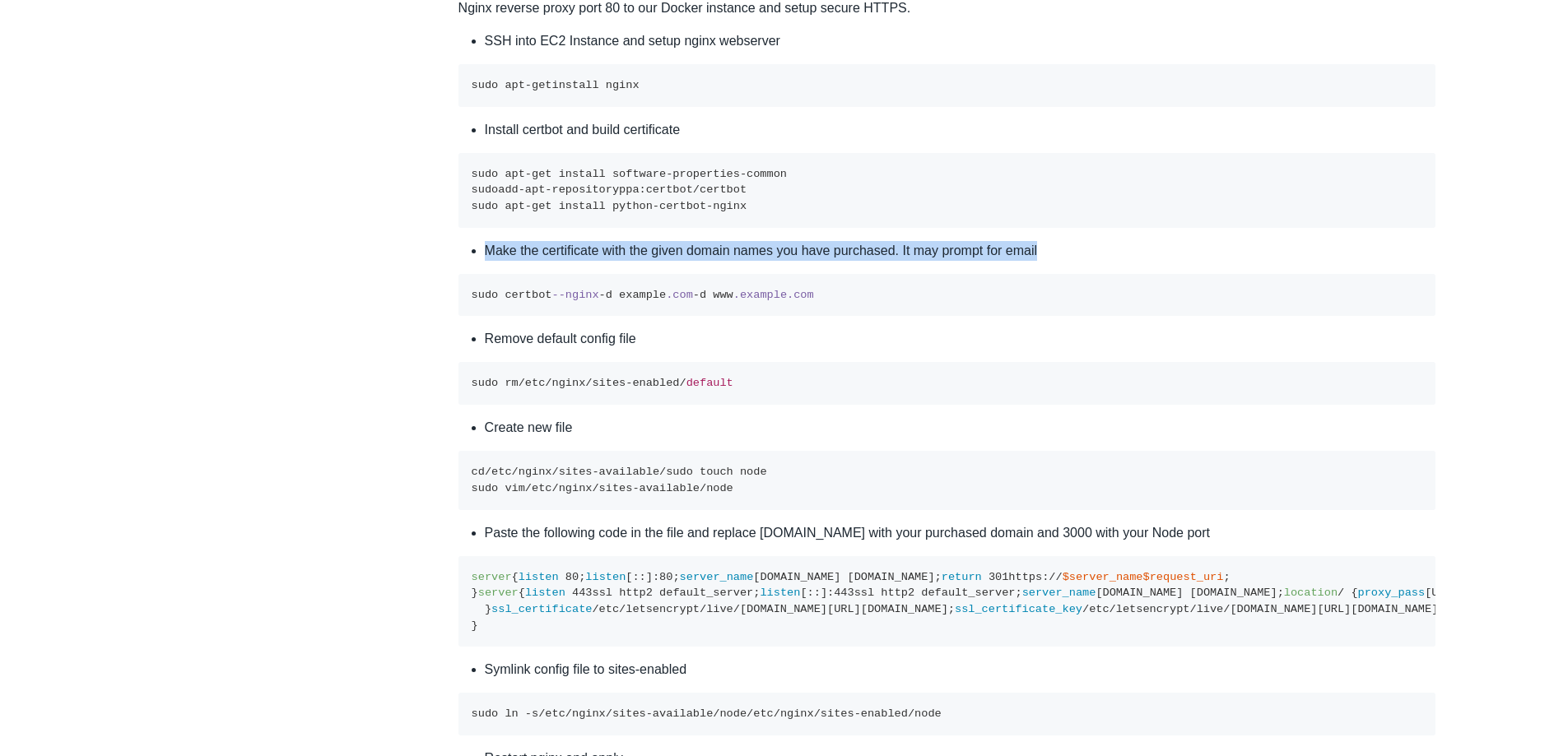
click at [647, 261] on li "Make the certificate with the given domain names you have purchased. It may pro…" at bounding box center [961, 251] width 952 height 20
